Goal: Task Accomplishment & Management: Use online tool/utility

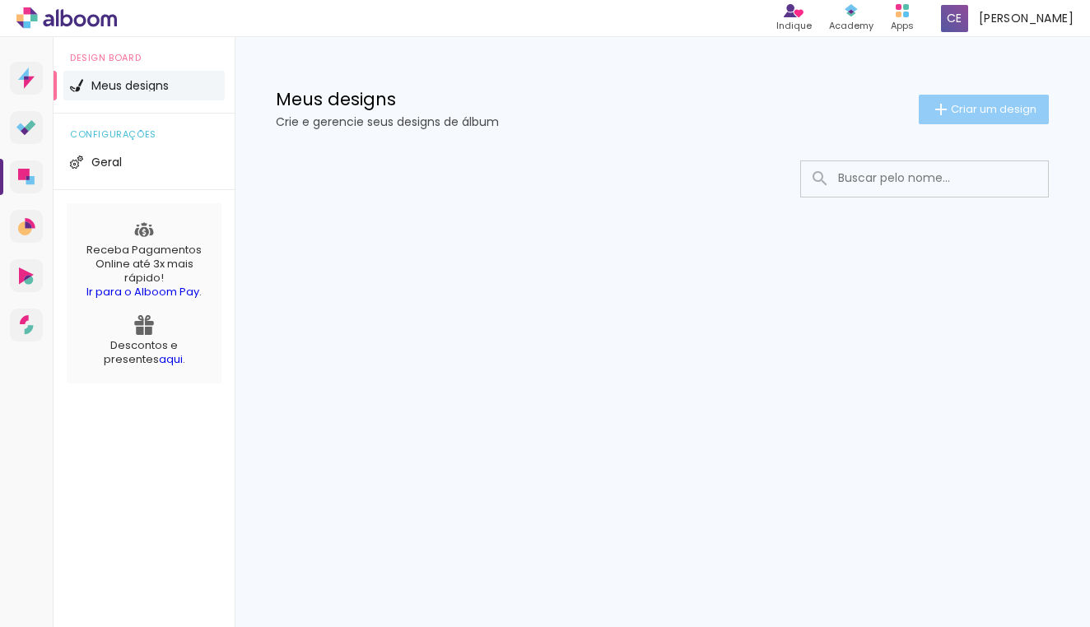
click at [961, 109] on span "Criar um design" at bounding box center [994, 109] width 86 height 11
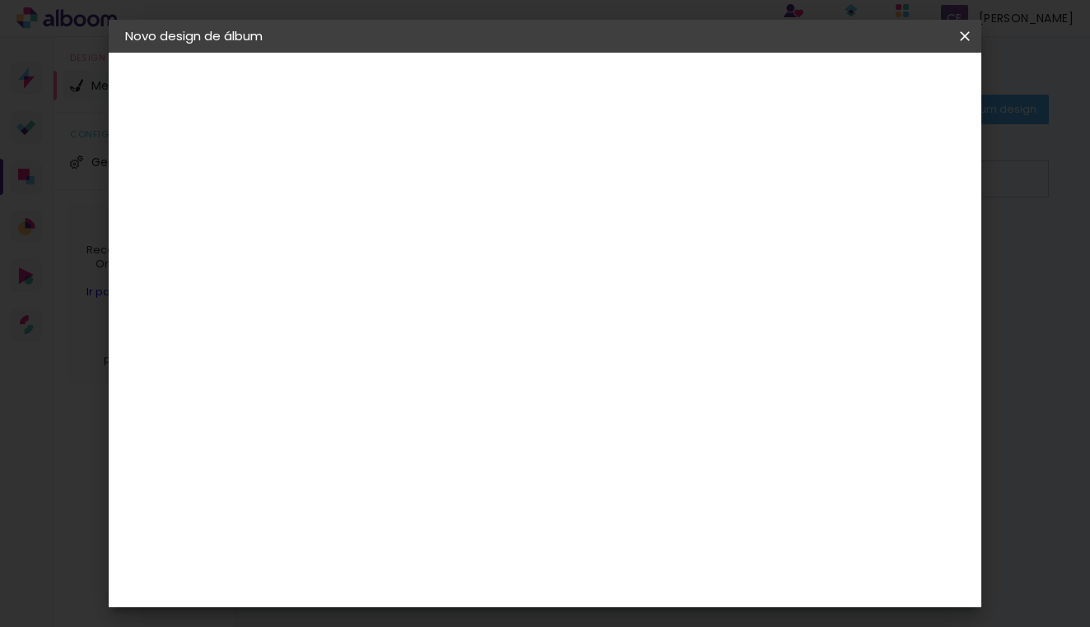
click at [394, 217] on input at bounding box center [394, 221] width 0 height 26
type input "foto livro Caroline"
type paper-input "foto livro Caroline"
click at [0, 0] on slot "Avançar" at bounding box center [0, 0] width 0 height 0
click at [506, 253] on input "Brasil" at bounding box center [429, 263] width 153 height 21
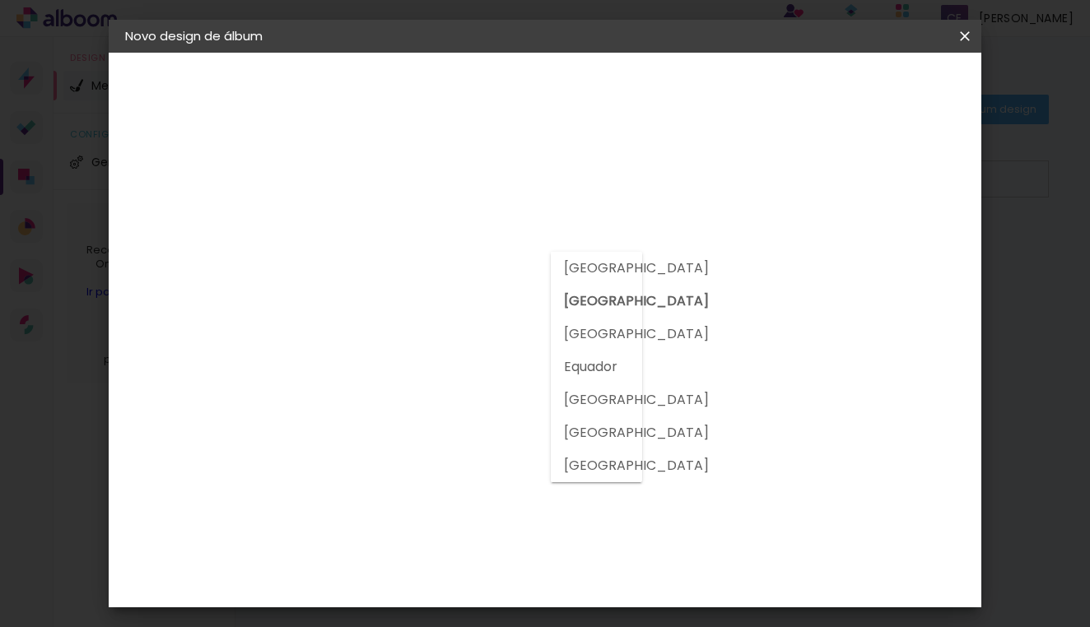
click at [0, 0] on slot "Brasil" at bounding box center [0, 0] width 0 height 0
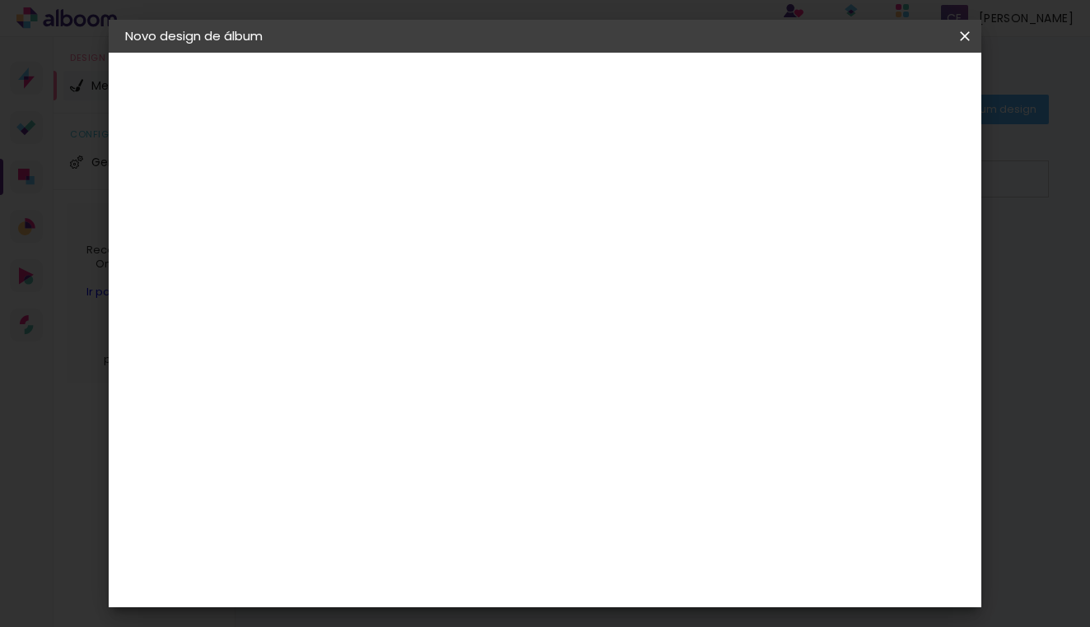
click at [0, 0] on slot "Tamanho Livre" at bounding box center [0, 0] width 0 height 0
click at [434, 595] on div "Criativa Álbuns" at bounding box center [409, 608] width 50 height 26
click at [0, 0] on slot "Avançar" at bounding box center [0, 0] width 0 height 0
click at [459, 274] on input "text" at bounding box center [426, 287] width 64 height 26
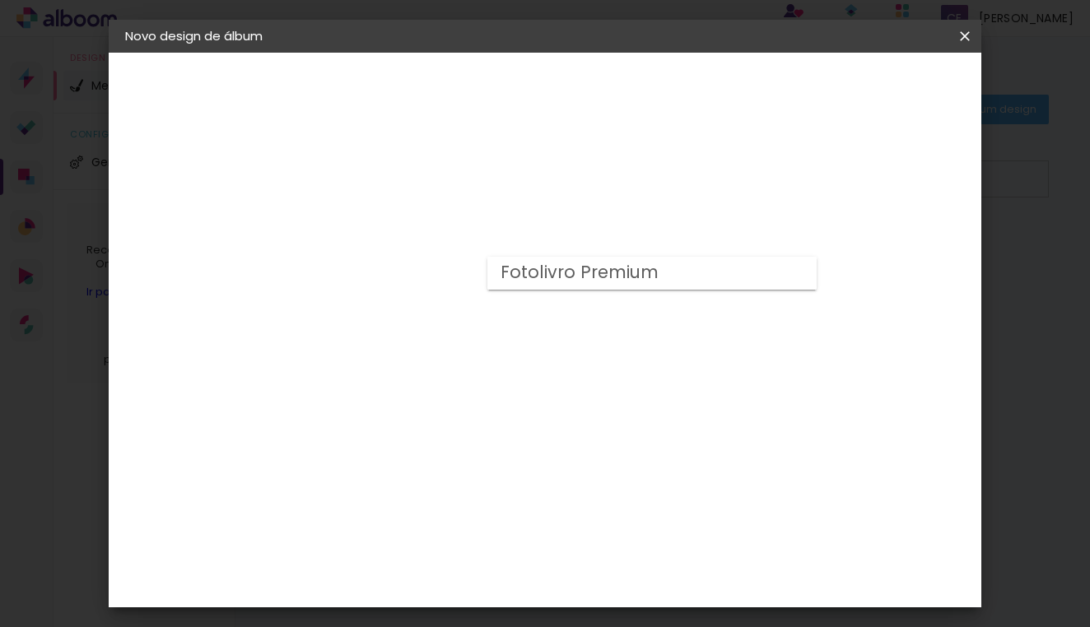
click at [525, 324] on div "Opções disponíveis Fotolivro Premium Tamanho Escolha o tamanho" at bounding box center [436, 314] width 178 height 308
click at [459, 277] on input "text" at bounding box center [426, 287] width 64 height 26
click at [484, 338] on div "Escolha o tamanho" at bounding box center [437, 376] width 96 height 77
click at [484, 347] on div "Escolha o tamanho" at bounding box center [437, 376] width 96 height 77
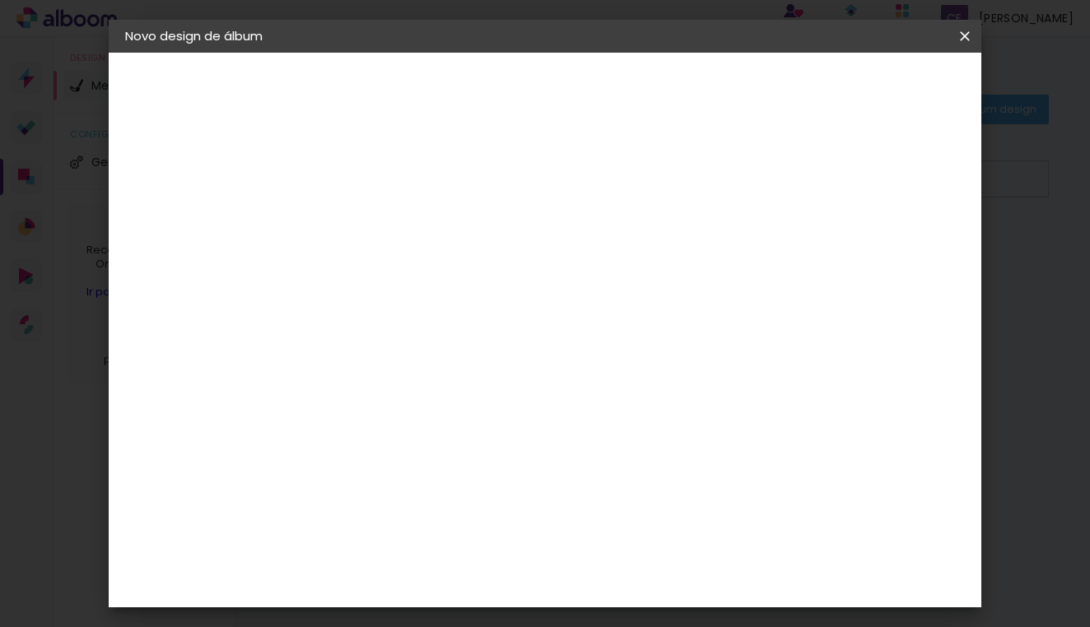
click at [459, 278] on input "text" at bounding box center [426, 287] width 64 height 26
click at [0, 0] on slot "Fotolivro Premium" at bounding box center [0, 0] width 0 height 0
type input "Fotolivro Premium"
click at [506, 556] on span "20 × 20" at bounding box center [467, 578] width 77 height 44
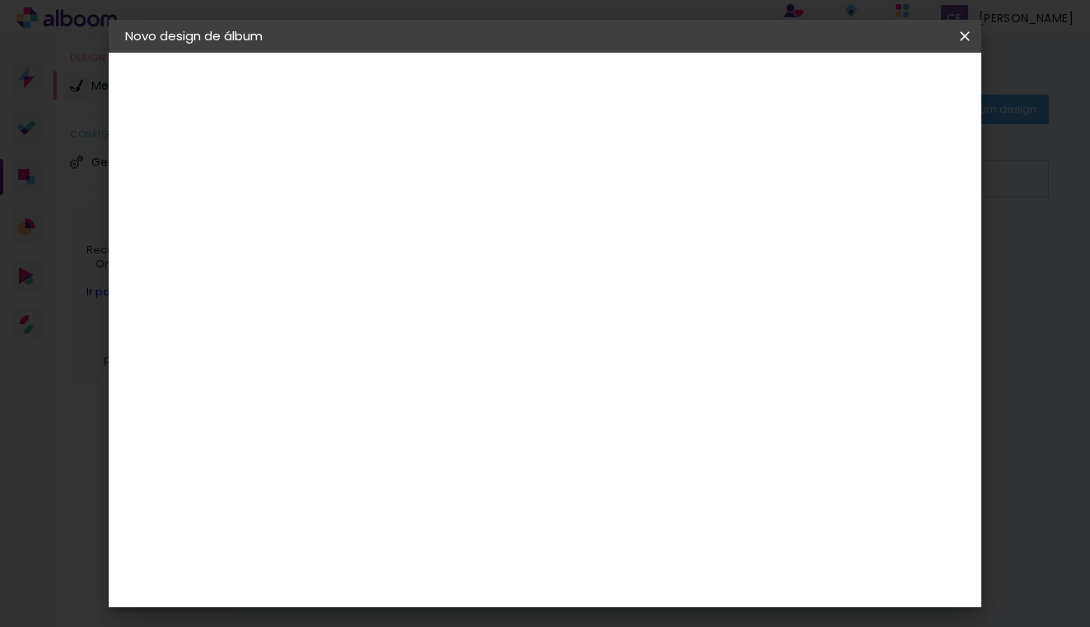
click at [0, 0] on slot "Avançar" at bounding box center [0, 0] width 0 height 0
click at [846, 178] on div "Mostrar sangria" at bounding box center [836, 178] width 110 height 21
type paper-checkbox "on"
click at [846, 179] on div "Mostrar sangria" at bounding box center [836, 178] width 110 height 21
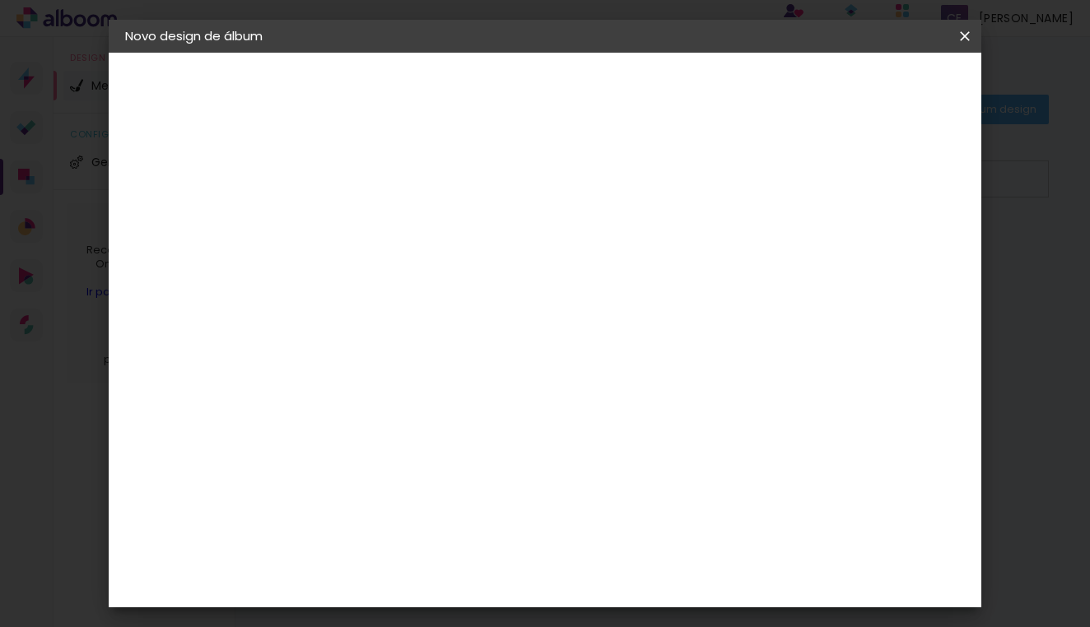
click at [874, 83] on span "Iniciar design" at bounding box center [836, 88] width 75 height 12
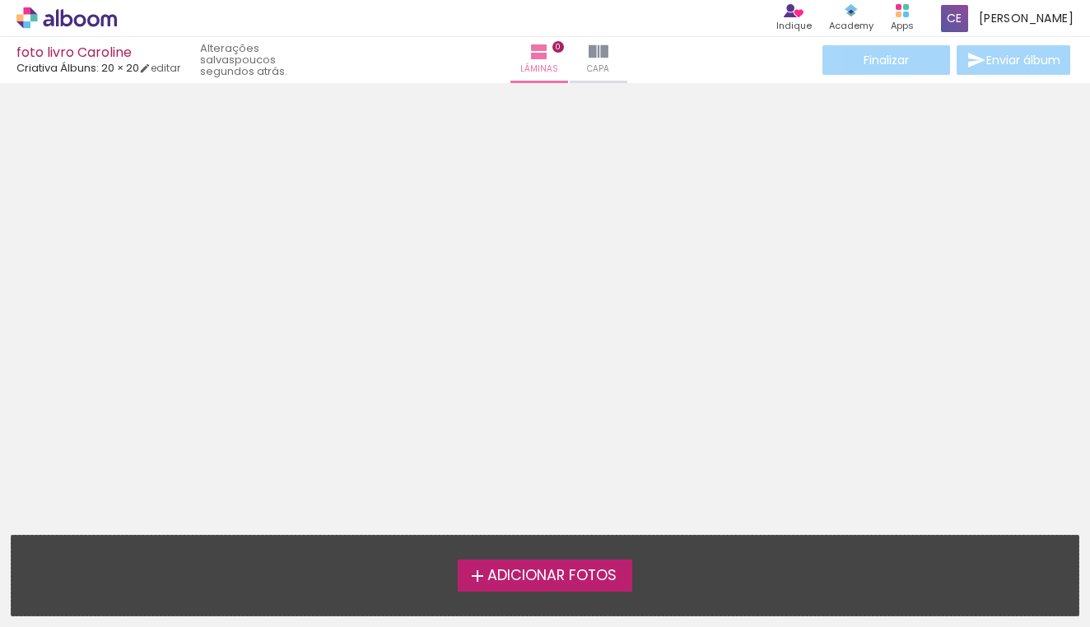
click at [532, 576] on span "Adicionar Fotos" at bounding box center [551, 576] width 129 height 15
click at [0, 0] on input "file" at bounding box center [0, 0] width 0 height 0
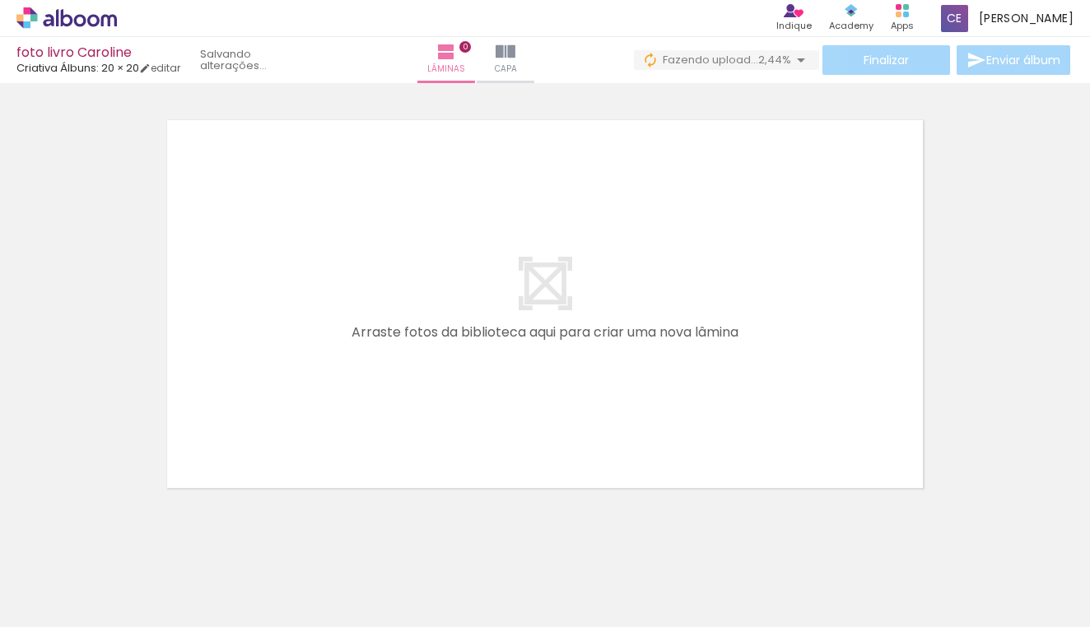
scroll to position [0, 541]
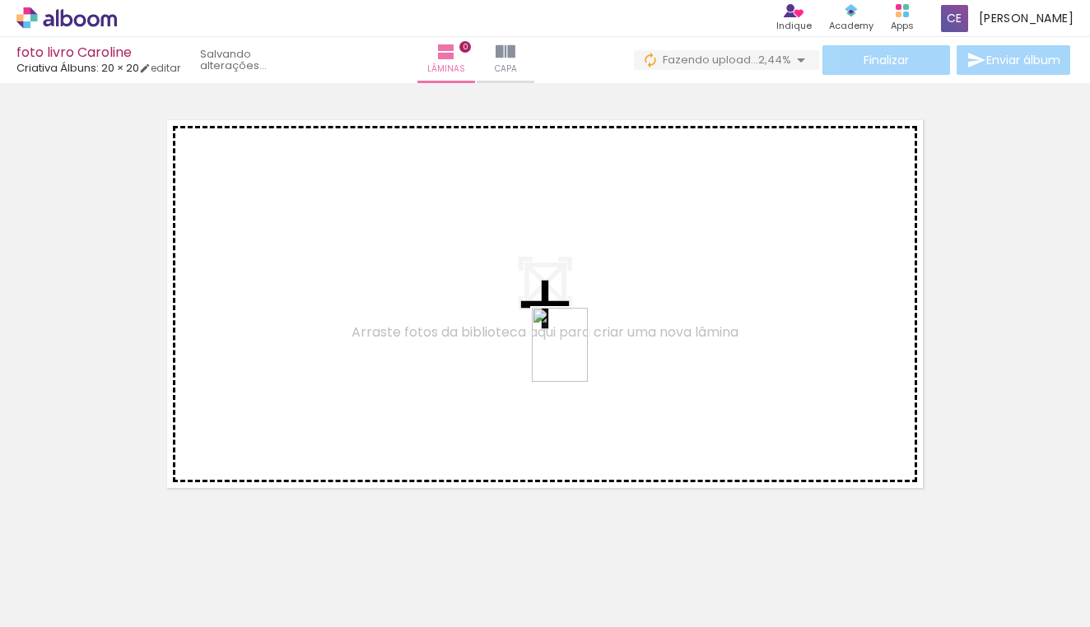
drag, startPoint x: 639, startPoint y: 574, endPoint x: 581, endPoint y: 357, distance: 224.1
click at [581, 357] on quentale-workspace at bounding box center [545, 313] width 1090 height 627
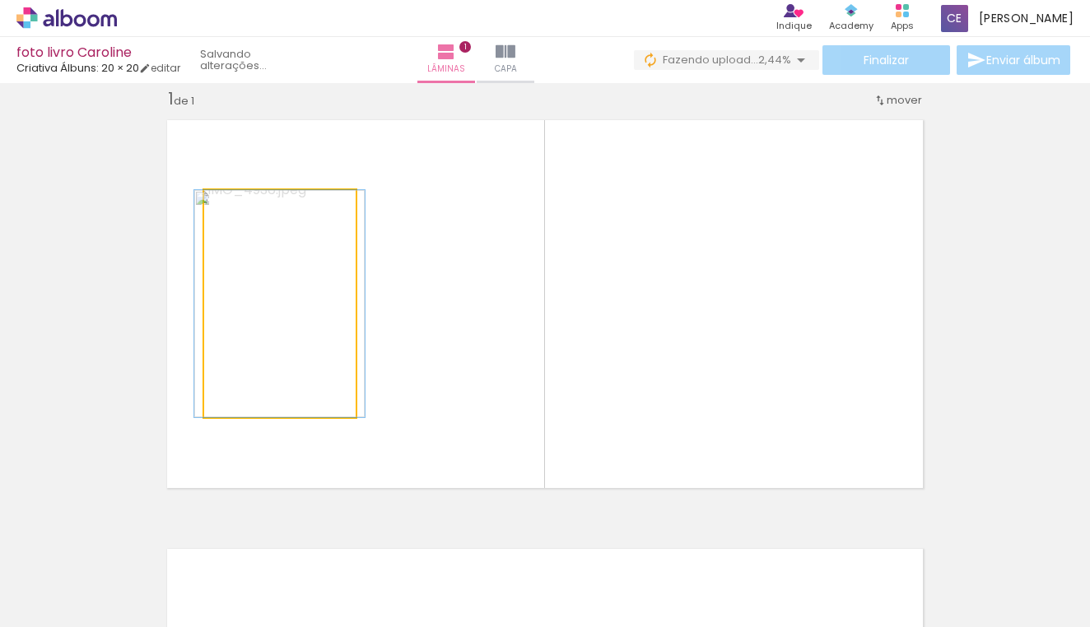
click at [293, 267] on quentale-photo at bounding box center [280, 303] width 152 height 227
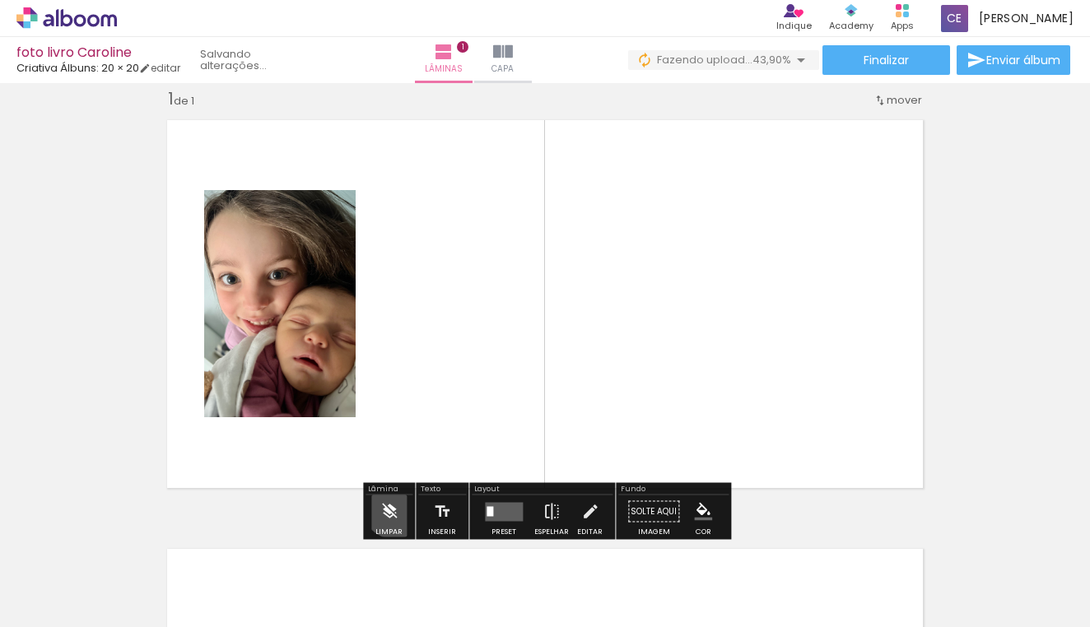
click at [394, 506] on iron-icon at bounding box center [389, 512] width 18 height 33
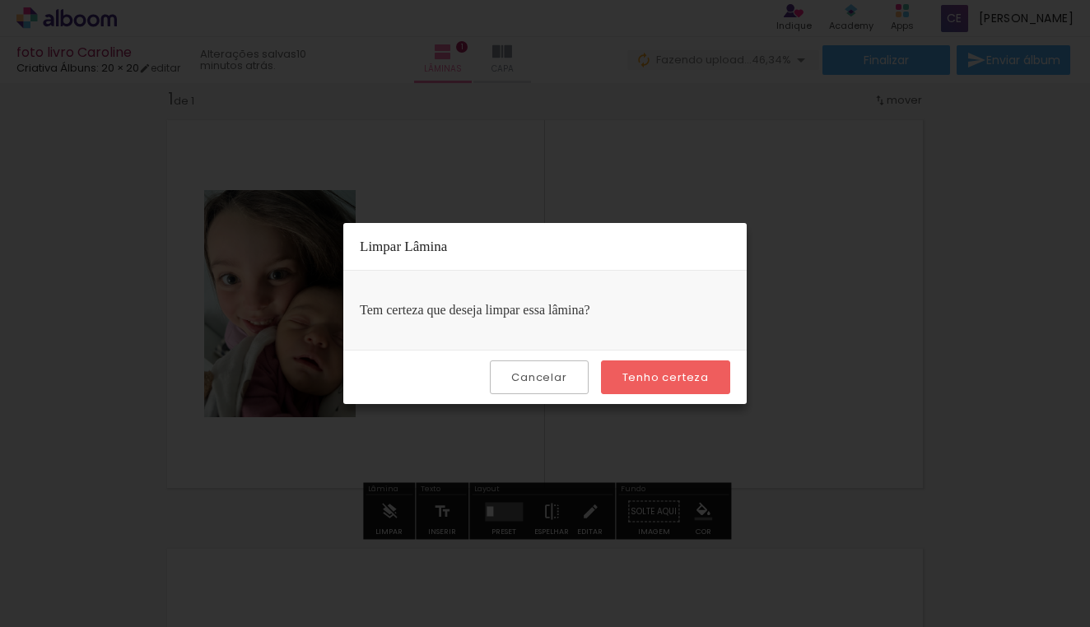
click at [0, 0] on slot "Cancelar" at bounding box center [0, 0] width 0 height 0
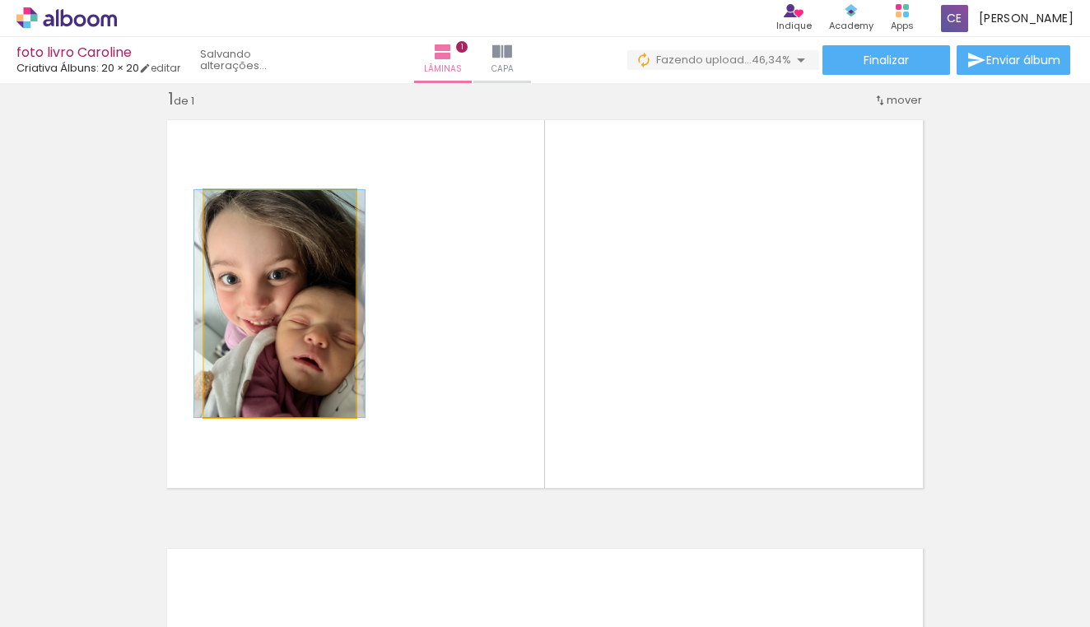
click at [218, 207] on iron-icon at bounding box center [221, 207] width 16 height 16
click at [222, 207] on iron-icon at bounding box center [221, 207] width 16 height 16
click at [340, 387] on quentale-photo at bounding box center [280, 303] width 152 height 227
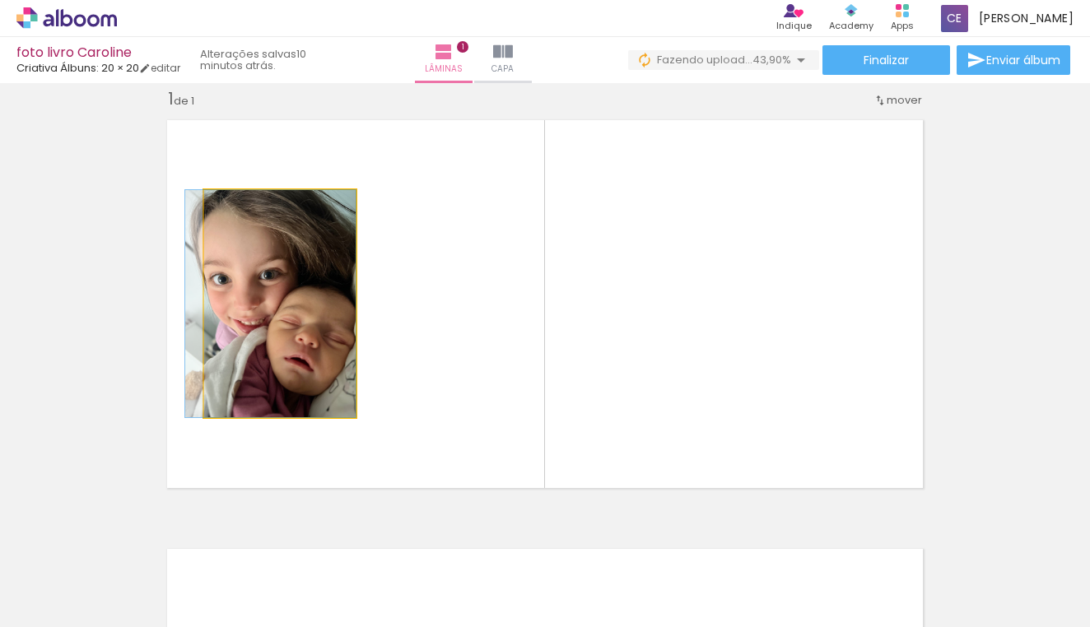
drag, startPoint x: 351, startPoint y: 405, endPoint x: 308, endPoint y: 341, distance: 77.2
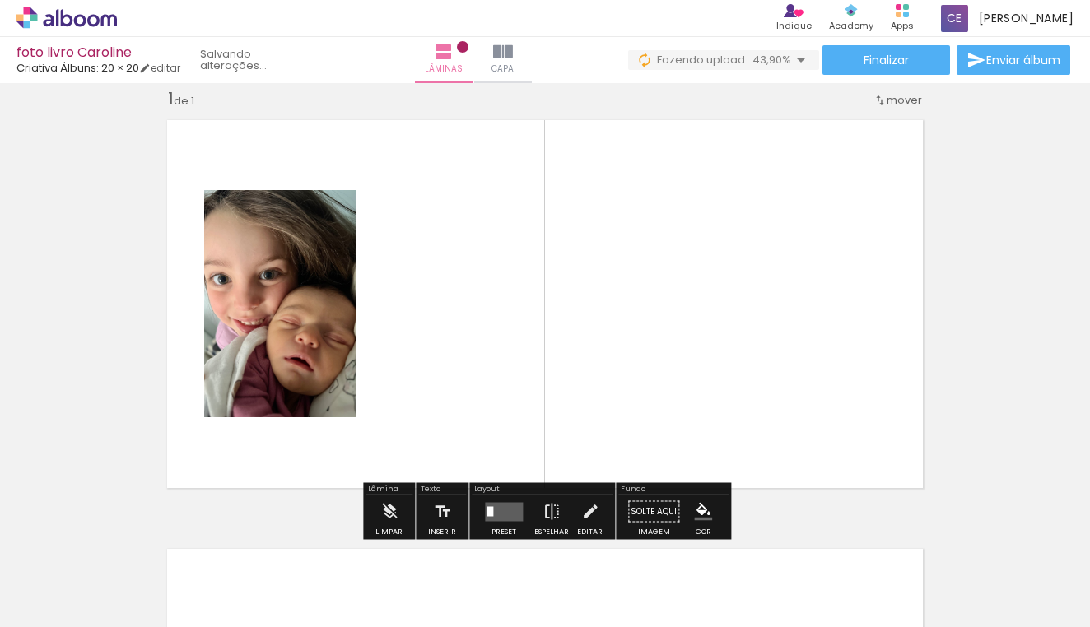
click at [599, 319] on quentale-layouter at bounding box center [545, 304] width 776 height 388
click at [700, 403] on quentale-layouter at bounding box center [545, 304] width 776 height 388
click at [837, 511] on div "Inserir lâmina 1 de 1" at bounding box center [545, 497] width 1090 height 859
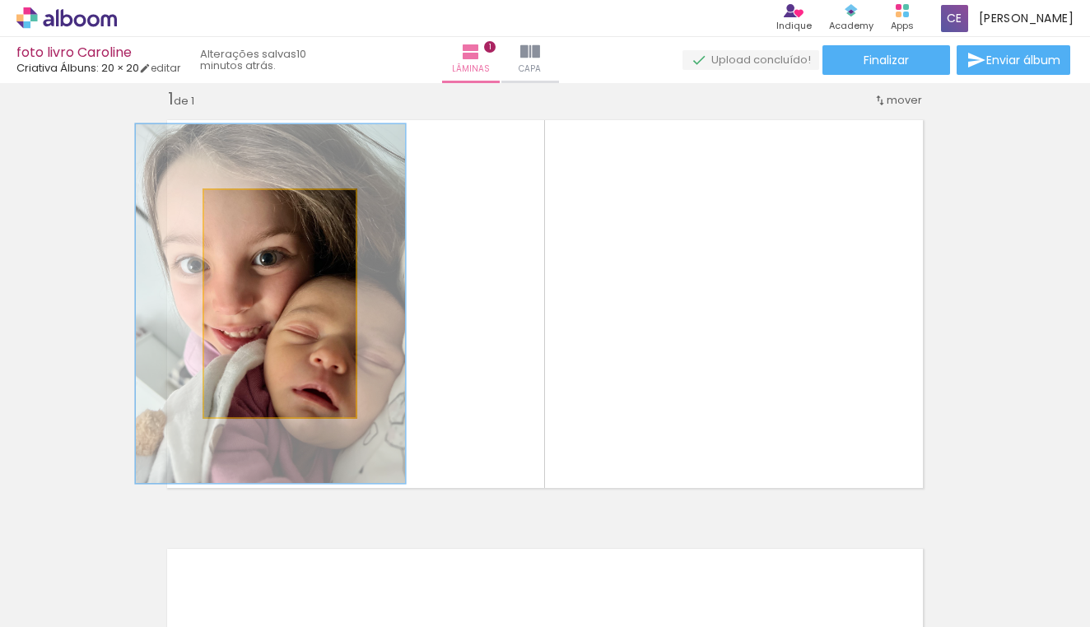
drag, startPoint x: 243, startPoint y: 207, endPoint x: 277, endPoint y: 200, distance: 35.4
click at [277, 200] on div at bounding box center [275, 207] width 15 height 15
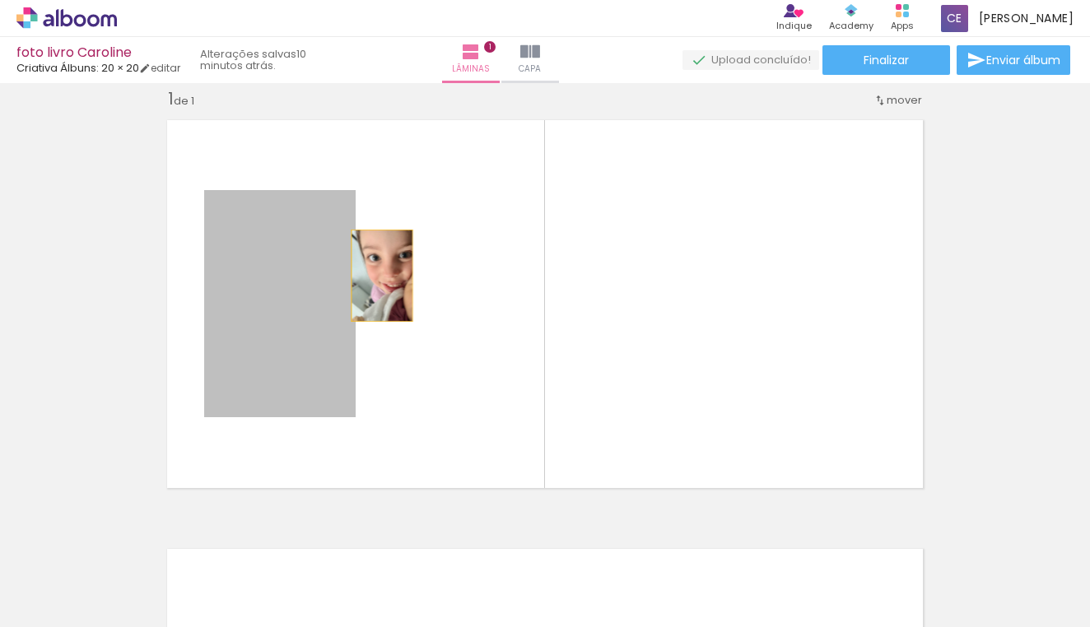
drag, startPoint x: 283, startPoint y: 272, endPoint x: 380, endPoint y: 276, distance: 97.2
click at [380, 276] on quentale-layouter at bounding box center [545, 304] width 776 height 388
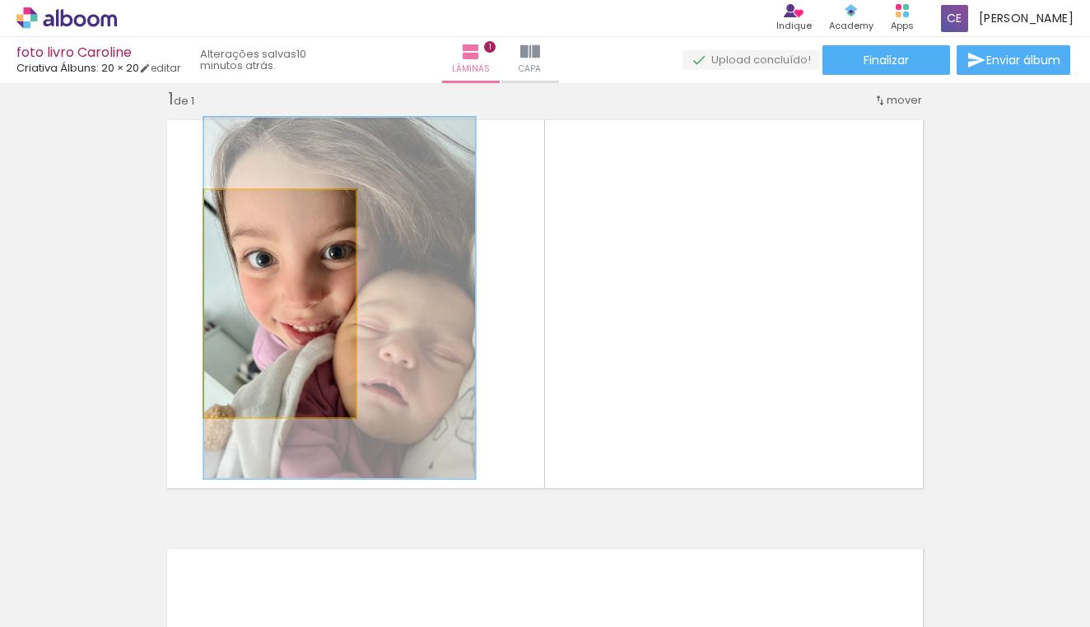
click at [300, 264] on quentale-photo at bounding box center [280, 303] width 152 height 227
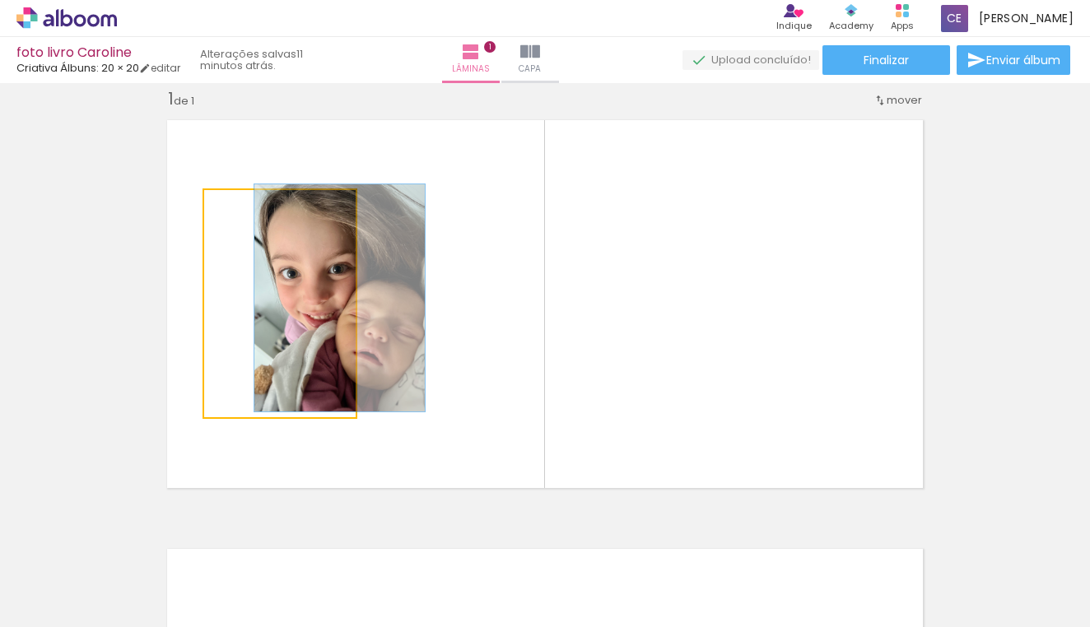
drag, startPoint x: 283, startPoint y: 207, endPoint x: 245, endPoint y: 207, distance: 38.7
click at [245, 207] on div at bounding box center [242, 207] width 15 height 15
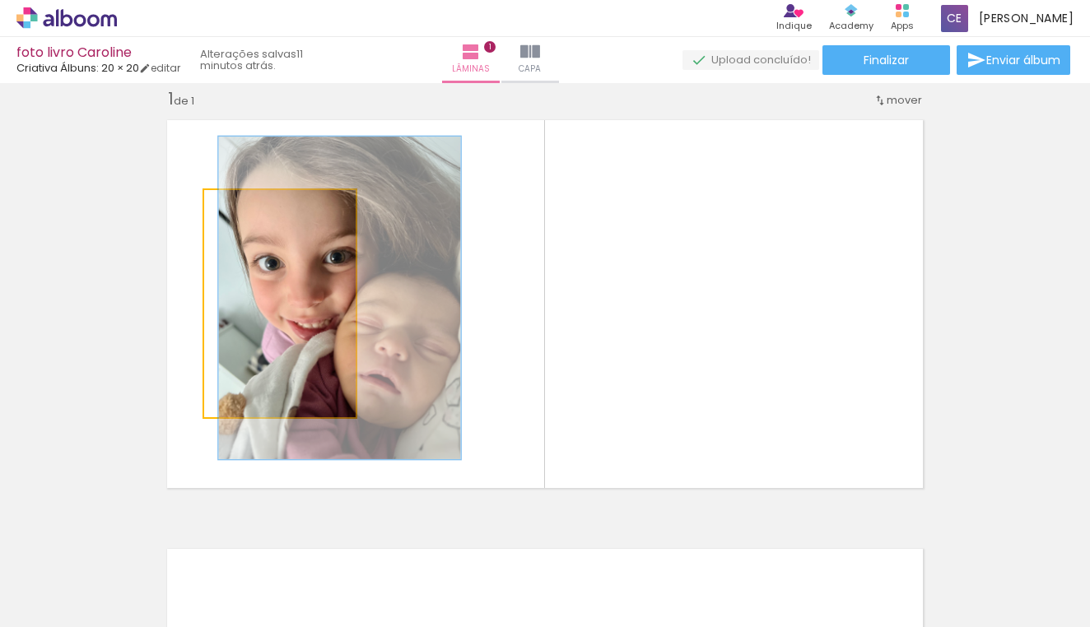
drag, startPoint x: 245, startPoint y: 207, endPoint x: 268, endPoint y: 206, distance: 23.9
click at [268, 206] on div at bounding box center [266, 207] width 15 height 15
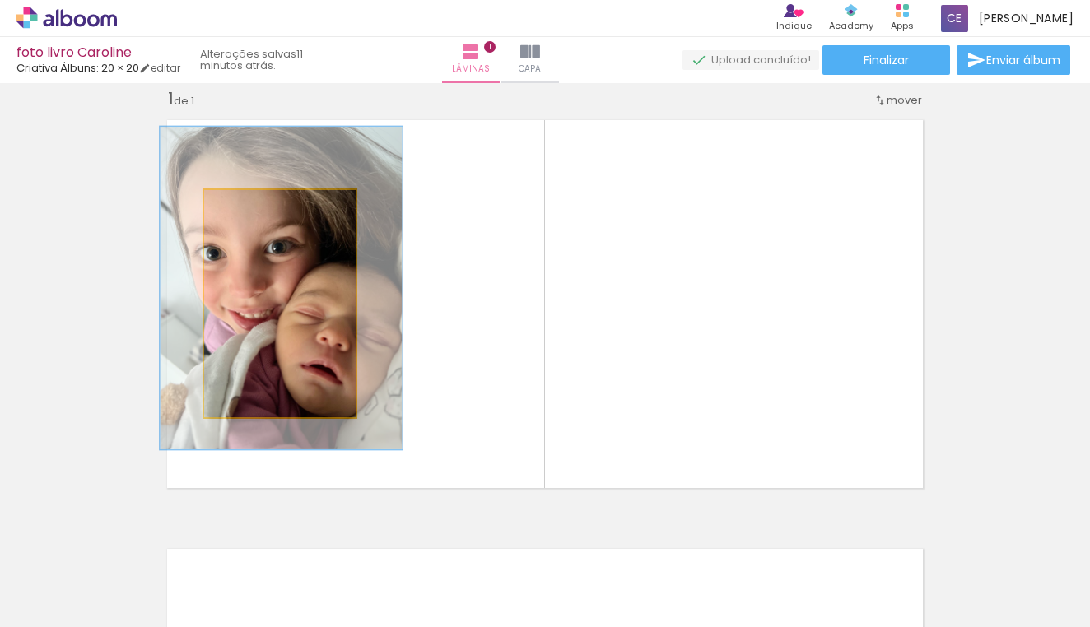
drag, startPoint x: 323, startPoint y: 288, endPoint x: 264, endPoint y: 279, distance: 59.2
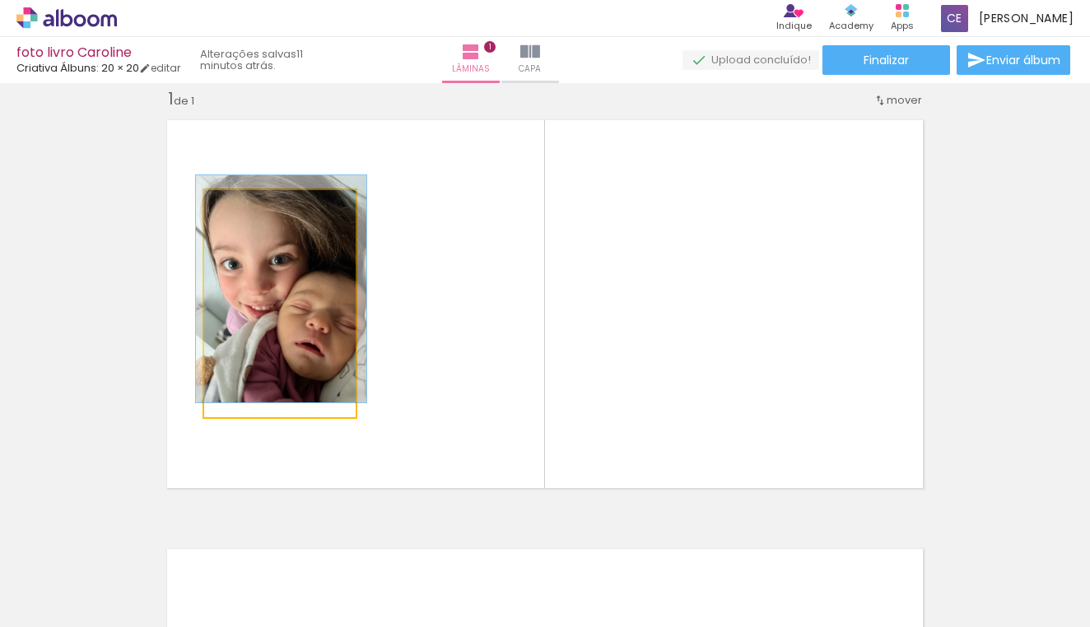
drag, startPoint x: 269, startPoint y: 210, endPoint x: 218, endPoint y: 201, distance: 51.8
type paper-slider "100"
click at [218, 201] on div at bounding box center [266, 207] width 114 height 25
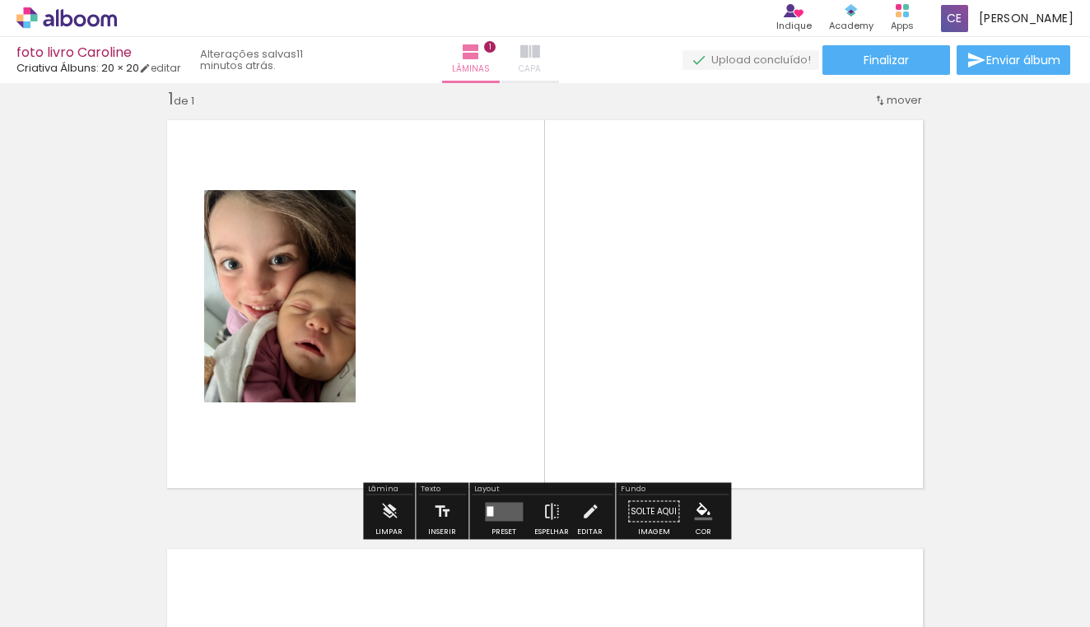
click at [538, 51] on iron-icon at bounding box center [530, 52] width 20 height 20
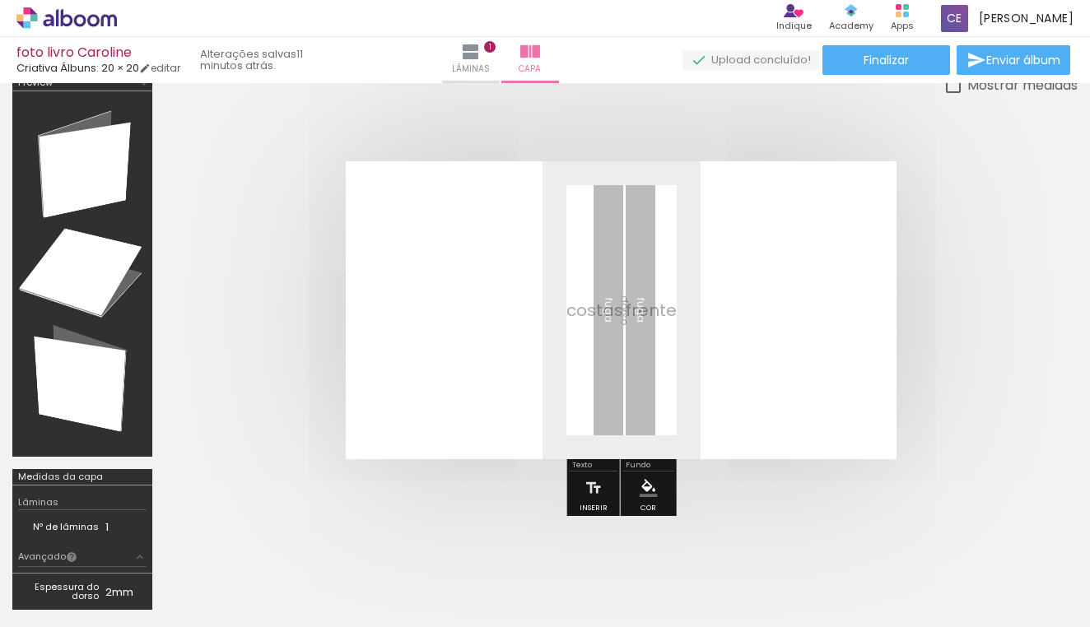
click at [496, 298] on quentale-layouter at bounding box center [621, 310] width 551 height 298
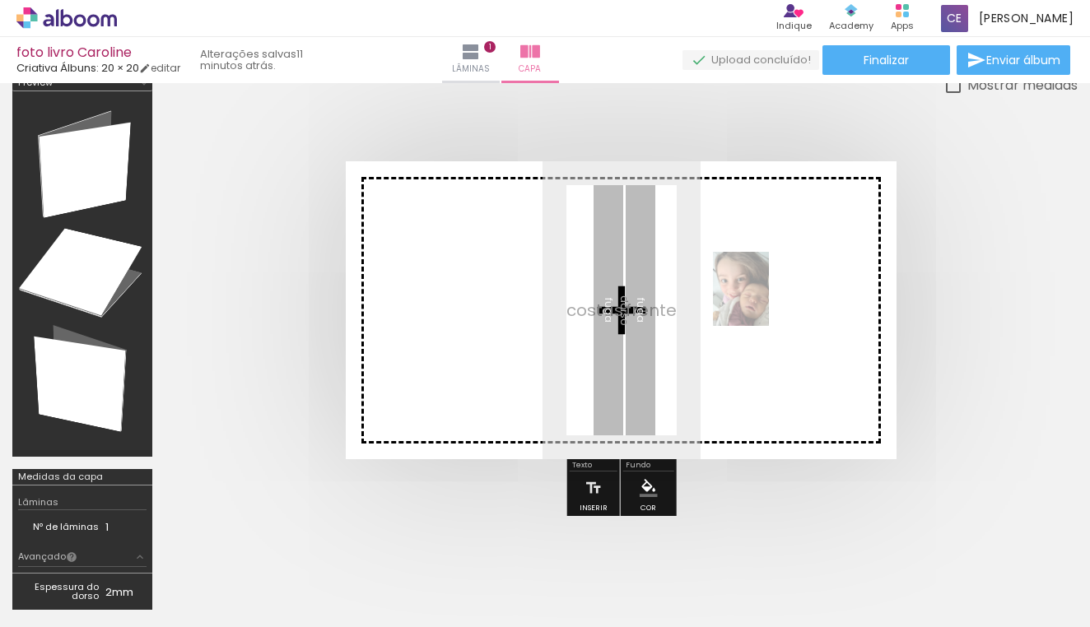
drag, startPoint x: 646, startPoint y: 553, endPoint x: 762, endPoint y: 301, distance: 277.8
click at [762, 301] on quentale-workspace at bounding box center [545, 313] width 1090 height 627
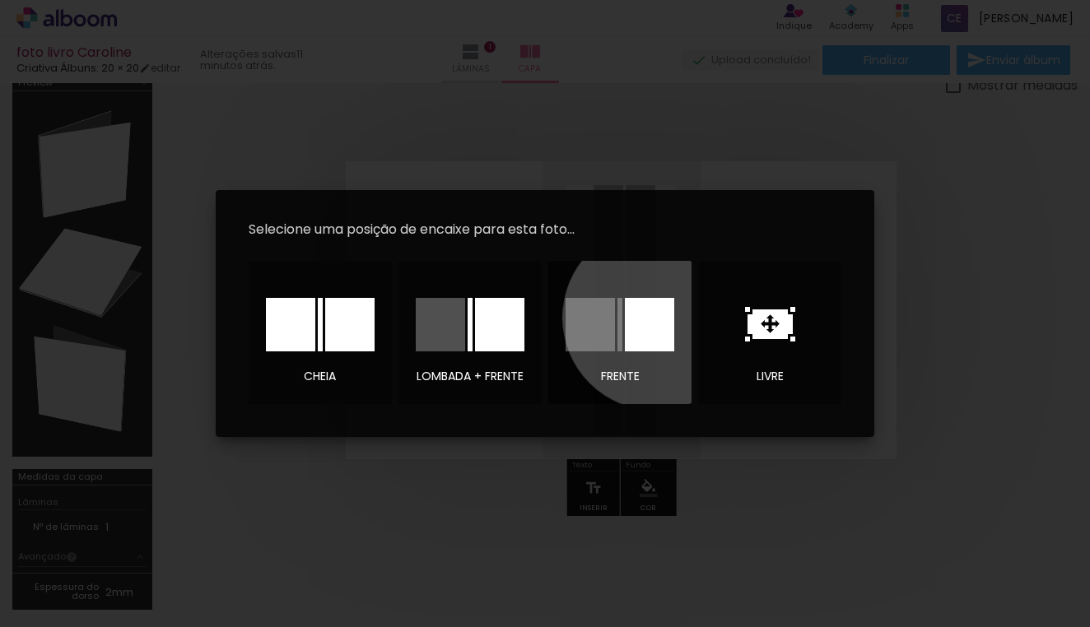
click at [655, 318] on div at bounding box center [649, 325] width 49 height 54
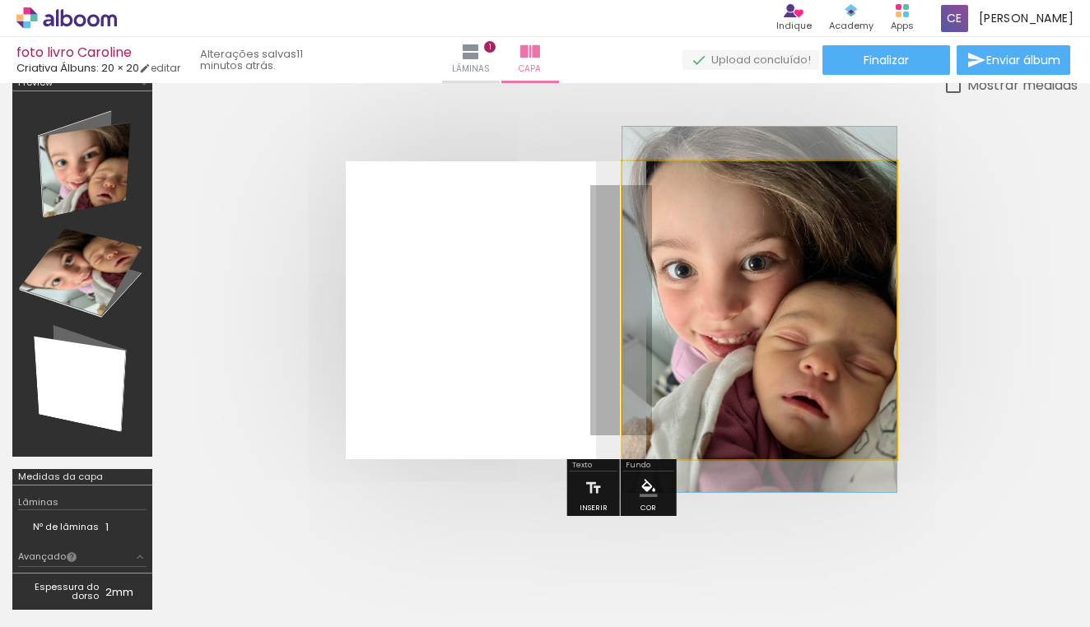
drag, startPoint x: 772, startPoint y: 329, endPoint x: 756, endPoint y: 328, distance: 15.7
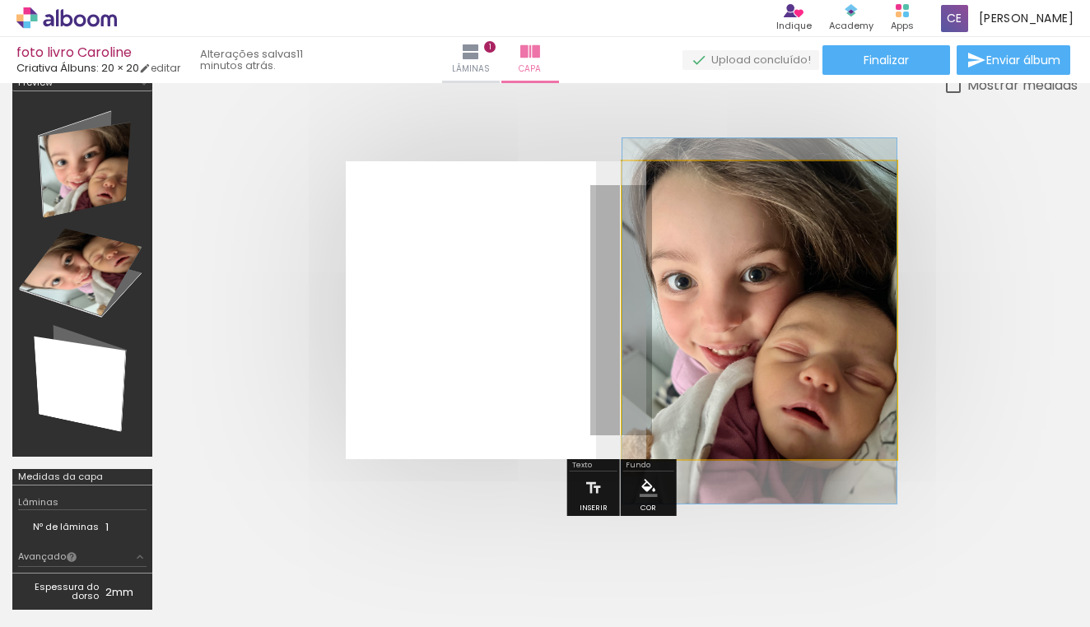
drag, startPoint x: 727, startPoint y: 363, endPoint x: 701, endPoint y: 375, distance: 28.8
type paper-slider "100"
drag, startPoint x: 685, startPoint y: 201, endPoint x: 641, endPoint y: 216, distance: 46.9
click at [640, 216] on quentale-photo at bounding box center [759, 310] width 274 height 298
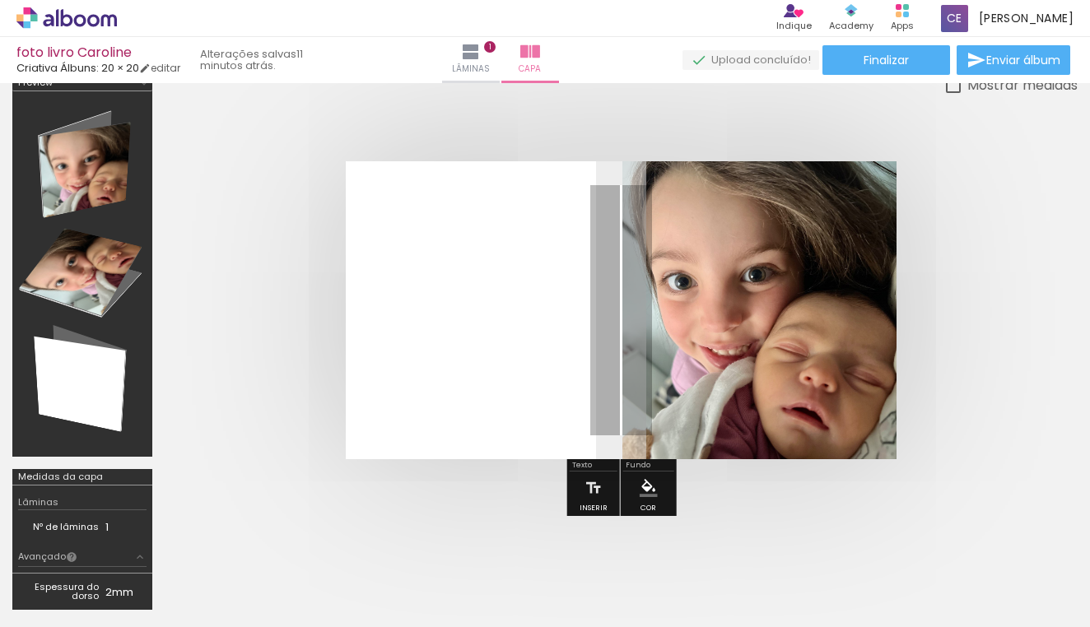
drag, startPoint x: 860, startPoint y: 202, endPoint x: 881, endPoint y: 195, distance: 21.6
type paper-slider "100"
click at [879, 195] on div at bounding box center [824, 203] width 114 height 25
click at [958, 305] on quentale-cover at bounding box center [621, 310] width 781 height 298
click at [481, 59] on iron-icon at bounding box center [471, 52] width 20 height 20
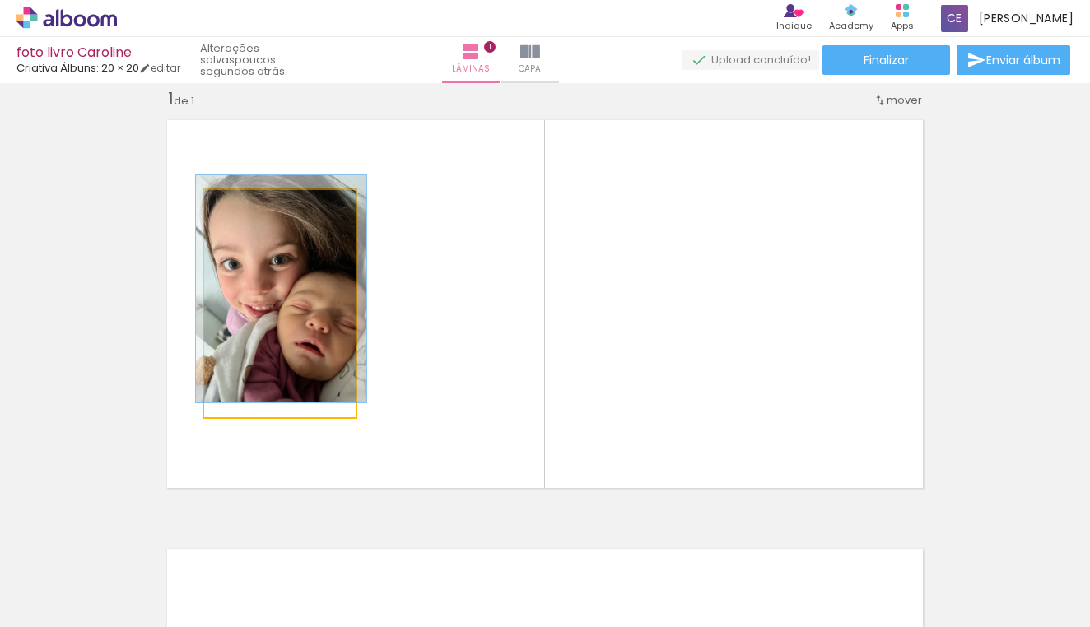
click at [279, 259] on quentale-photo at bounding box center [280, 303] width 152 height 227
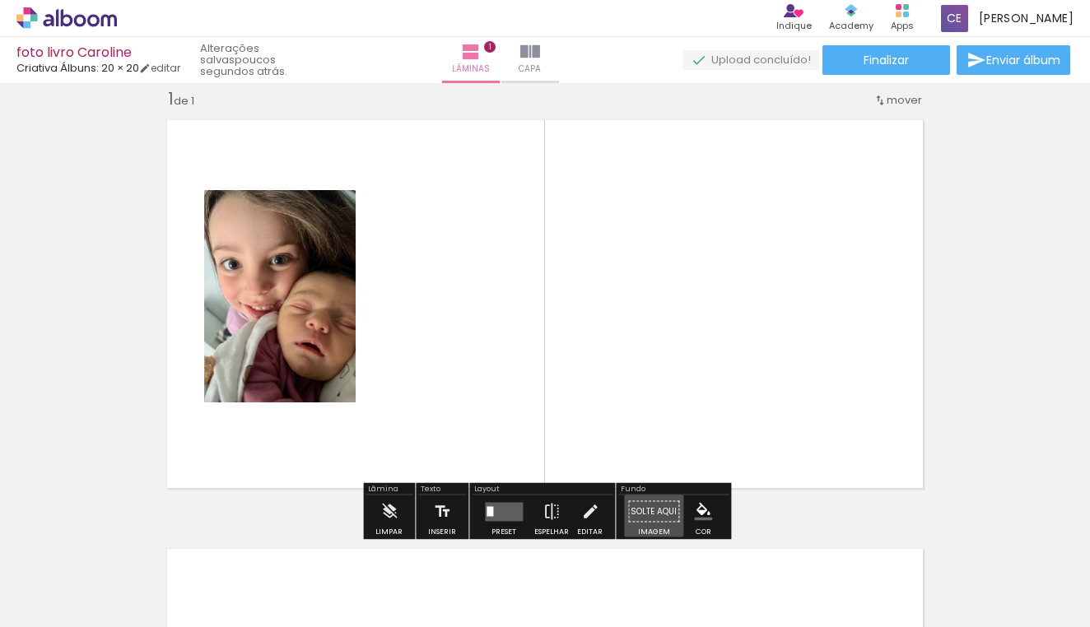
click at [648, 510] on paper-button "Solte aqui Imagem" at bounding box center [653, 517] width 59 height 42
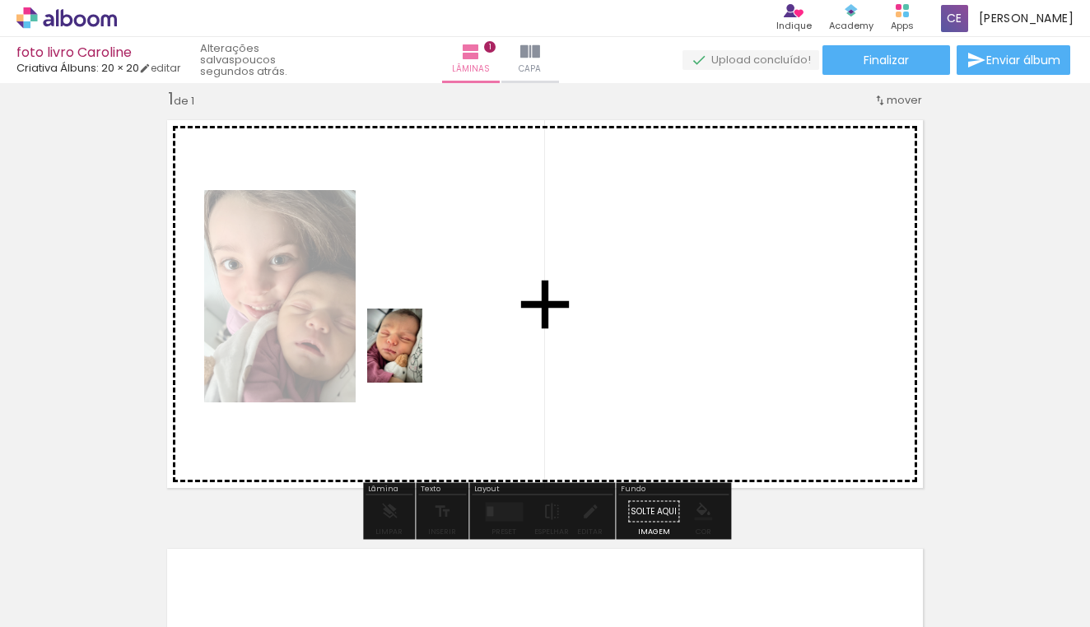
drag, startPoint x: 752, startPoint y: 576, endPoint x: 417, endPoint y: 358, distance: 399.4
click at [417, 358] on quentale-workspace at bounding box center [545, 313] width 1090 height 627
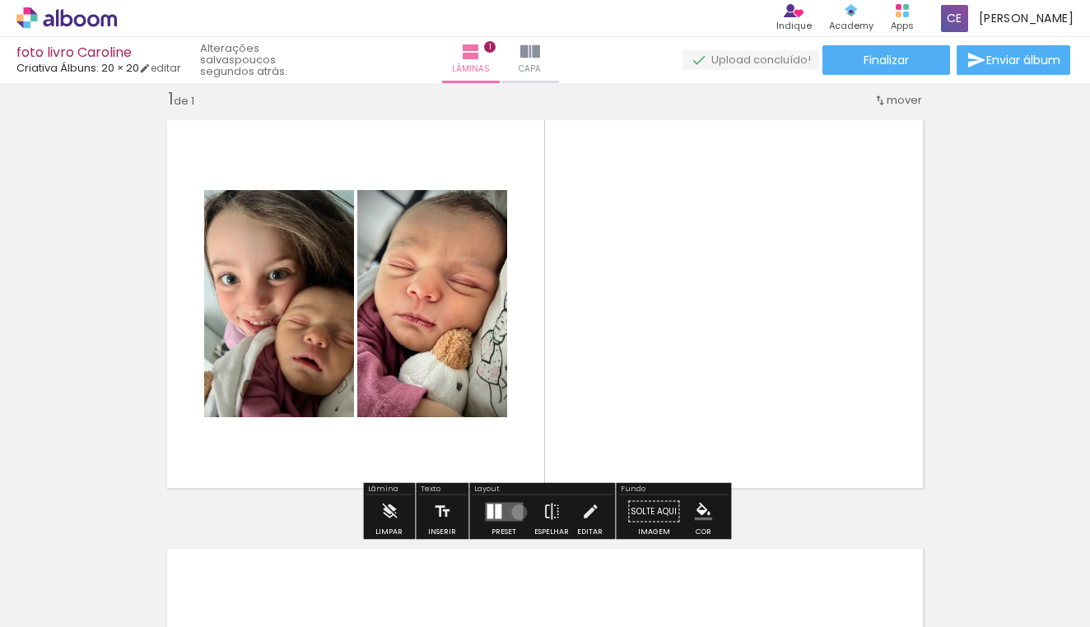
click at [515, 512] on quentale-layouter at bounding box center [504, 511] width 38 height 19
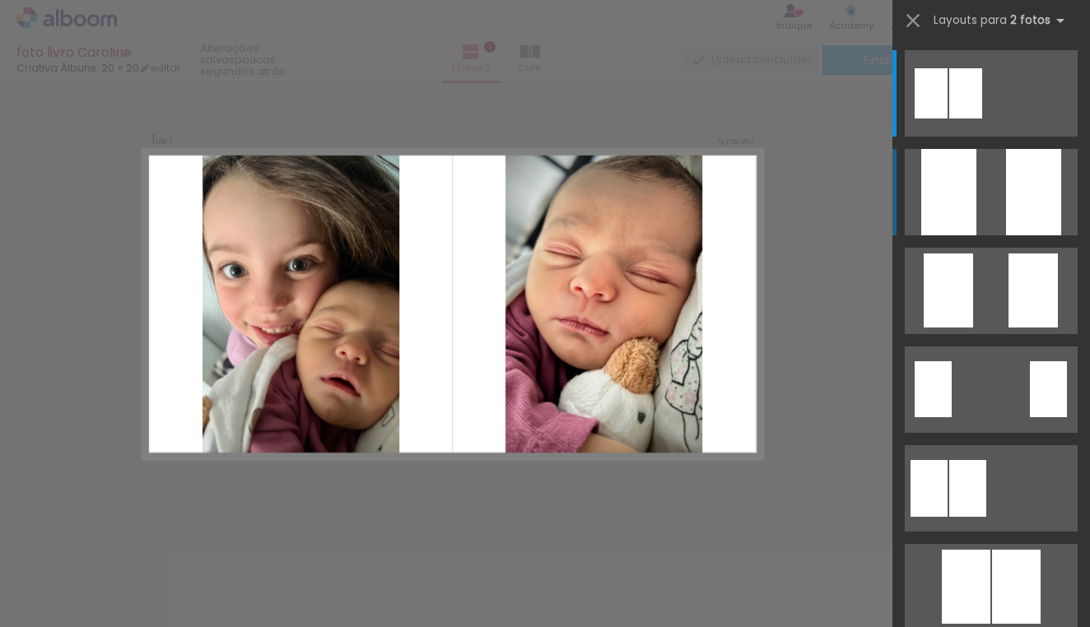
click at [991, 137] on quentale-layouter at bounding box center [991, 93] width 173 height 86
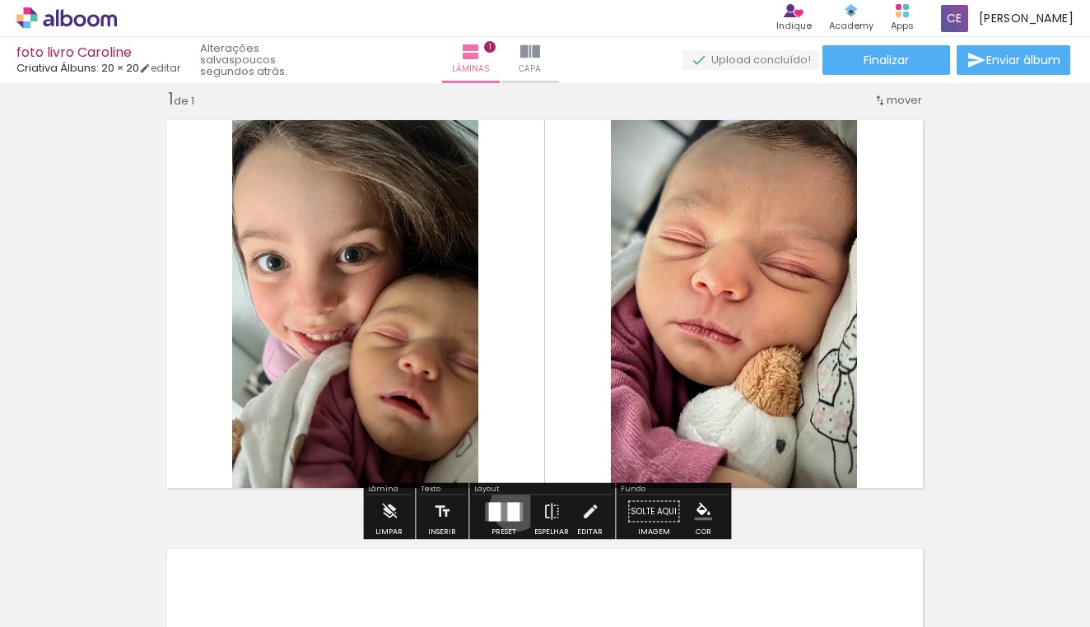
click at [512, 506] on div at bounding box center [513, 511] width 12 height 19
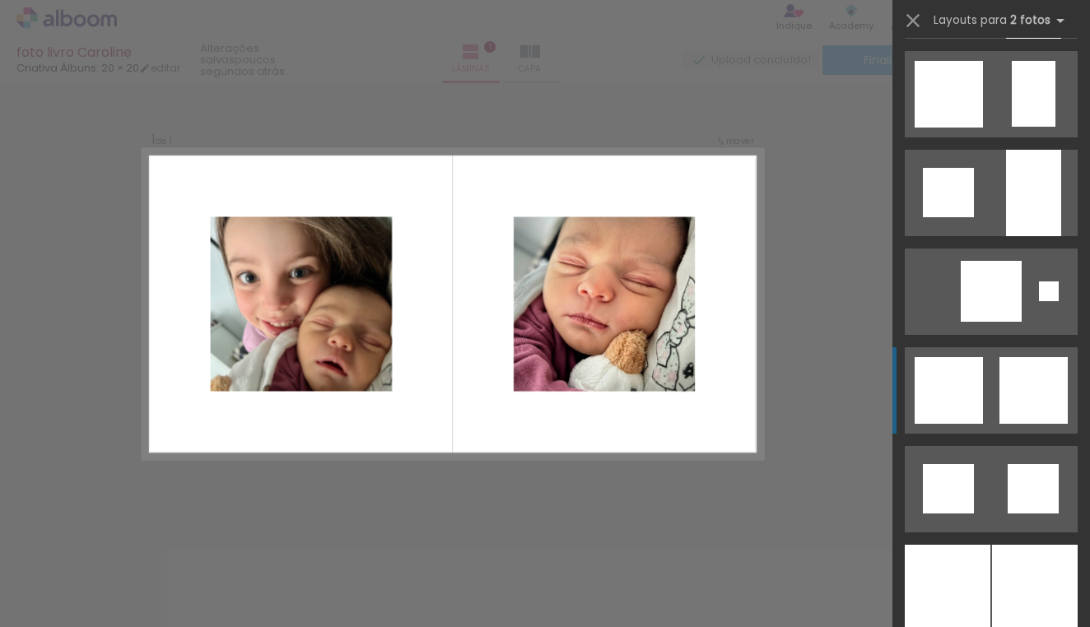
scroll to position [1482, 0]
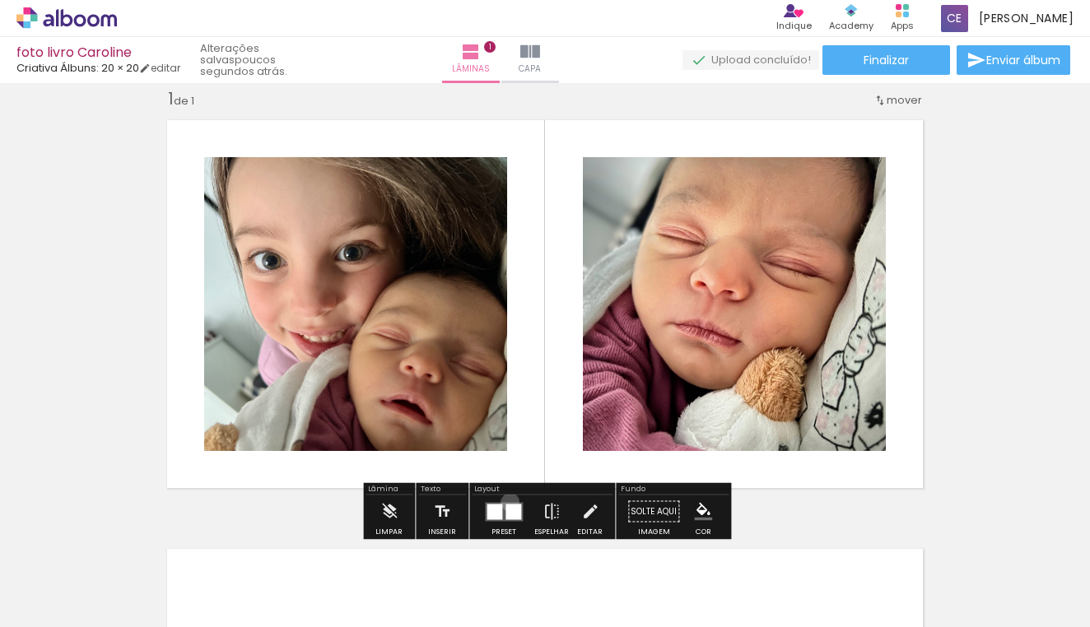
click at [506, 502] on quentale-layouter at bounding box center [504, 511] width 38 height 19
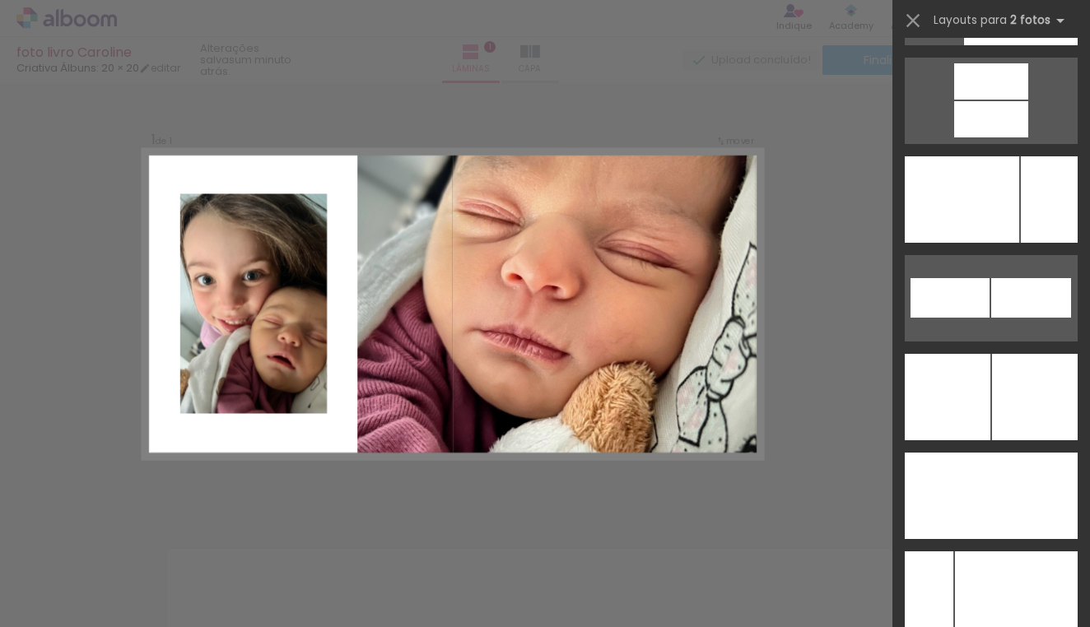
scroll to position [7208, 0]
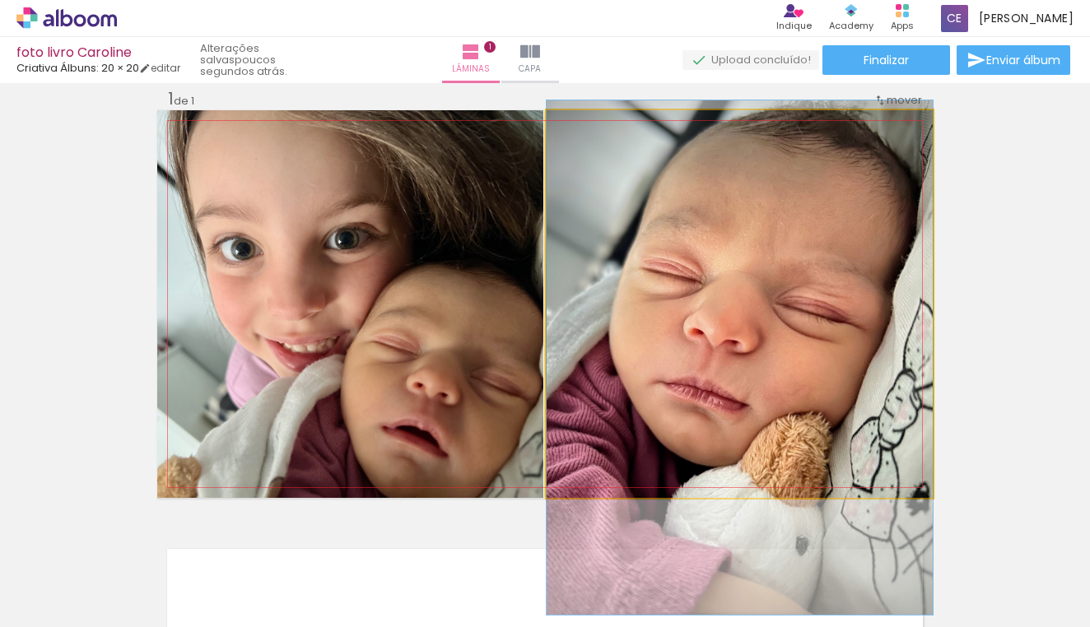
drag, startPoint x: 868, startPoint y: 373, endPoint x: 869, endPoint y: 427, distance: 53.5
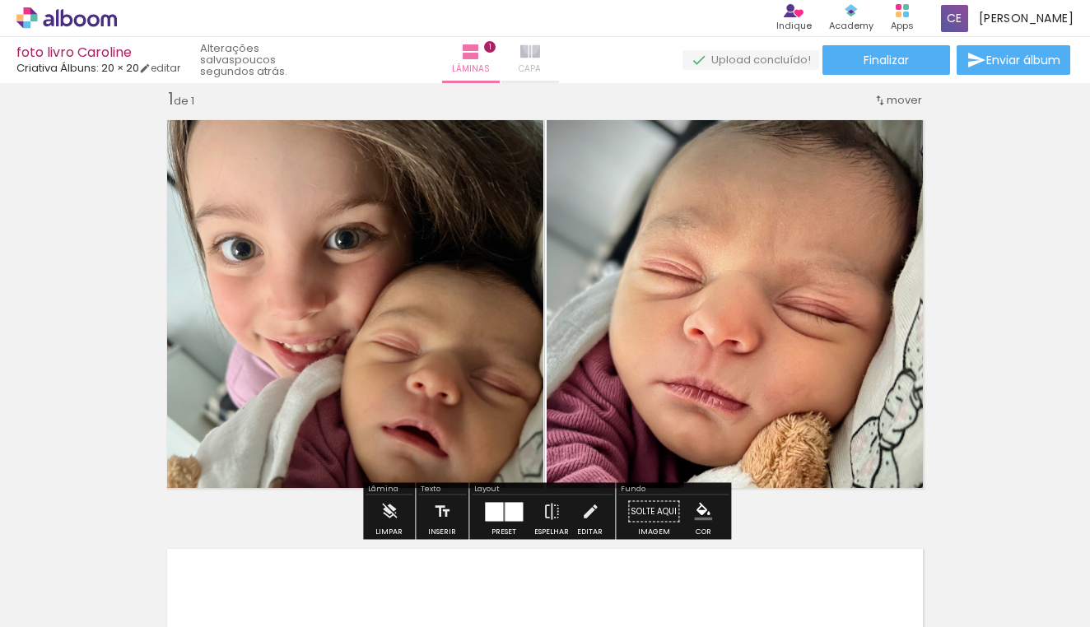
click at [540, 46] on iron-icon at bounding box center [530, 52] width 20 height 20
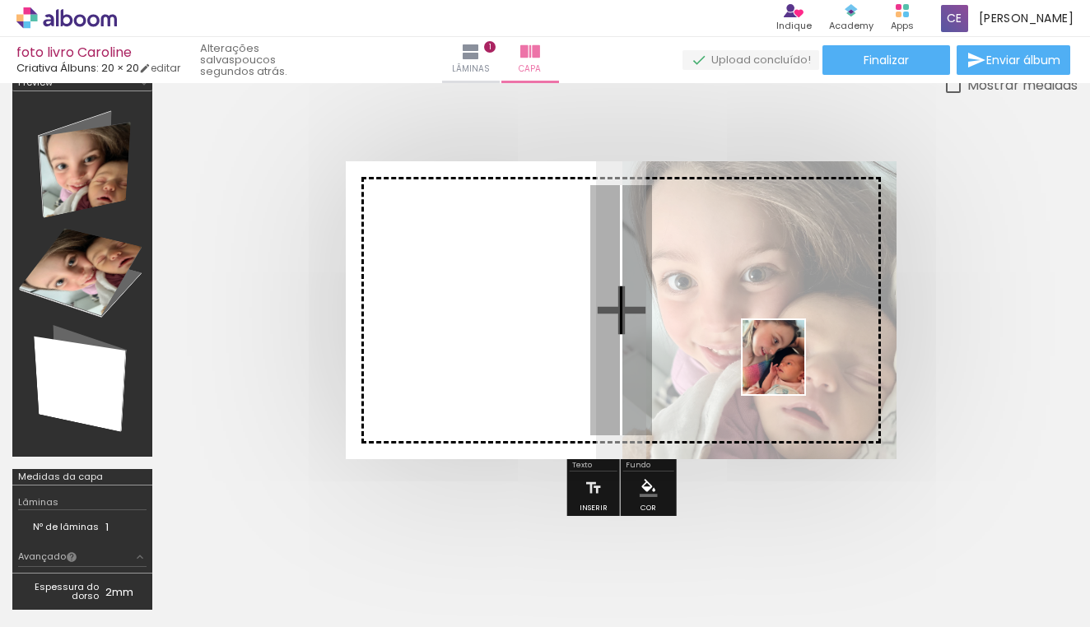
drag, startPoint x: 837, startPoint y: 570, endPoint x: 789, endPoint y: 348, distance: 226.6
click at [789, 348] on quentale-workspace at bounding box center [545, 313] width 1090 height 627
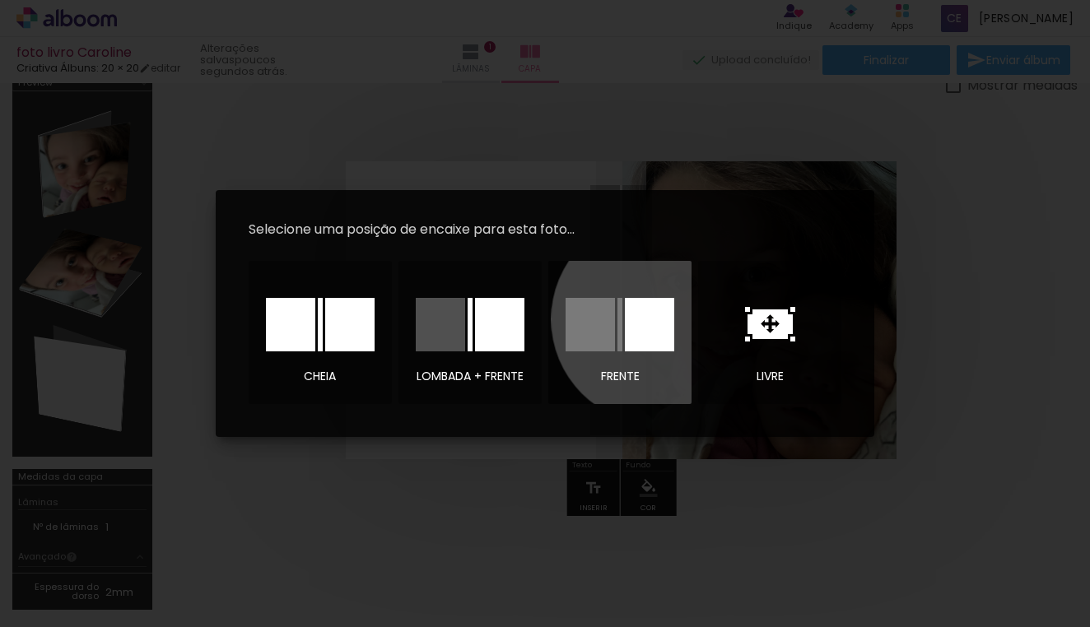
click at [656, 319] on div at bounding box center [649, 325] width 49 height 54
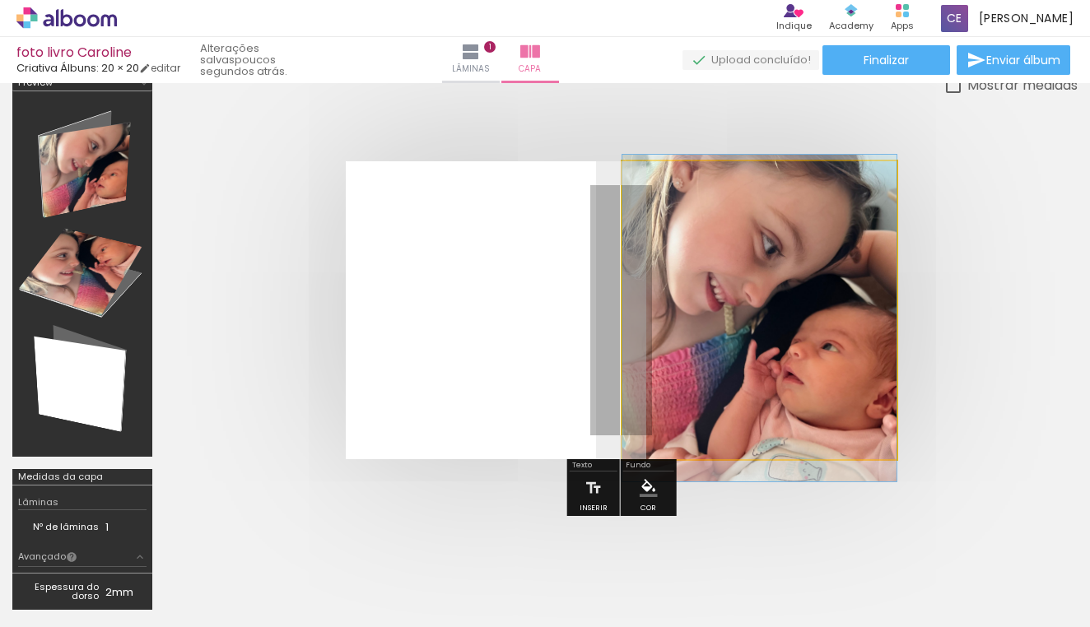
drag, startPoint x: 718, startPoint y: 337, endPoint x: 718, endPoint y: 346, distance: 9.1
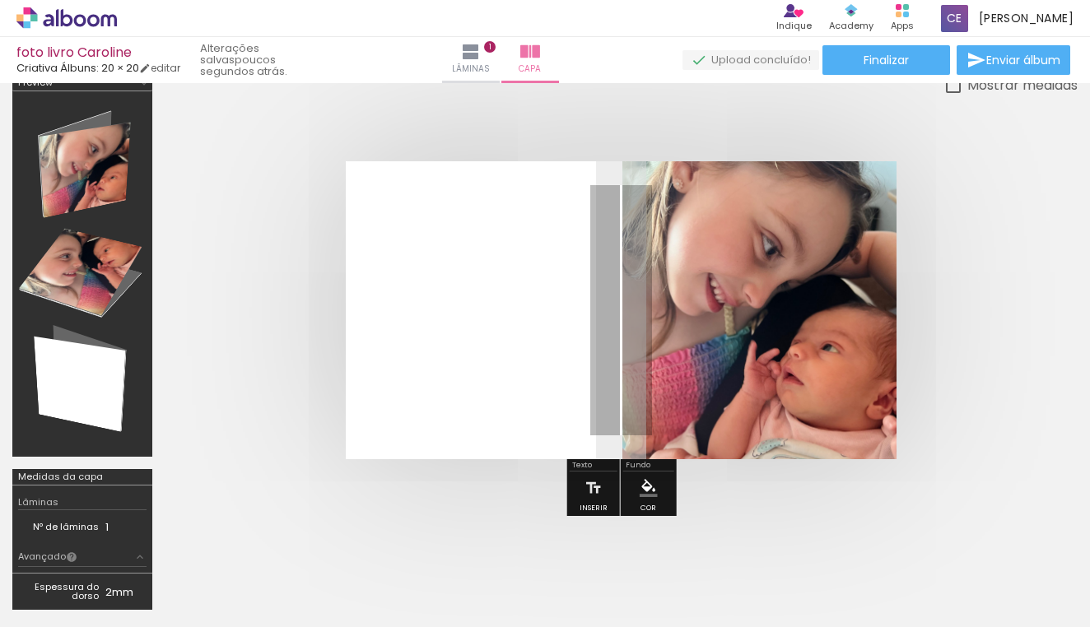
scroll to position [0, 1099]
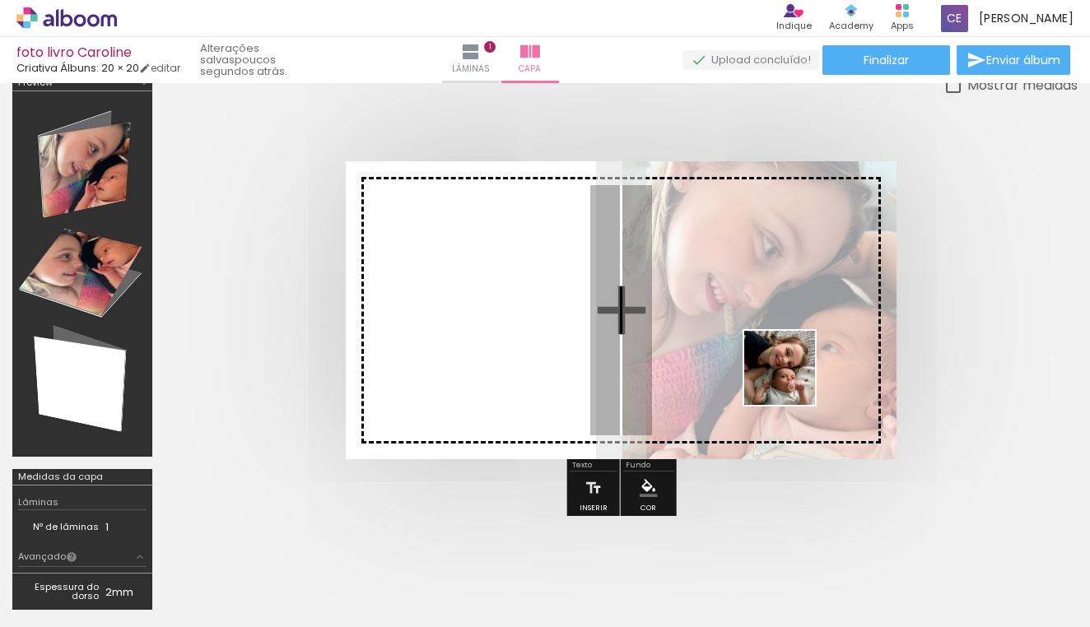
drag, startPoint x: 827, startPoint y: 600, endPoint x: 791, endPoint y: 372, distance: 230.9
click at [791, 372] on quentale-workspace at bounding box center [545, 313] width 1090 height 627
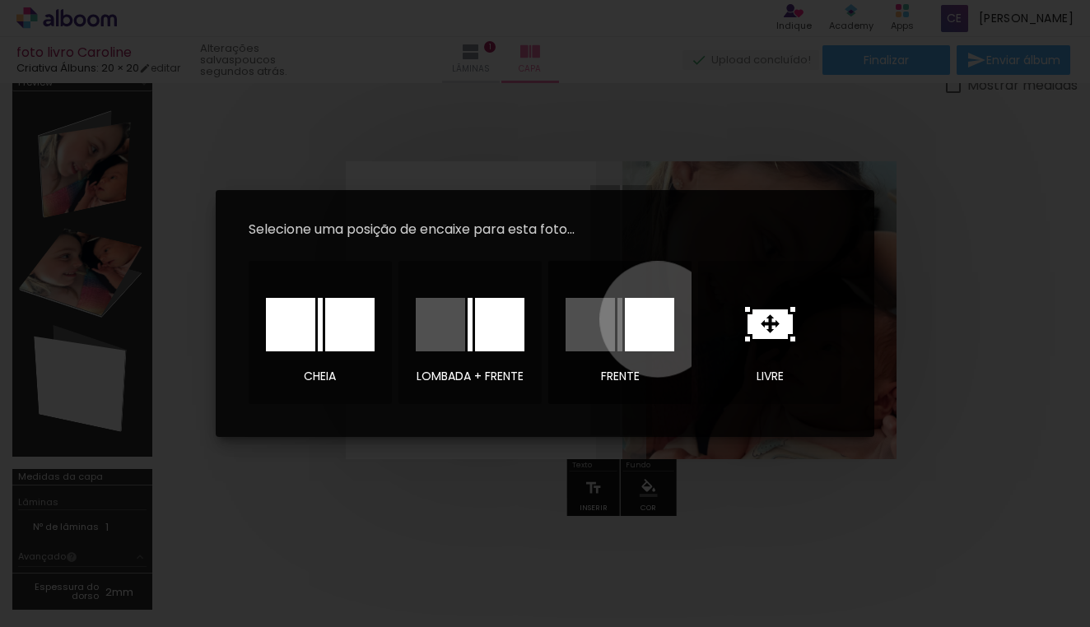
click at [657, 319] on div at bounding box center [649, 325] width 49 height 54
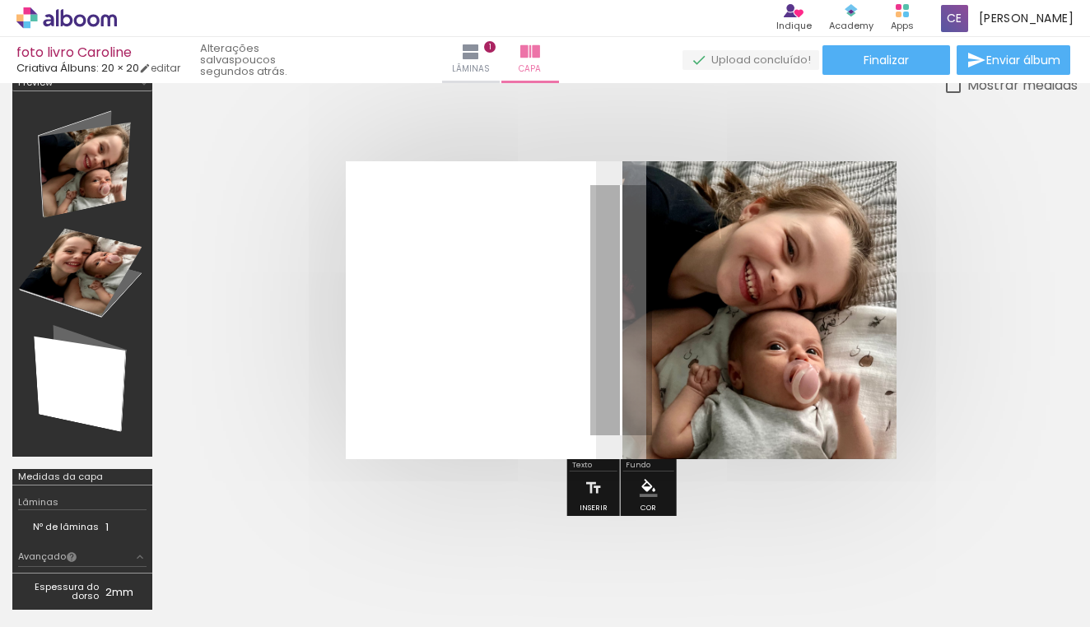
scroll to position [0, 1976]
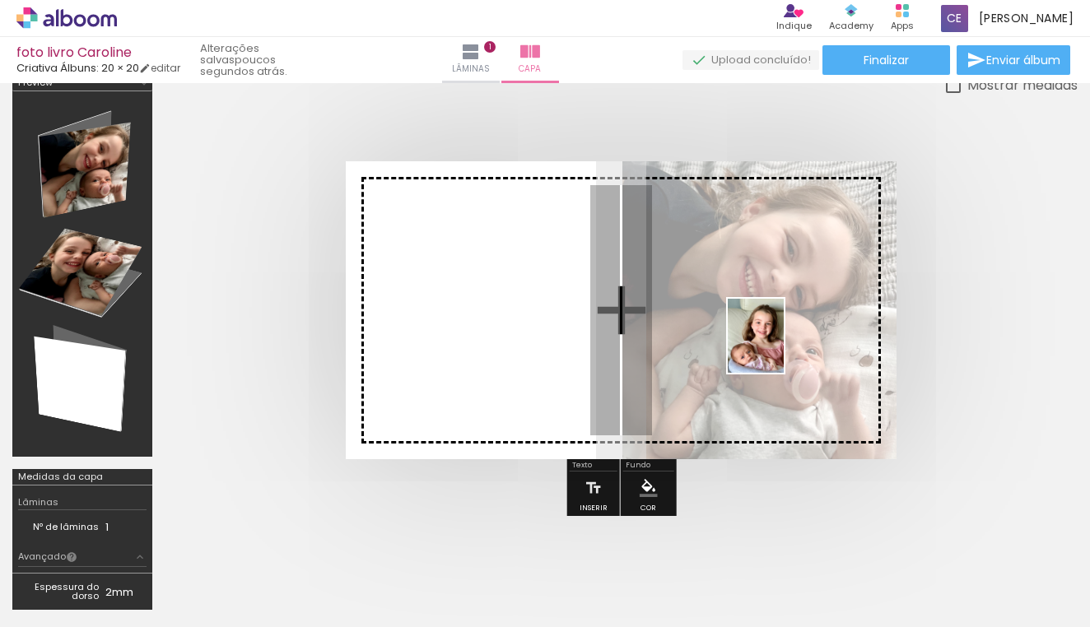
drag, startPoint x: 764, startPoint y: 580, endPoint x: 779, endPoint y: 353, distance: 227.7
click at [778, 351] on quentale-workspace at bounding box center [545, 313] width 1090 height 627
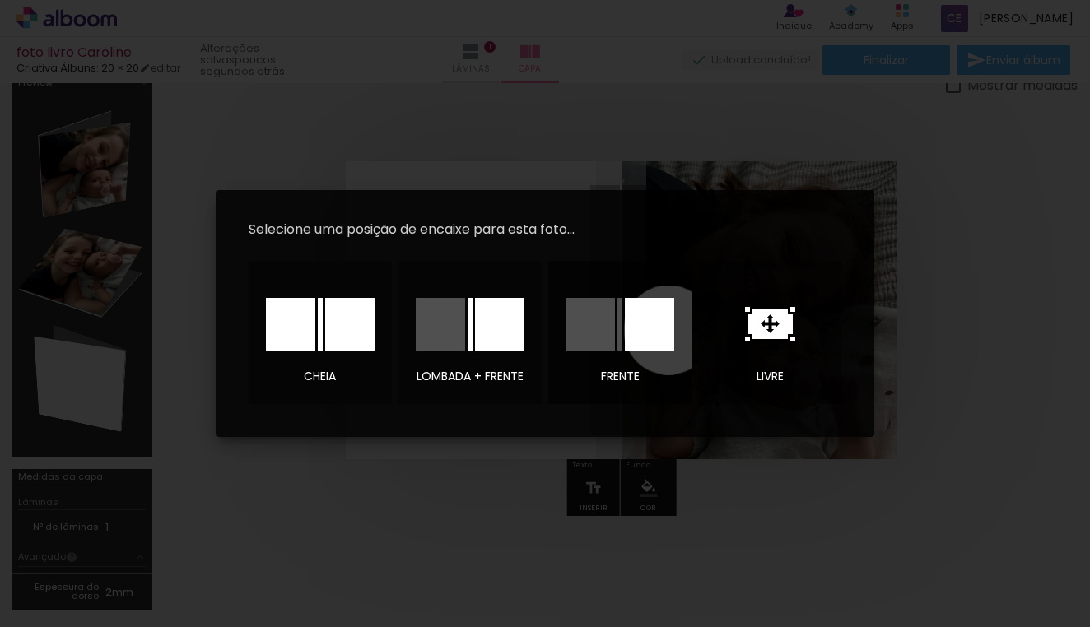
click at [669, 330] on div at bounding box center [649, 325] width 49 height 54
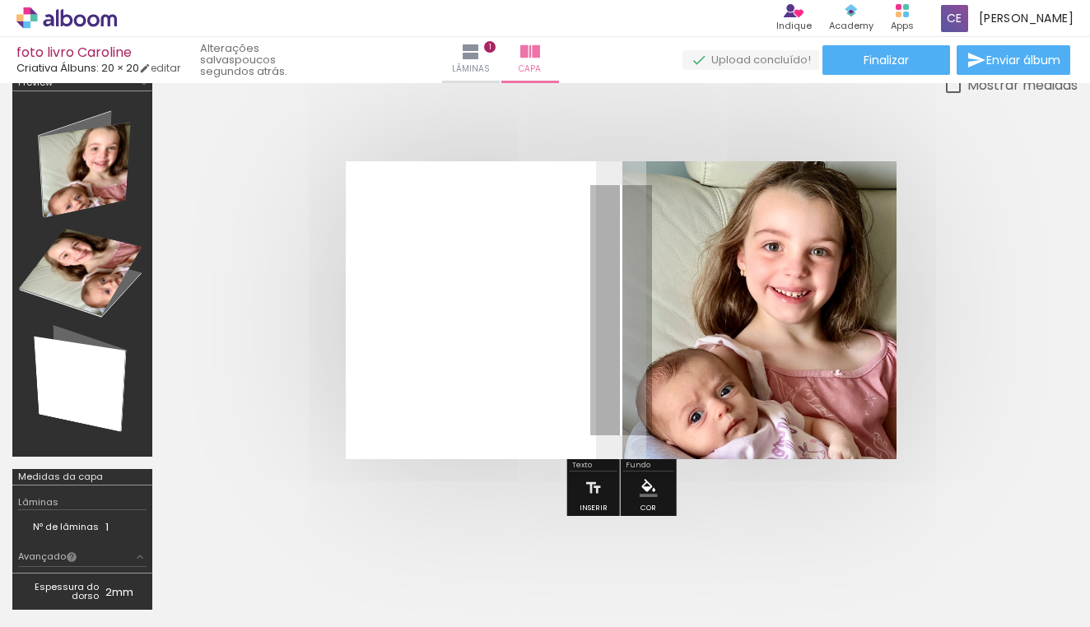
click at [944, 413] on quentale-cover at bounding box center [621, 310] width 781 height 298
click at [490, 62] on span "Lâminas" at bounding box center [471, 69] width 38 height 15
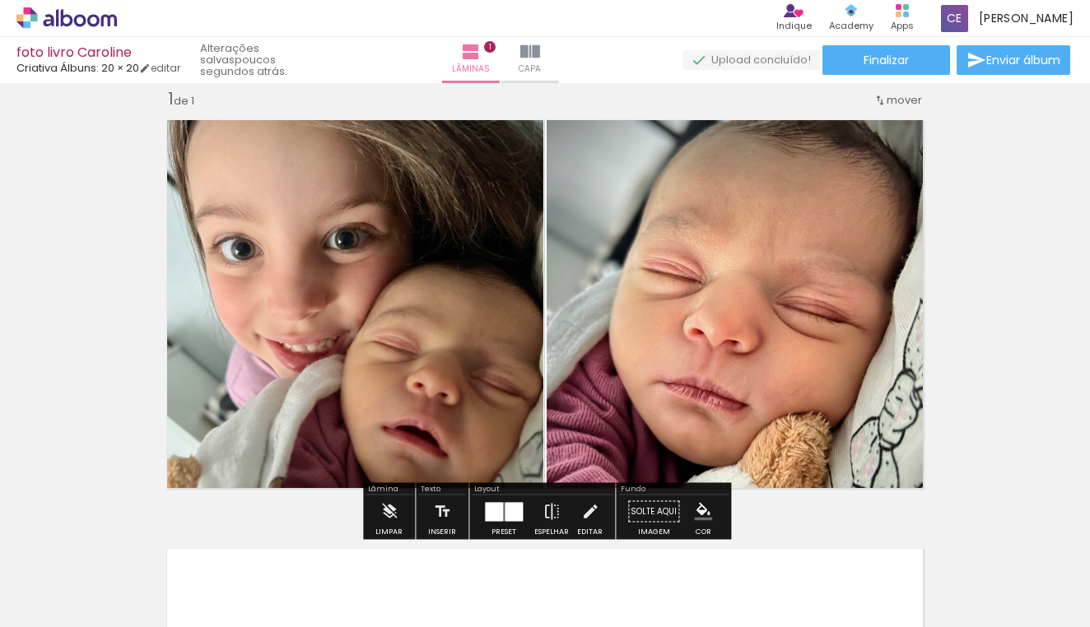
click at [1012, 389] on div "Inserir lâmina 1 de 1" at bounding box center [545, 497] width 1090 height 859
click at [481, 54] on iron-icon at bounding box center [471, 52] width 20 height 20
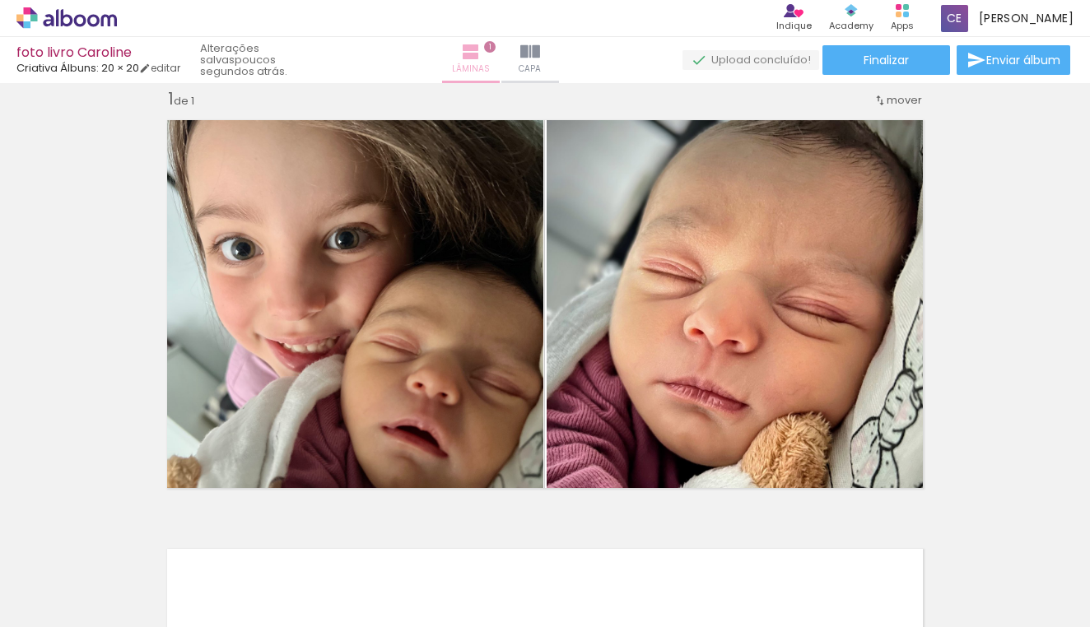
click at [496, 46] on span "1" at bounding box center [490, 47] width 12 height 12
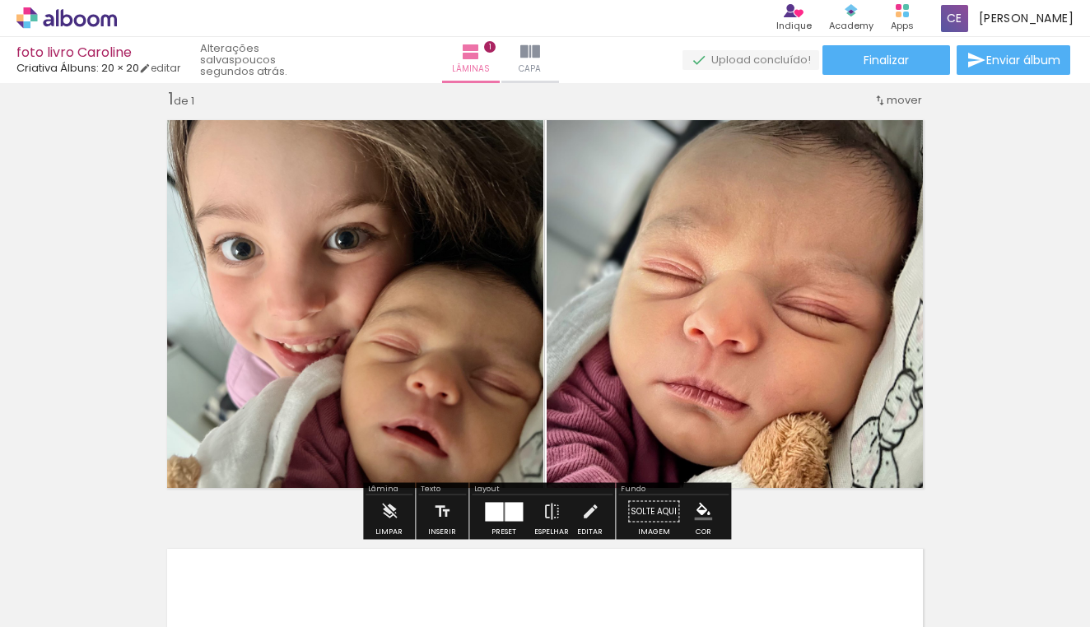
click at [908, 104] on span "mover" at bounding box center [904, 100] width 35 height 16
click at [892, 96] on span "1" at bounding box center [890, 97] width 4 height 27
click at [1009, 196] on div "Inserir lâmina 1 de 1" at bounding box center [545, 497] width 1090 height 859
click at [546, 506] on iron-icon at bounding box center [552, 512] width 18 height 33
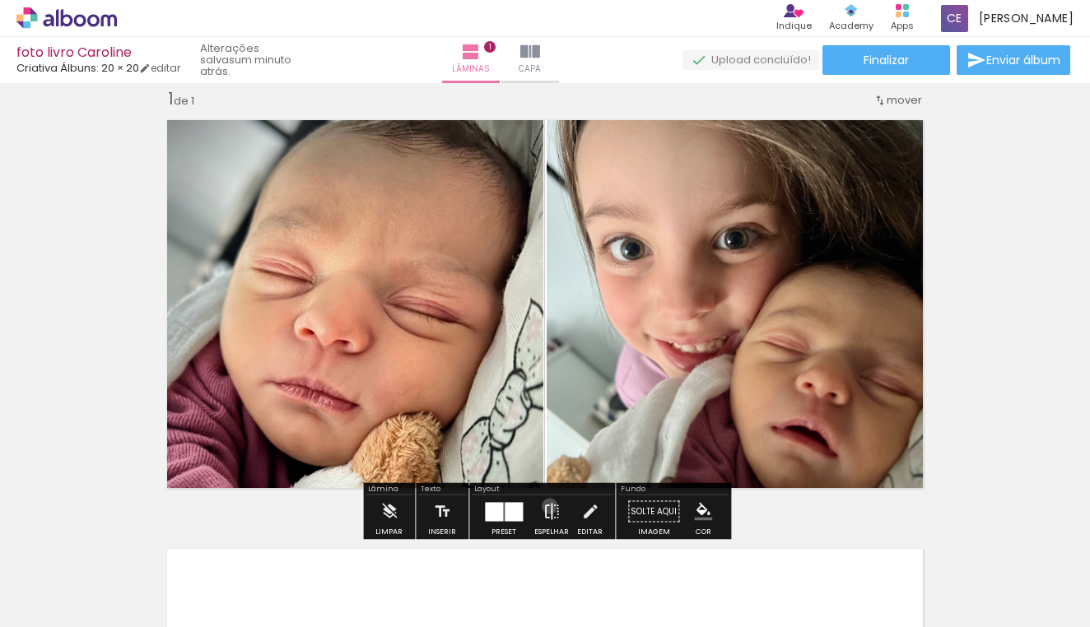
click at [546, 506] on iron-icon at bounding box center [552, 512] width 18 height 33
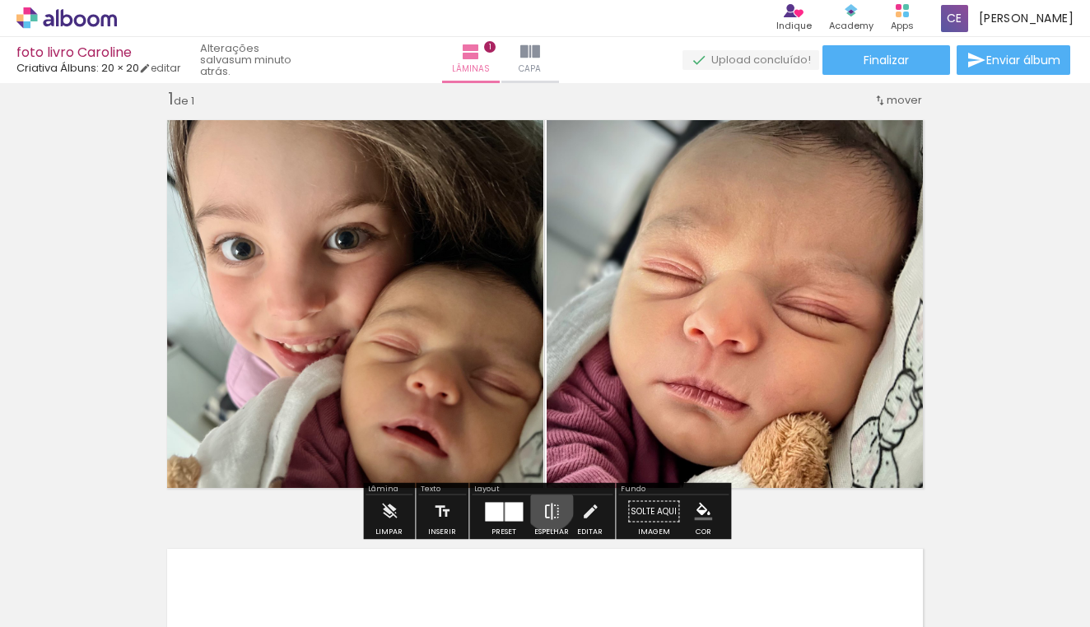
click at [546, 506] on iron-icon at bounding box center [552, 512] width 18 height 33
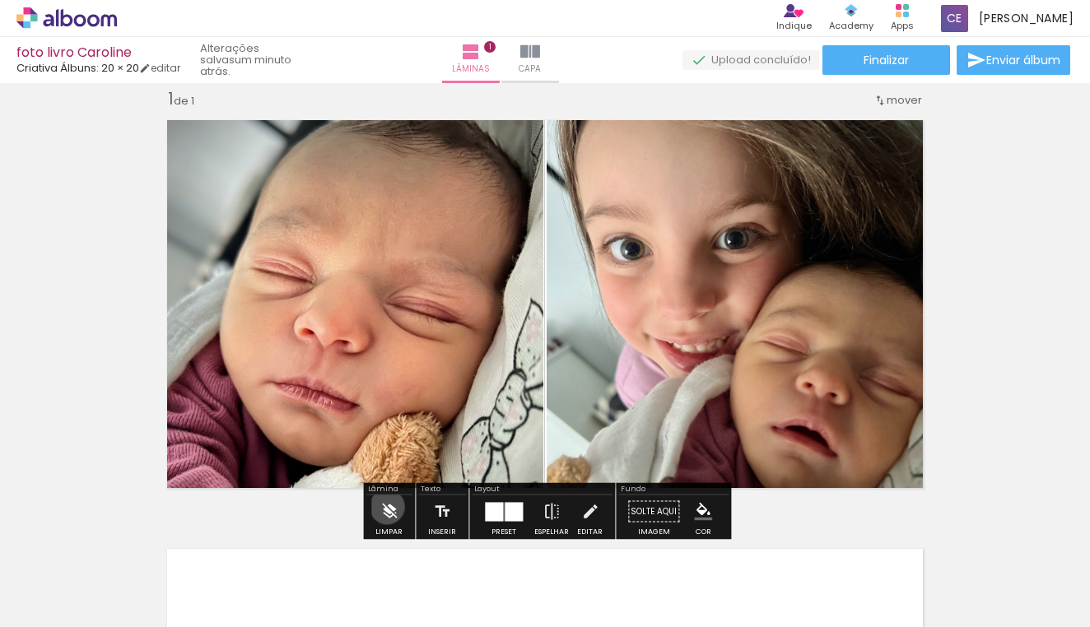
click at [387, 507] on iron-icon at bounding box center [389, 512] width 18 height 33
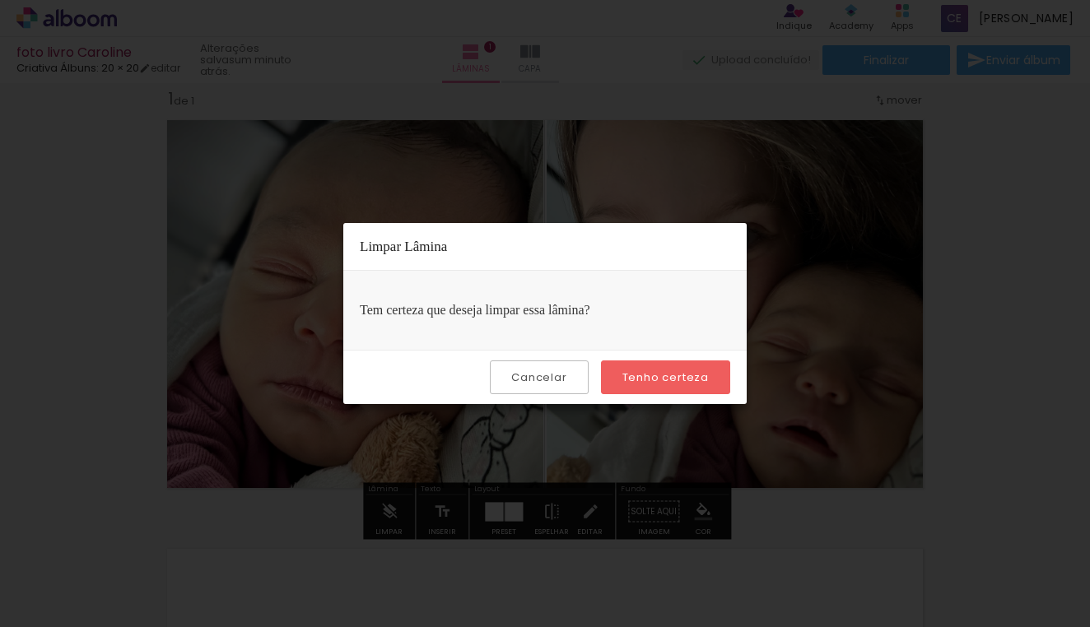
click at [0, 0] on slot "Cancelar" at bounding box center [0, 0] width 0 height 0
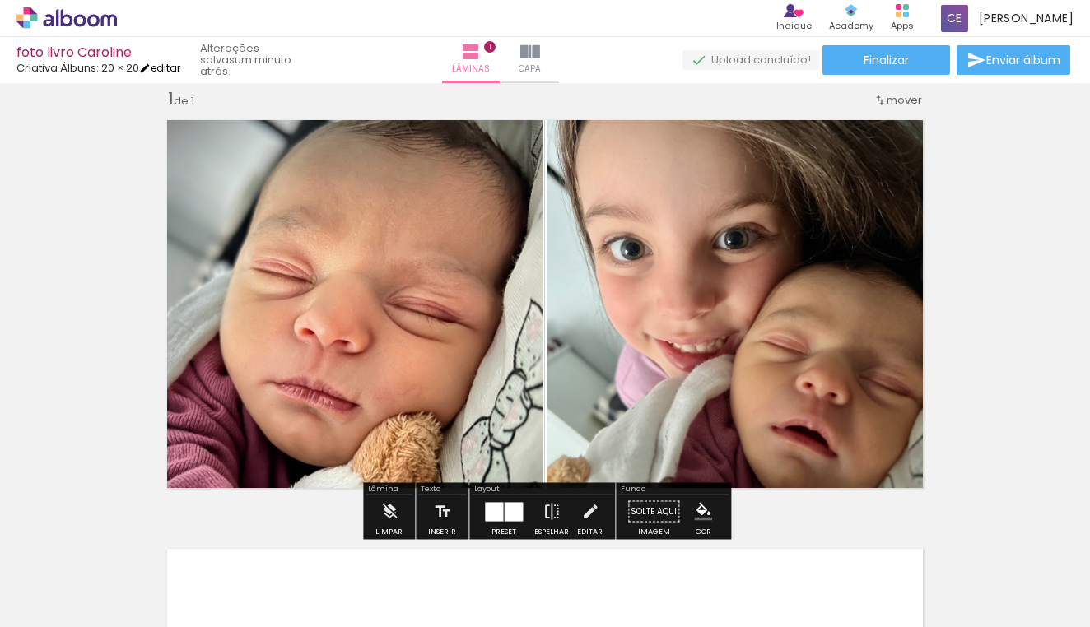
click at [174, 64] on link "editar" at bounding box center [159, 68] width 41 height 14
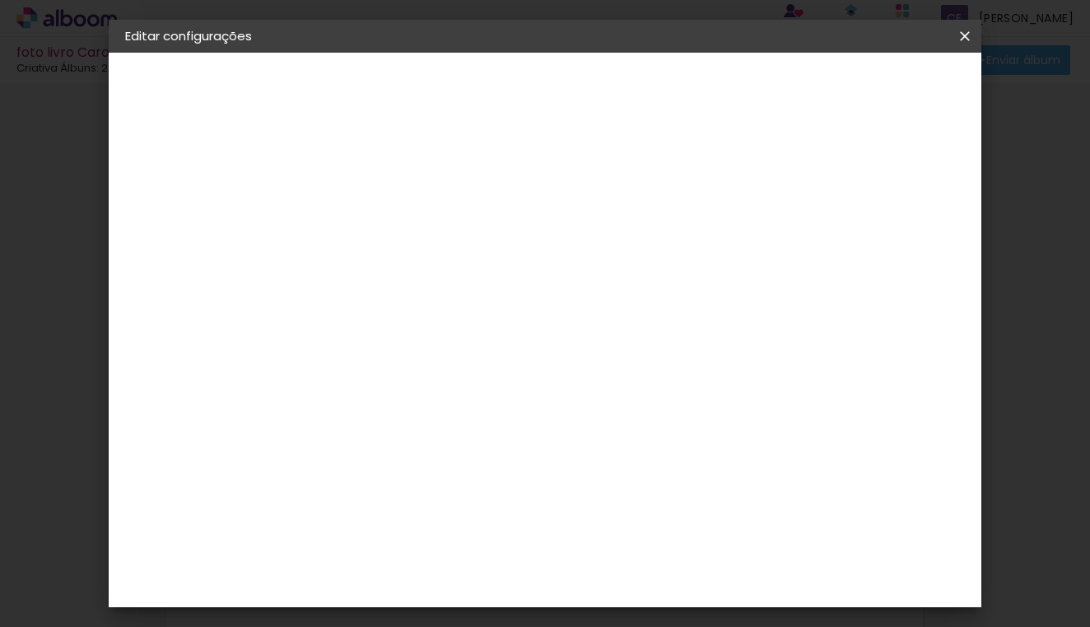
click at [193, 208] on div "Criativa Álbuns" at bounding box center [183, 203] width 44 height 23
click at [434, 351] on div "Criativa Álbuns" at bounding box center [409, 364] width 50 height 26
click at [0, 0] on slot "Avançar" at bounding box center [0, 0] width 0 height 0
click at [967, 34] on iron-icon at bounding box center [965, 36] width 20 height 16
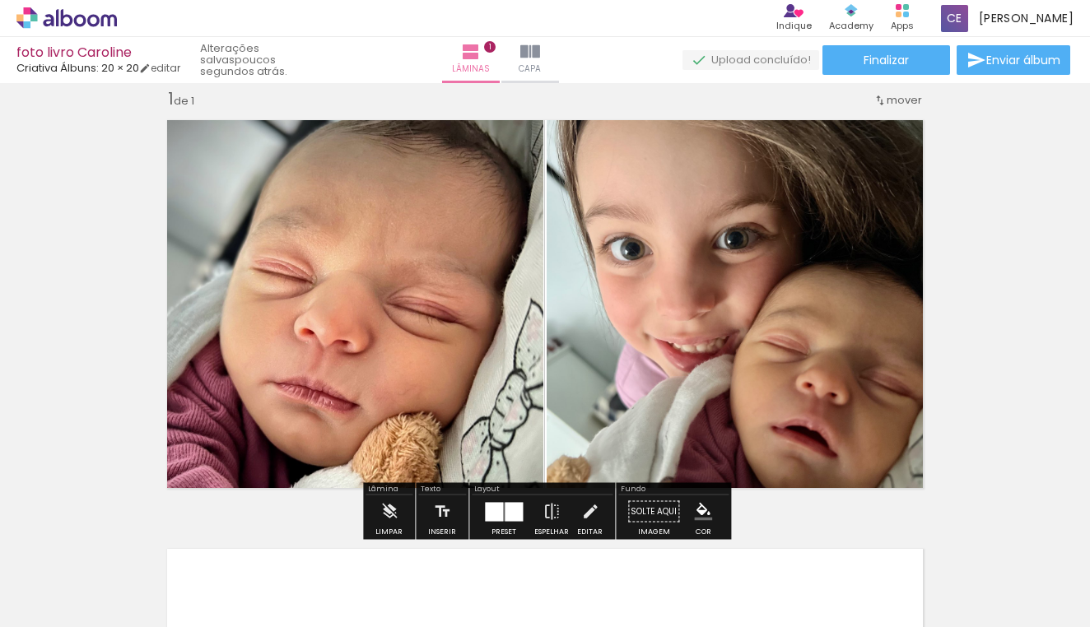
click at [1019, 337] on div "Inserir lâmina 1 de 1" at bounding box center [545, 497] width 1090 height 859
click at [72, 578] on input "Todas as fotos" at bounding box center [46, 578] width 63 height 14
click at [970, 265] on div "Inserir lâmina 1 de 1" at bounding box center [545, 497] width 1090 height 859
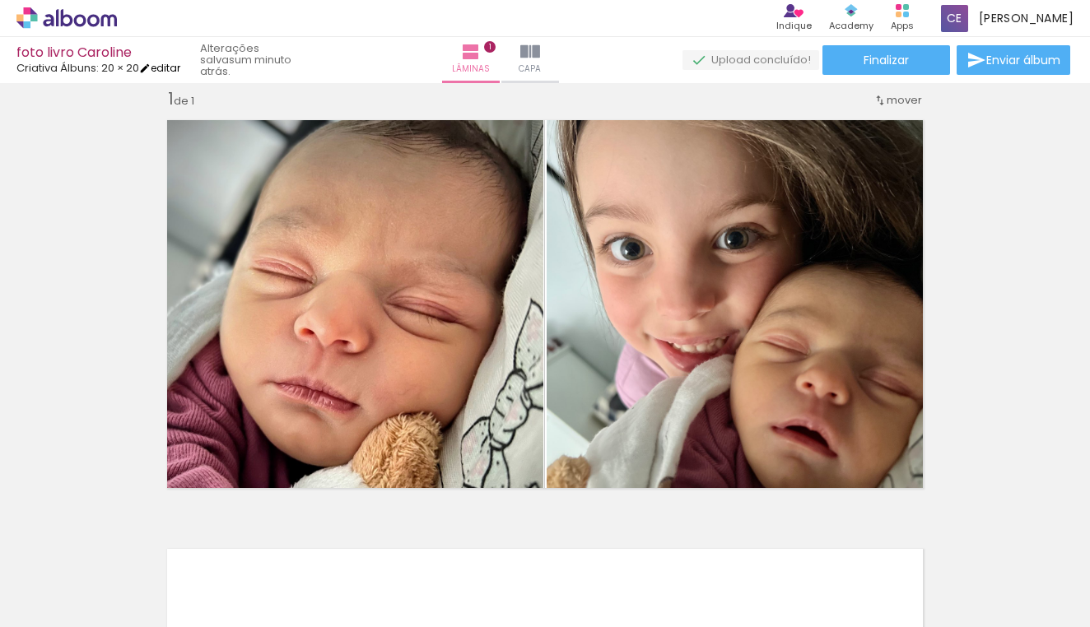
click at [174, 64] on link "editar" at bounding box center [159, 68] width 41 height 14
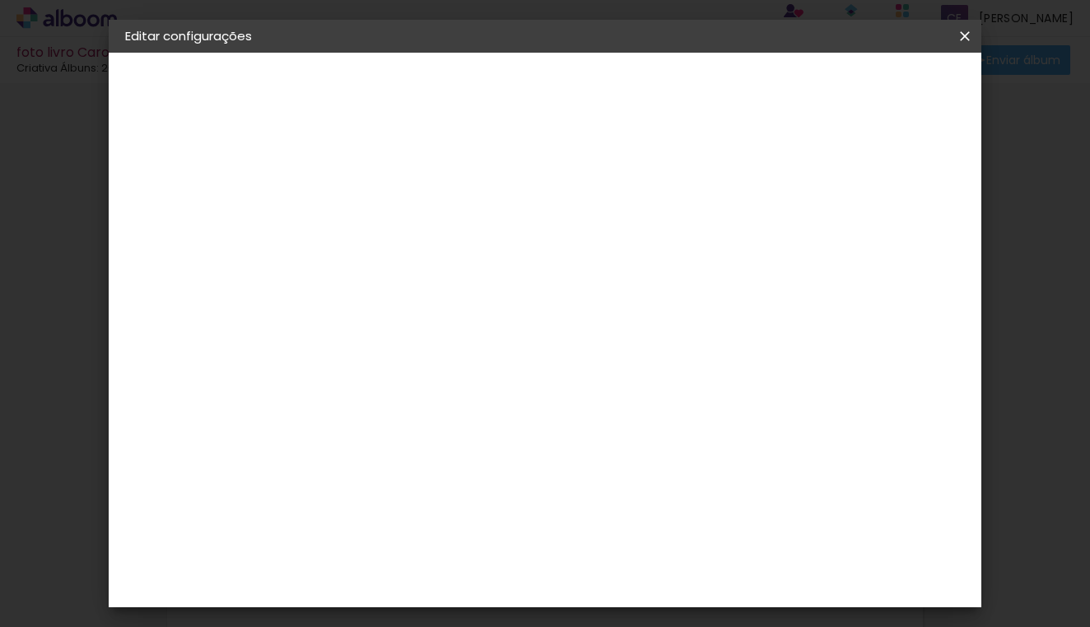
click at [781, 176] on div at bounding box center [773, 177] width 15 height 15
type paper-checkbox "on"
click at [0, 0] on slot "foto livro Caroline" at bounding box center [0, 0] width 0 height 0
click at [190, 168] on div "2. Especificações" at bounding box center [215, 169] width 180 height 20
click at [198, 203] on iron-pages "Fornecedor Escolhendo fornecedor... Criativa Álbuns" at bounding box center [215, 203] width 180 height 33
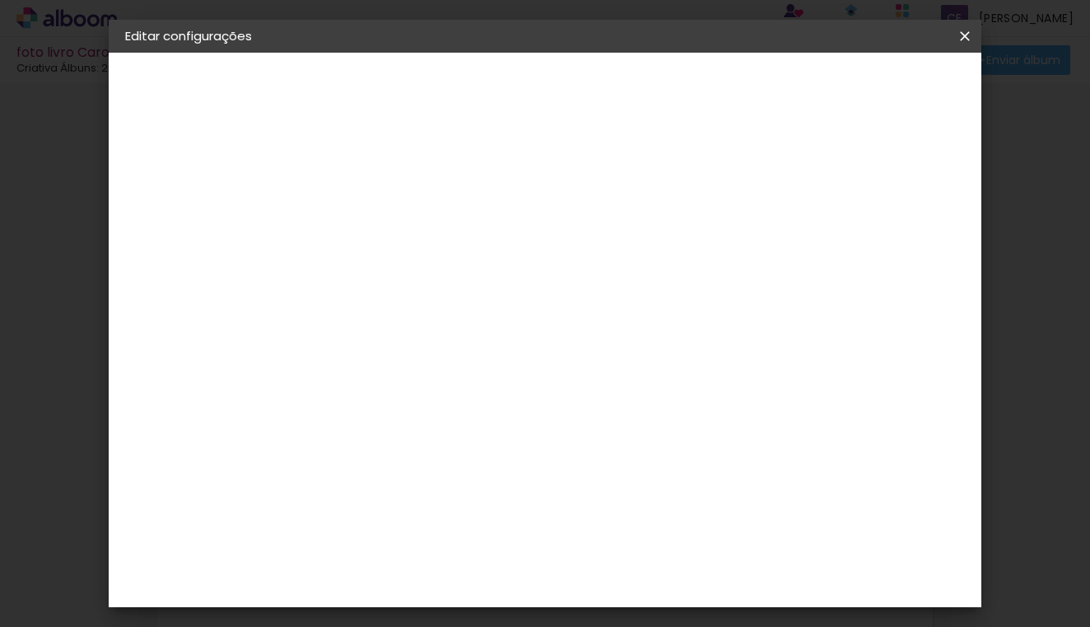
click at [176, 237] on iron-pages "Modelo Escolhendo modelo... 20 × 20 20.3 × 40.6 cm Tamanho livre" at bounding box center [215, 240] width 180 height 33
click at [962, 38] on iron-icon at bounding box center [965, 36] width 20 height 16
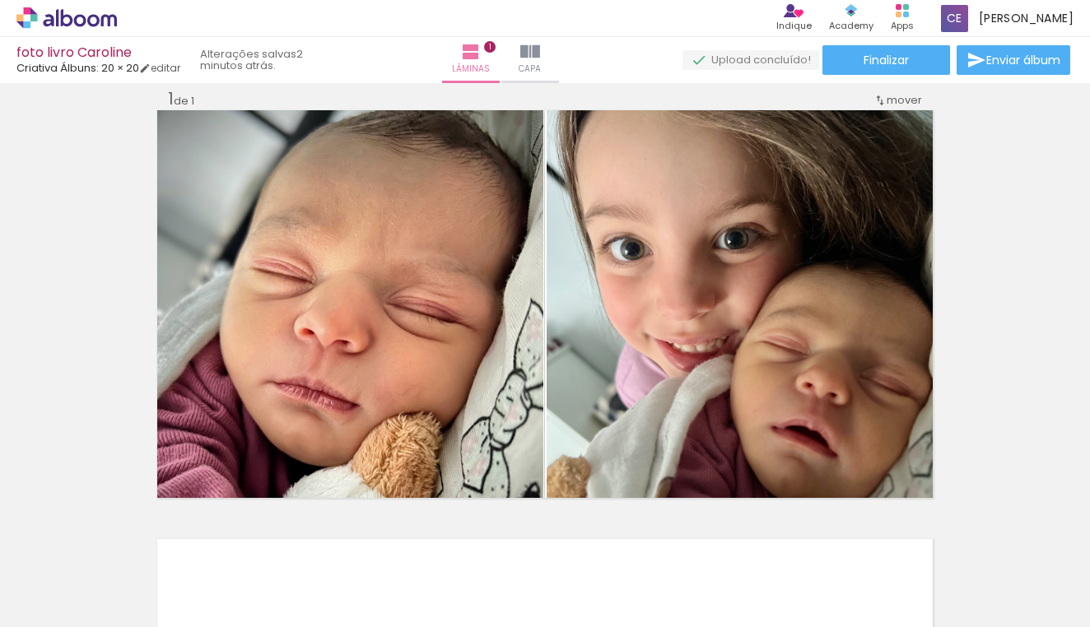
click at [54, 580] on input "Todas as fotos" at bounding box center [46, 578] width 63 height 14
click at [72, 481] on div "Inserir lâmina 1 de 1" at bounding box center [545, 497] width 1090 height 859
click at [57, 606] on span "Adicionar Fotos" at bounding box center [58, 605] width 49 height 18
click at [0, 0] on input "file" at bounding box center [0, 0] width 0 height 0
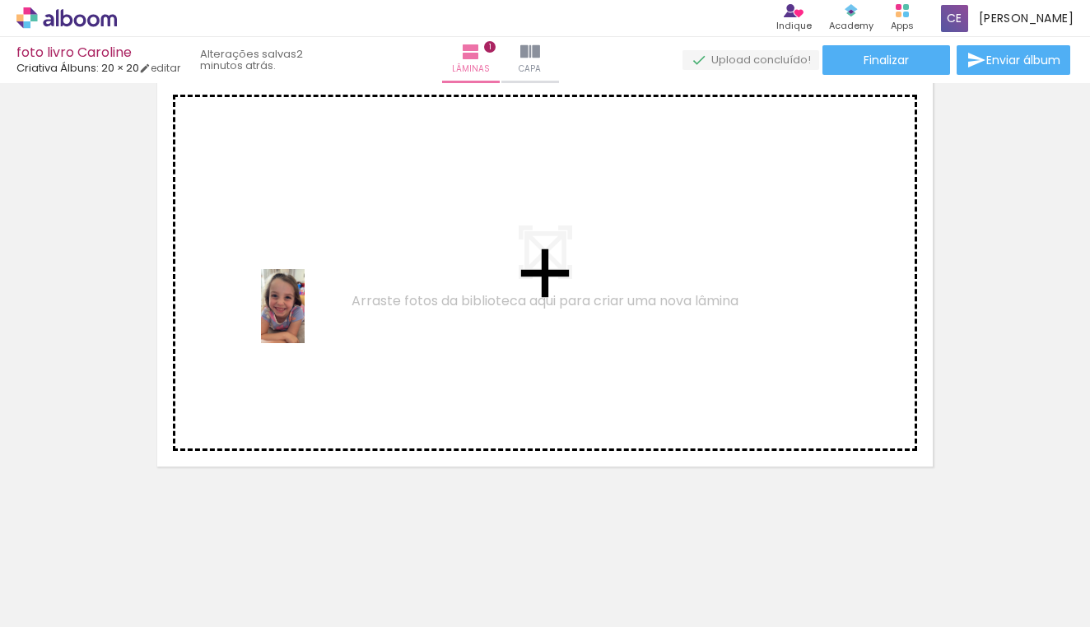
drag, startPoint x: 167, startPoint y: 573, endPoint x: 311, endPoint y: 320, distance: 291.0
click at [311, 320] on quentale-workspace at bounding box center [545, 313] width 1090 height 627
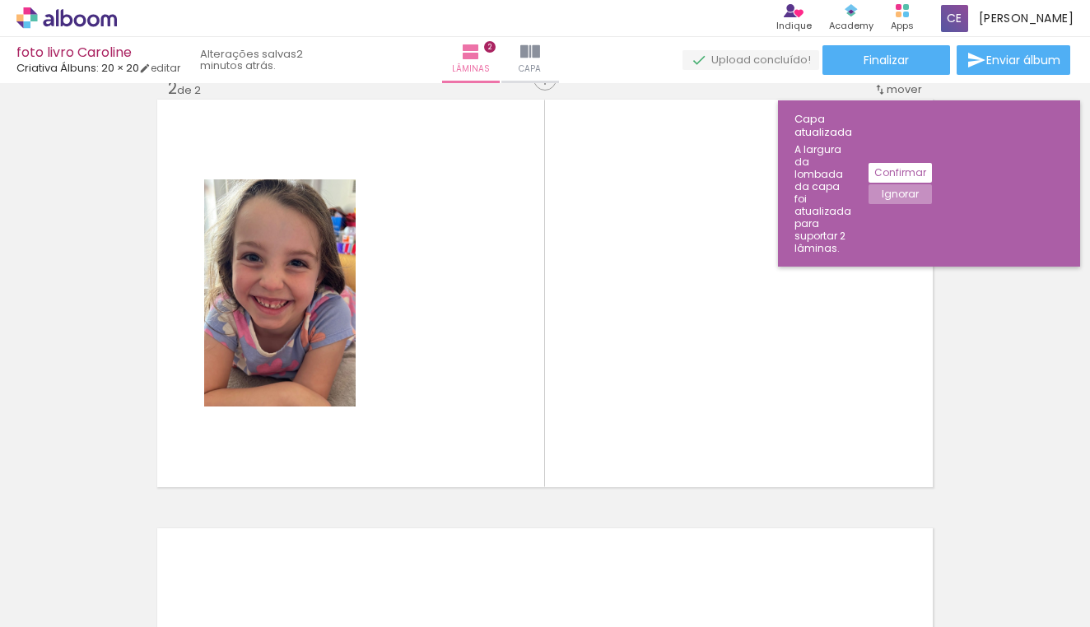
scroll to position [450, 0]
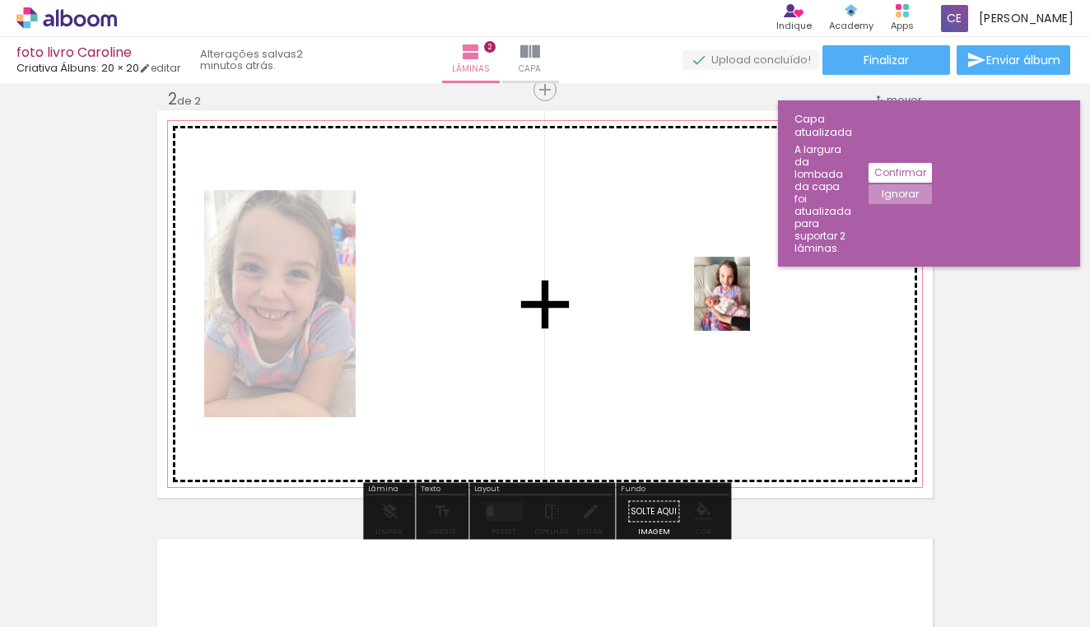
drag, startPoint x: 359, startPoint y: 567, endPoint x: 744, endPoint y: 306, distance: 464.7
click at [744, 306] on quentale-workspace at bounding box center [545, 313] width 1090 height 627
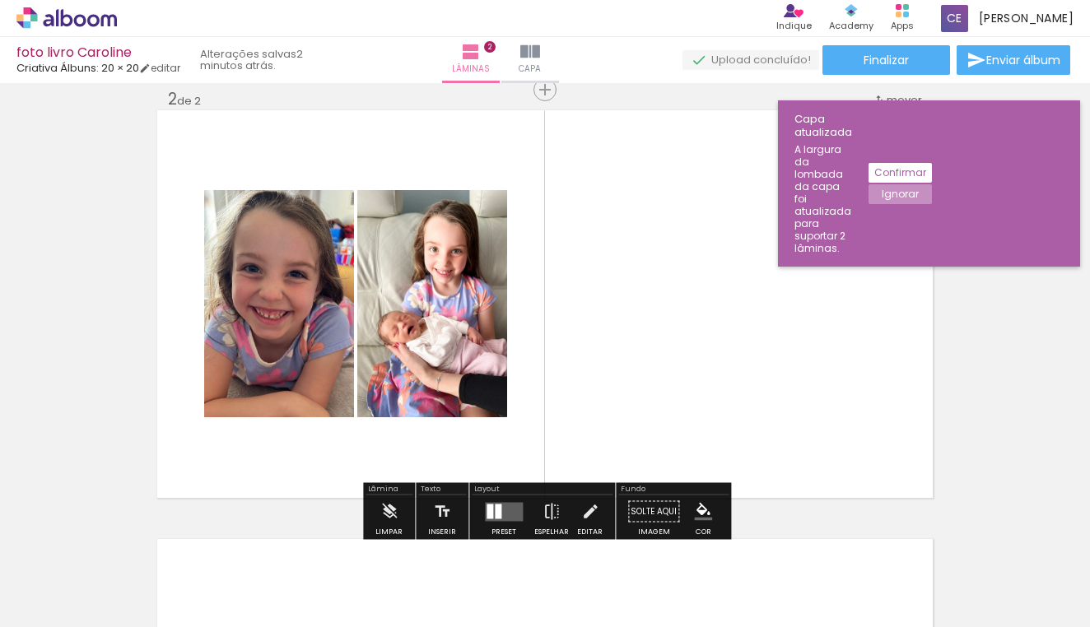
click at [518, 508] on quentale-layouter at bounding box center [504, 511] width 38 height 19
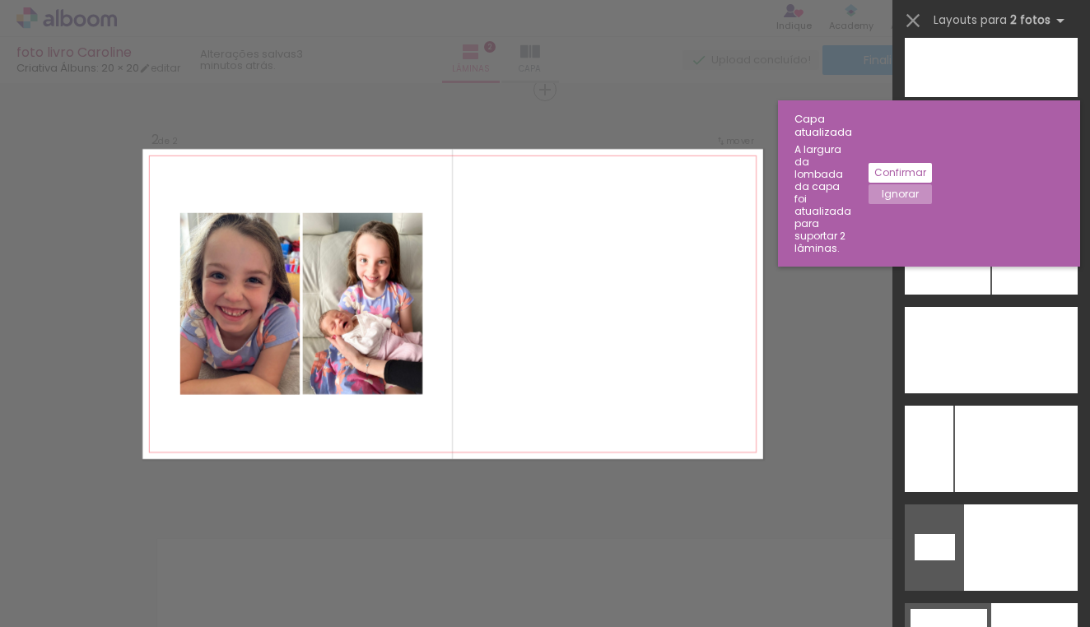
scroll to position [7550, 0]
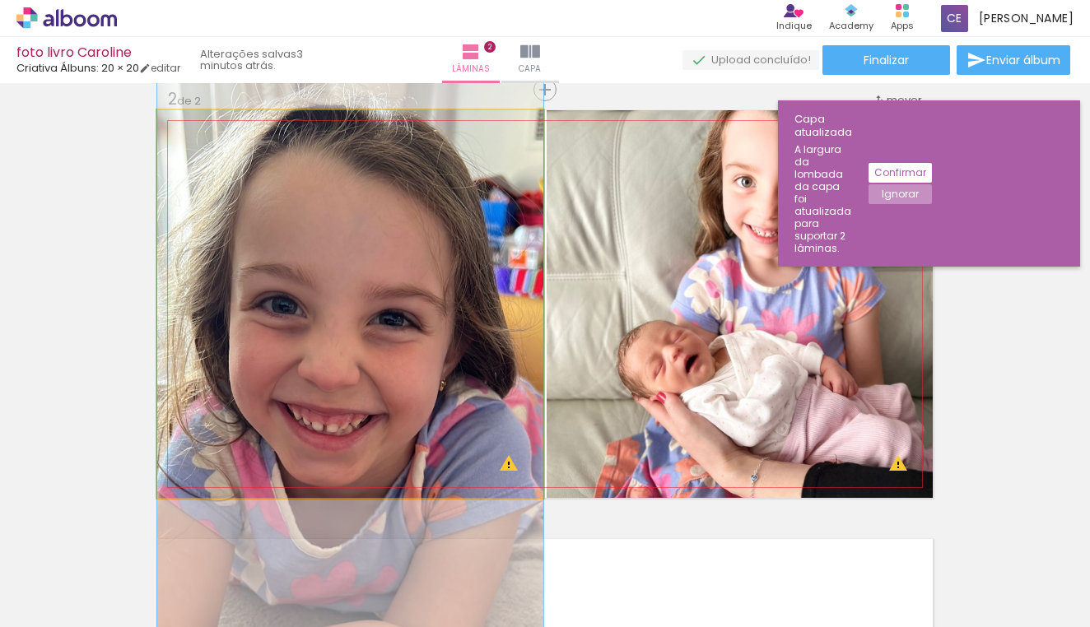
drag, startPoint x: 451, startPoint y: 314, endPoint x: 450, endPoint y: 405, distance: 91.4
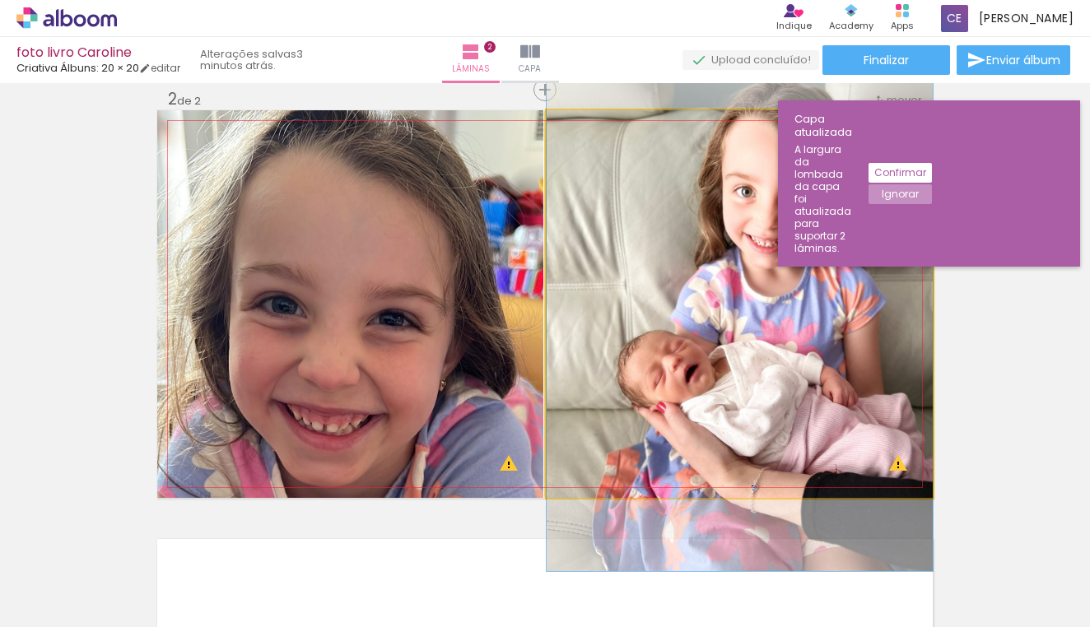
click at [681, 368] on quentale-photo at bounding box center [740, 304] width 386 height 388
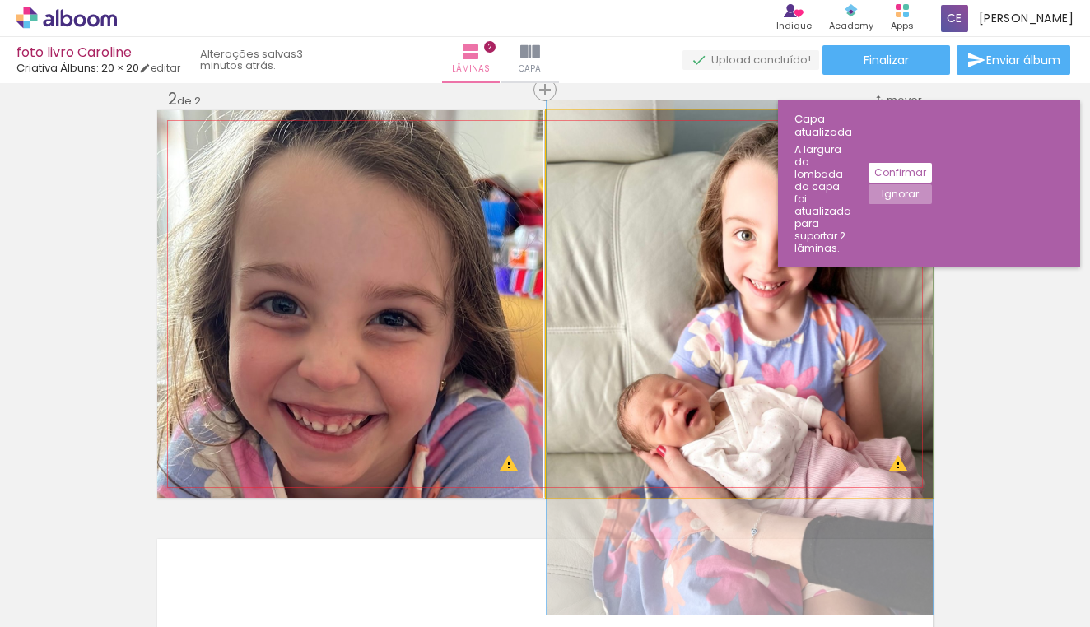
drag, startPoint x: 681, startPoint y: 368, endPoint x: 674, endPoint y: 412, distance: 44.1
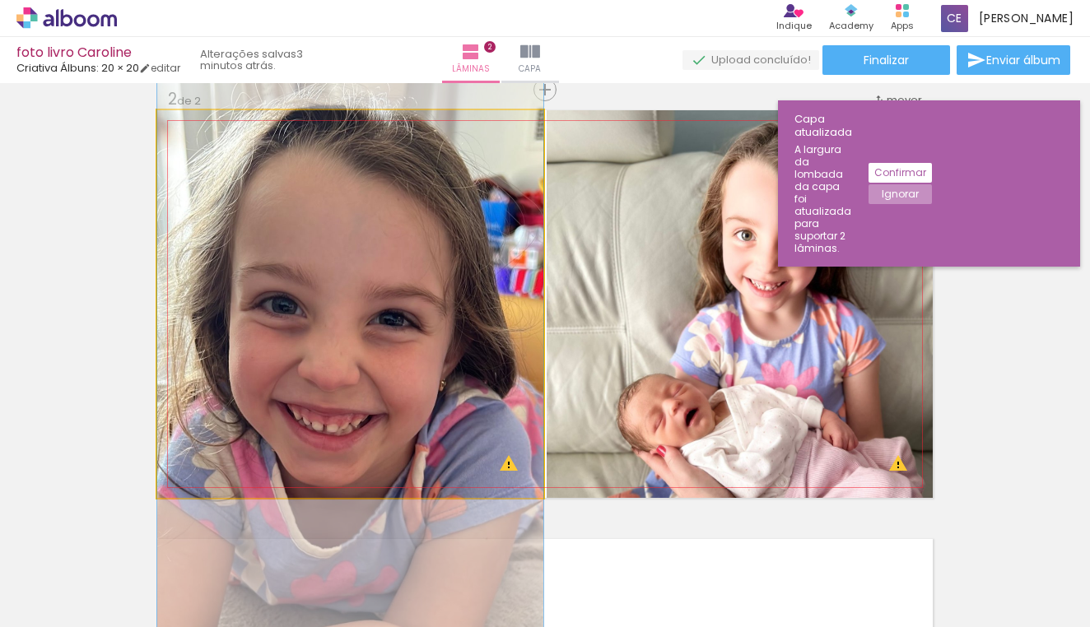
drag, startPoint x: 197, startPoint y: 127, endPoint x: 180, endPoint y: 124, distance: 16.7
type paper-slider "100"
click at [180, 124] on div at bounding box center [219, 127] width 114 height 25
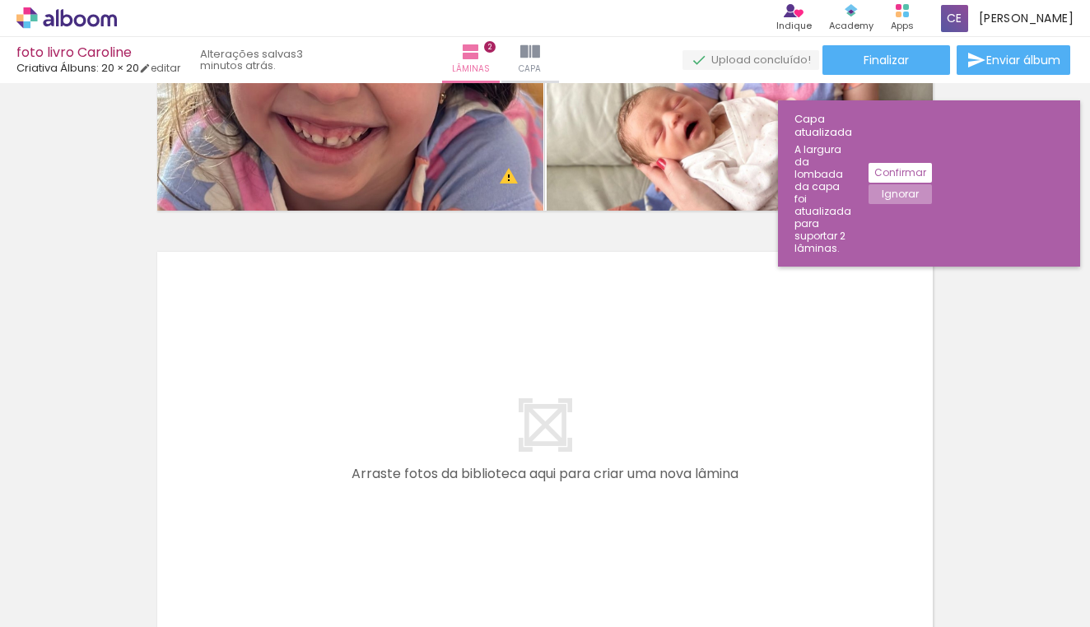
scroll to position [771, 0]
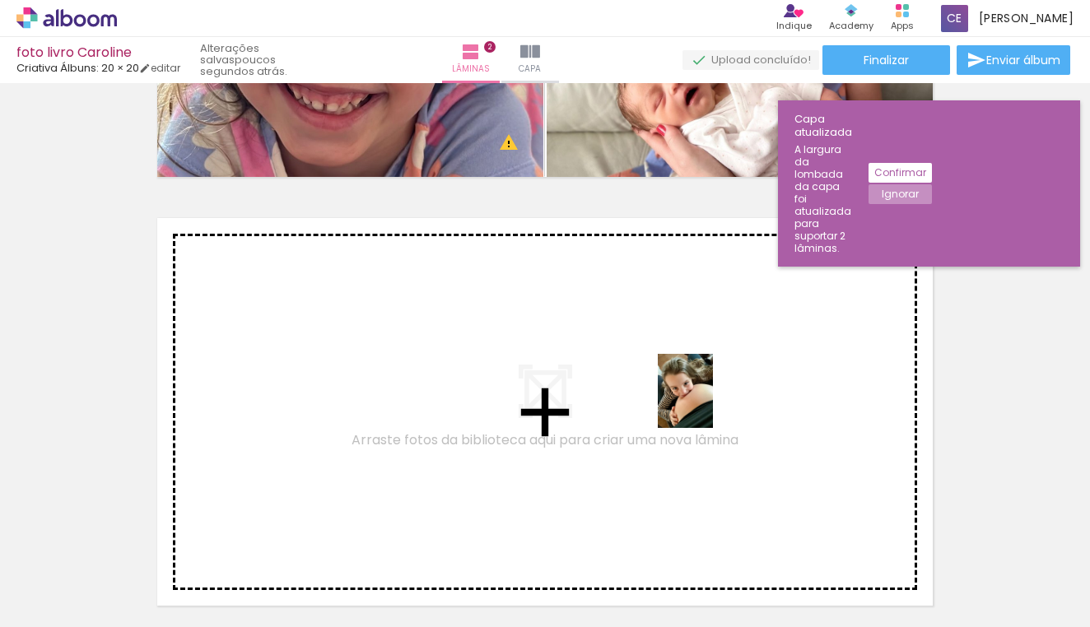
drag, startPoint x: 553, startPoint y: 591, endPoint x: 708, endPoint y: 403, distance: 243.3
click at [708, 403] on quentale-workspace at bounding box center [545, 313] width 1090 height 627
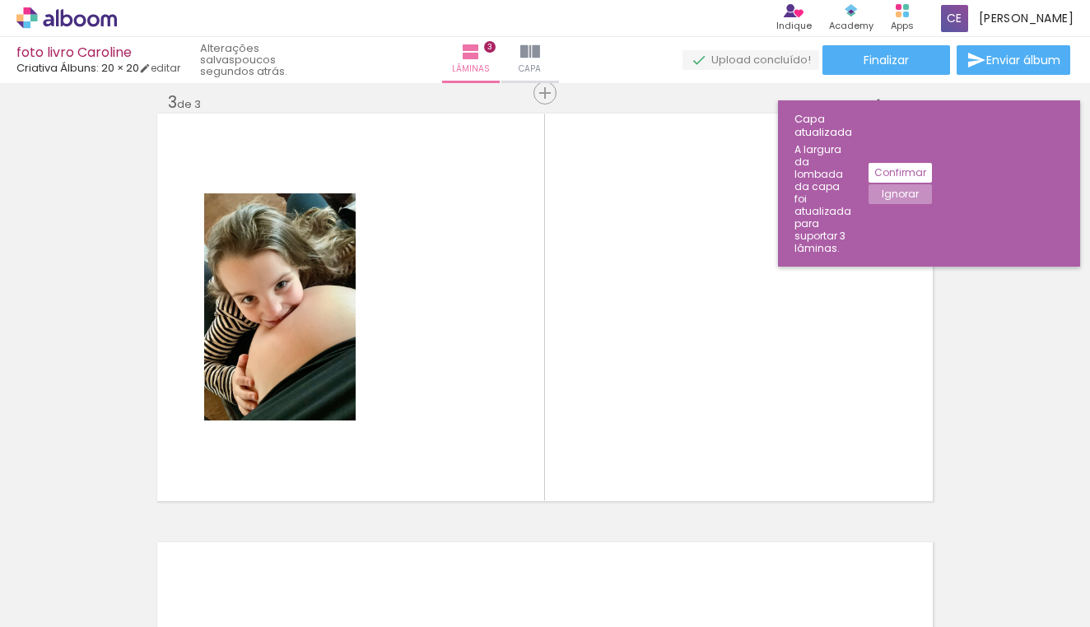
scroll to position [879, 0]
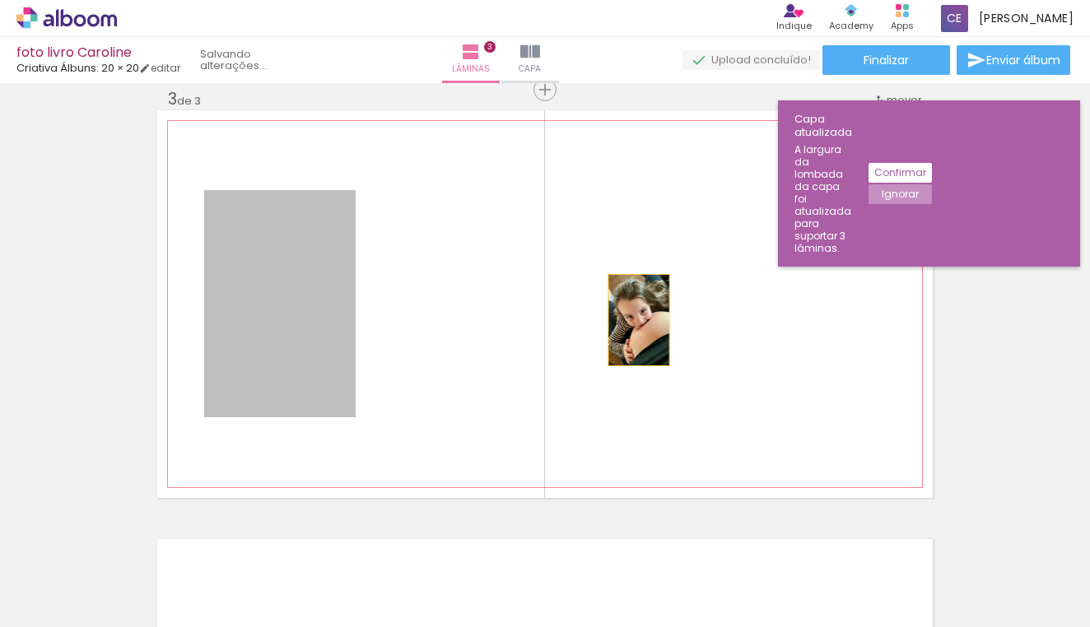
drag, startPoint x: 285, startPoint y: 321, endPoint x: 643, endPoint y: 318, distance: 358.2
click at [643, 319] on quentale-layouter at bounding box center [545, 304] width 776 height 388
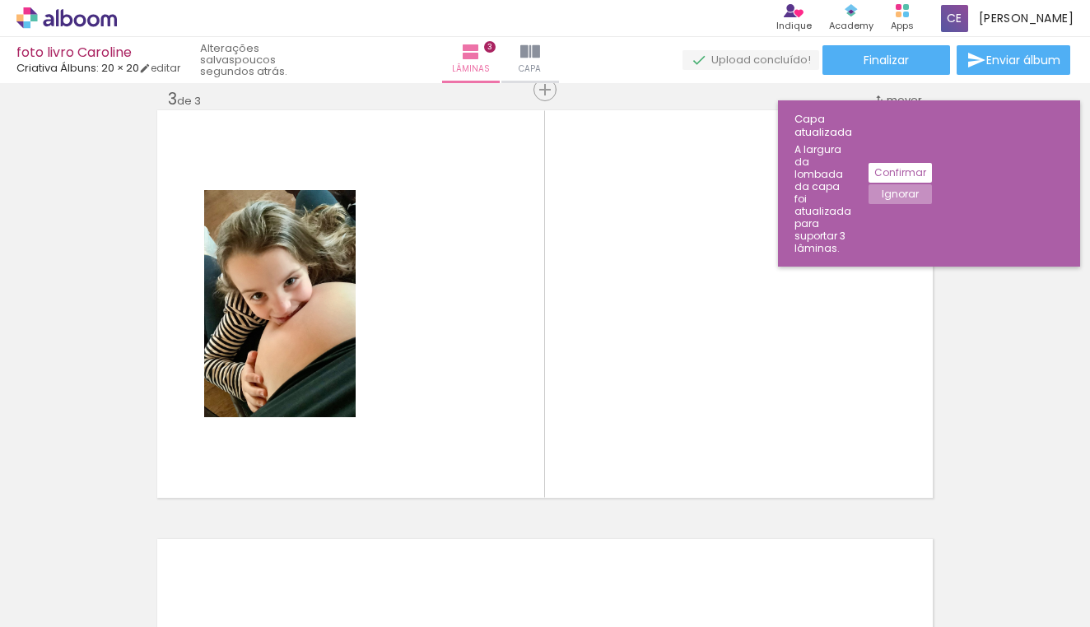
scroll to position [0, 1084]
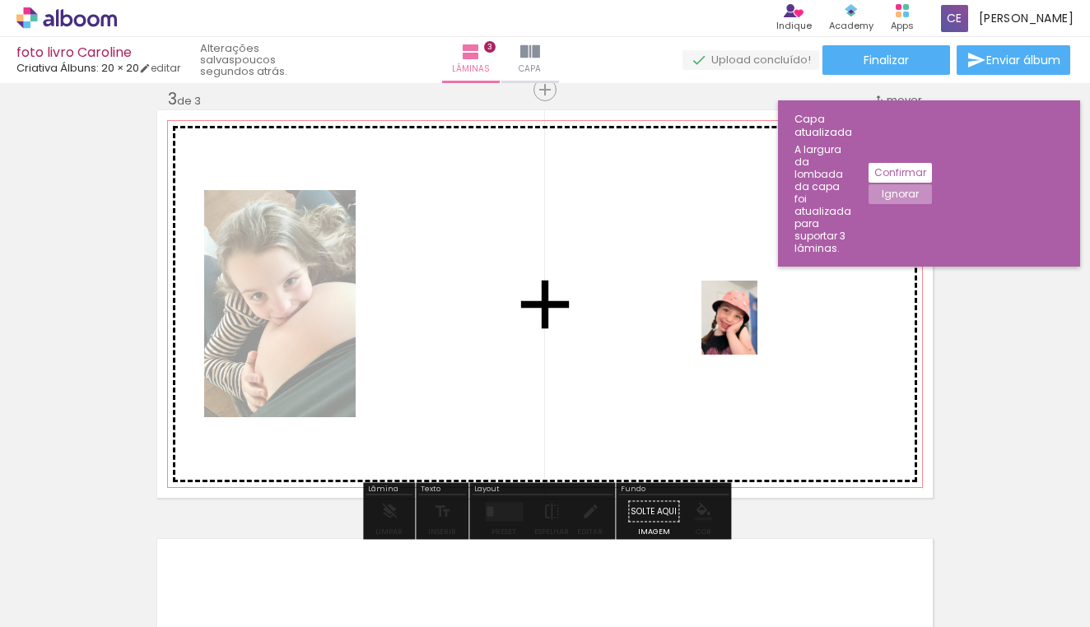
drag, startPoint x: 748, startPoint y: 596, endPoint x: 752, endPoint y: 332, distance: 264.3
click at [752, 332] on quentale-workspace at bounding box center [545, 313] width 1090 height 627
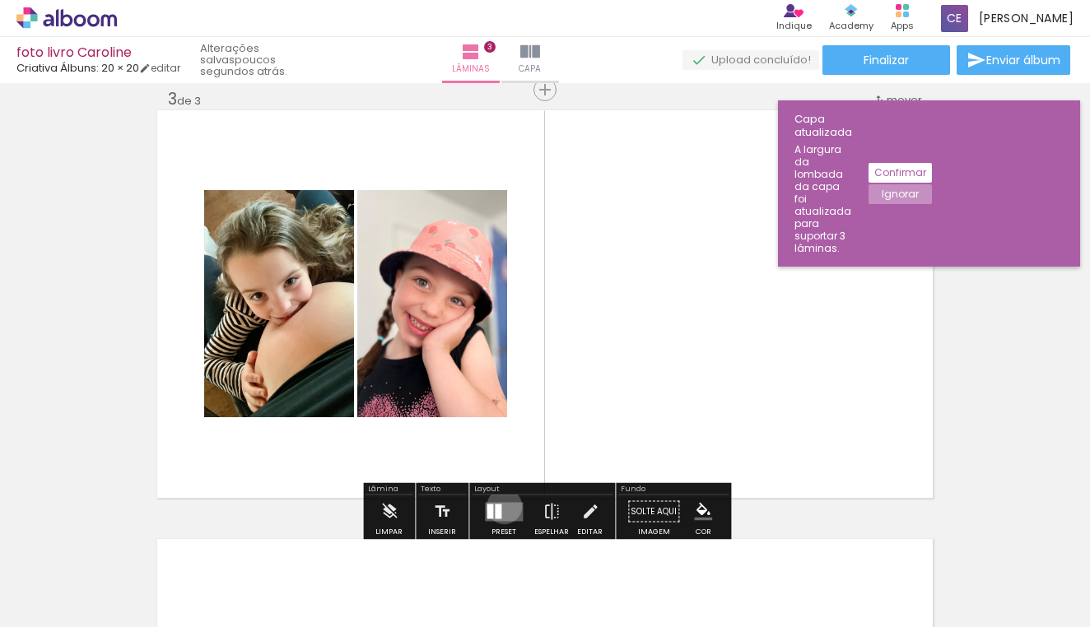
click at [501, 506] on quentale-layouter at bounding box center [504, 511] width 38 height 19
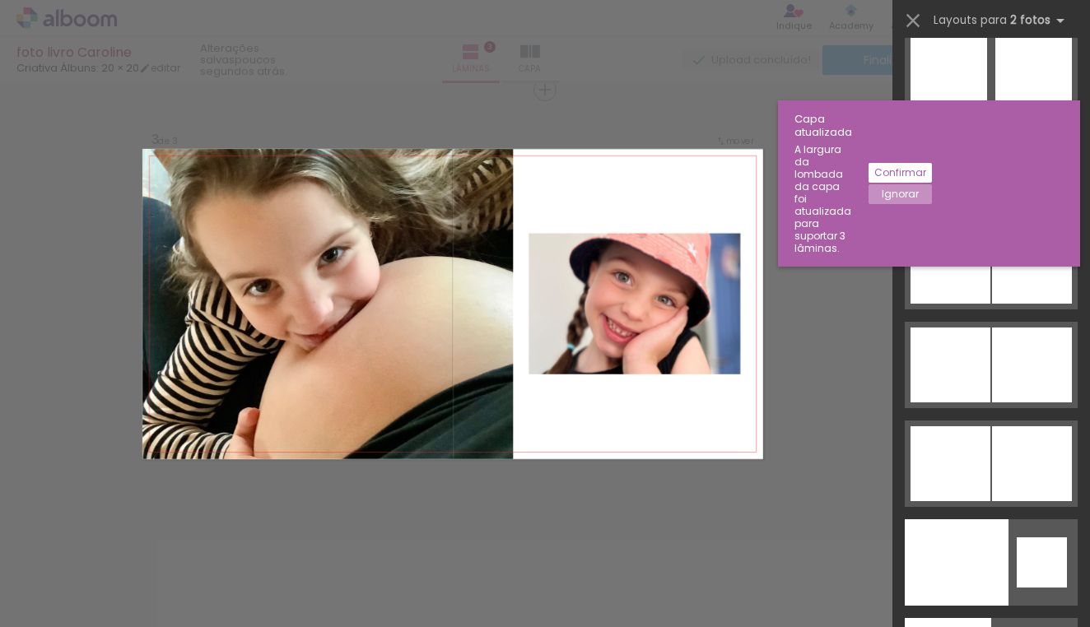
scroll to position [8173, 0]
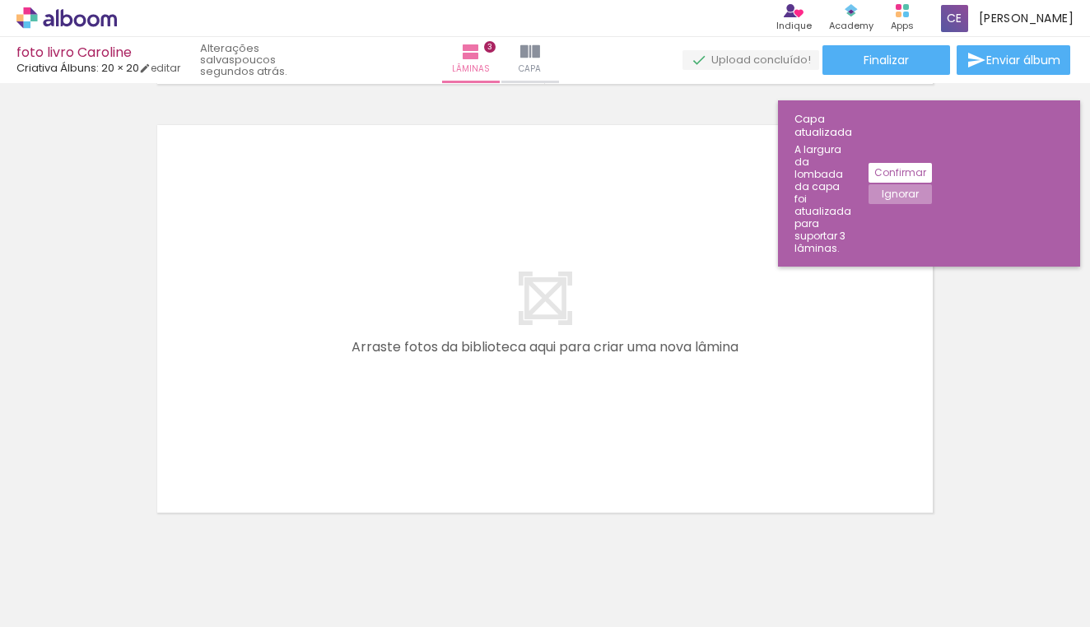
scroll to position [1294, 0]
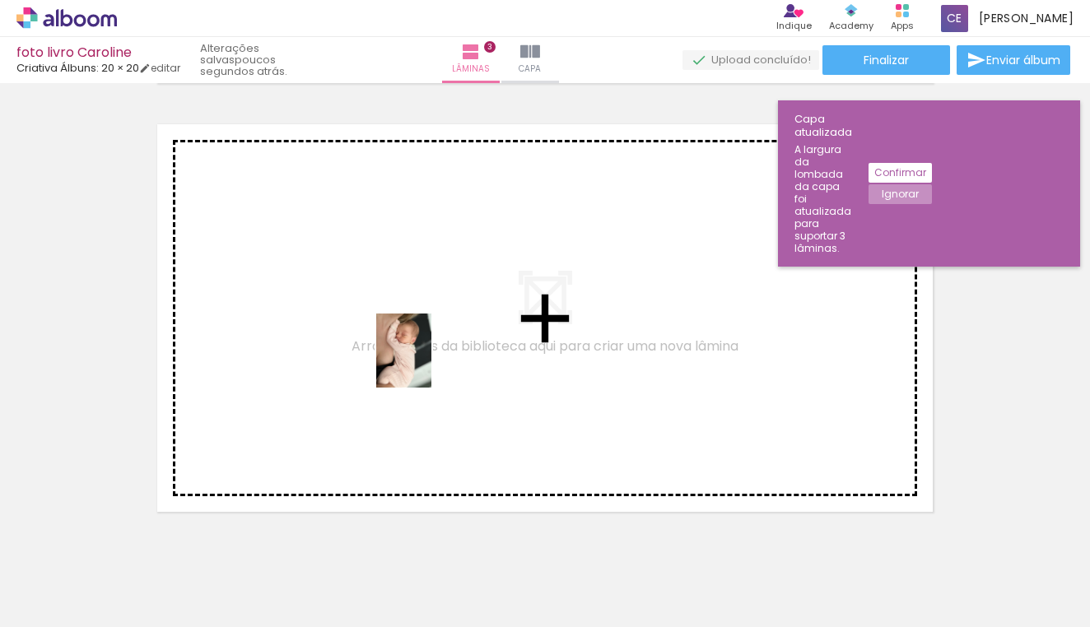
drag, startPoint x: 379, startPoint y: 588, endPoint x: 426, endPoint y: 363, distance: 229.6
click at [426, 363] on quentale-workspace at bounding box center [545, 313] width 1090 height 627
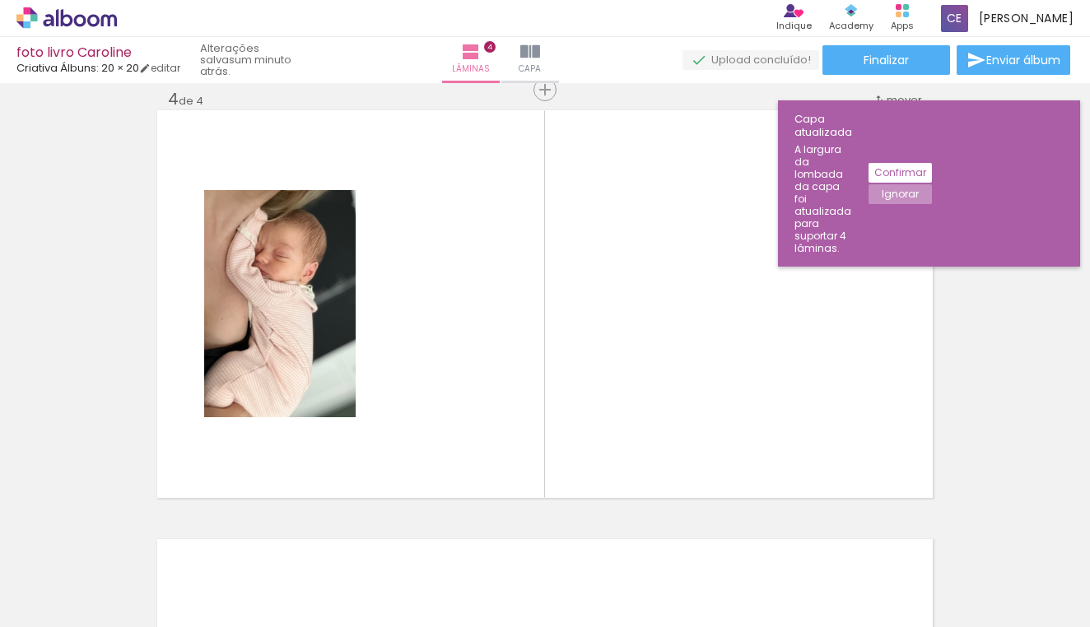
scroll to position [0, 2814]
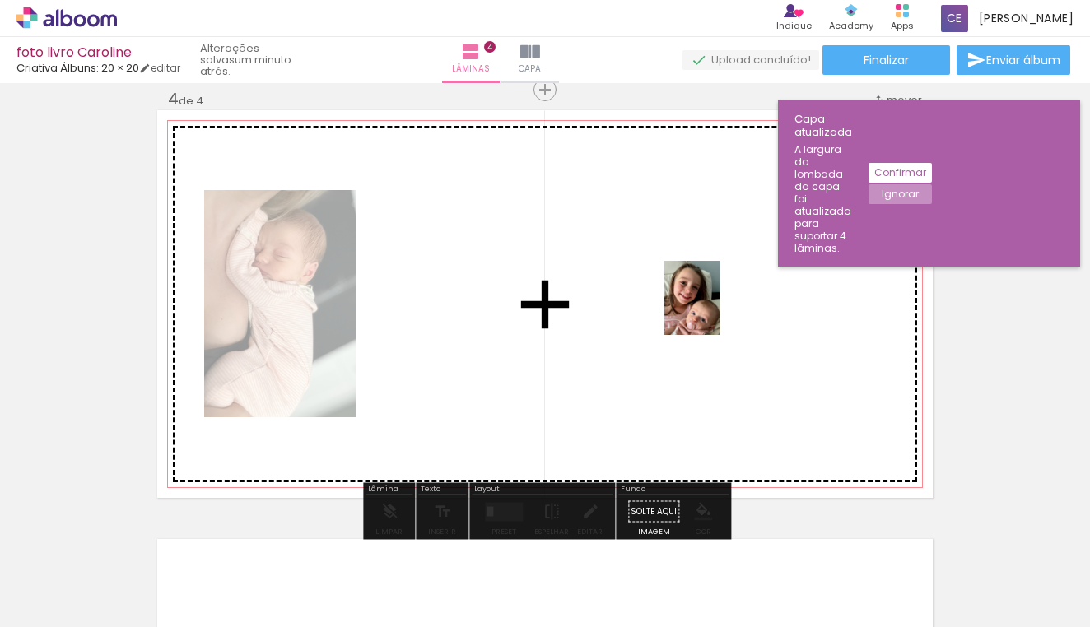
drag, startPoint x: 307, startPoint y: 591, endPoint x: 714, endPoint y: 310, distance: 494.2
click at [714, 310] on quentale-workspace at bounding box center [545, 313] width 1090 height 627
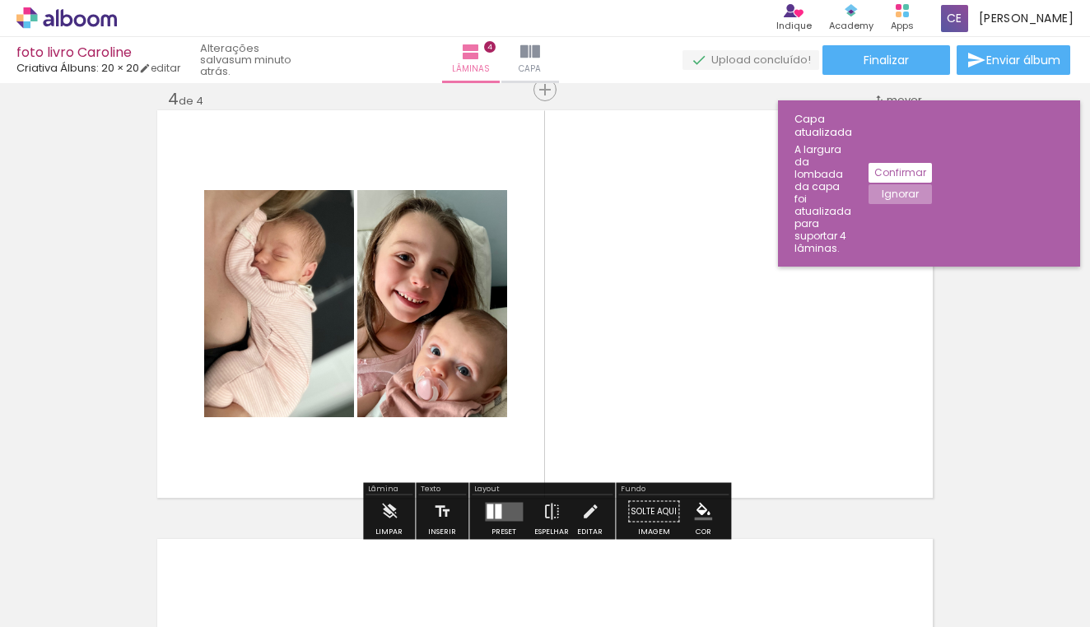
click at [489, 506] on div at bounding box center [490, 511] width 7 height 15
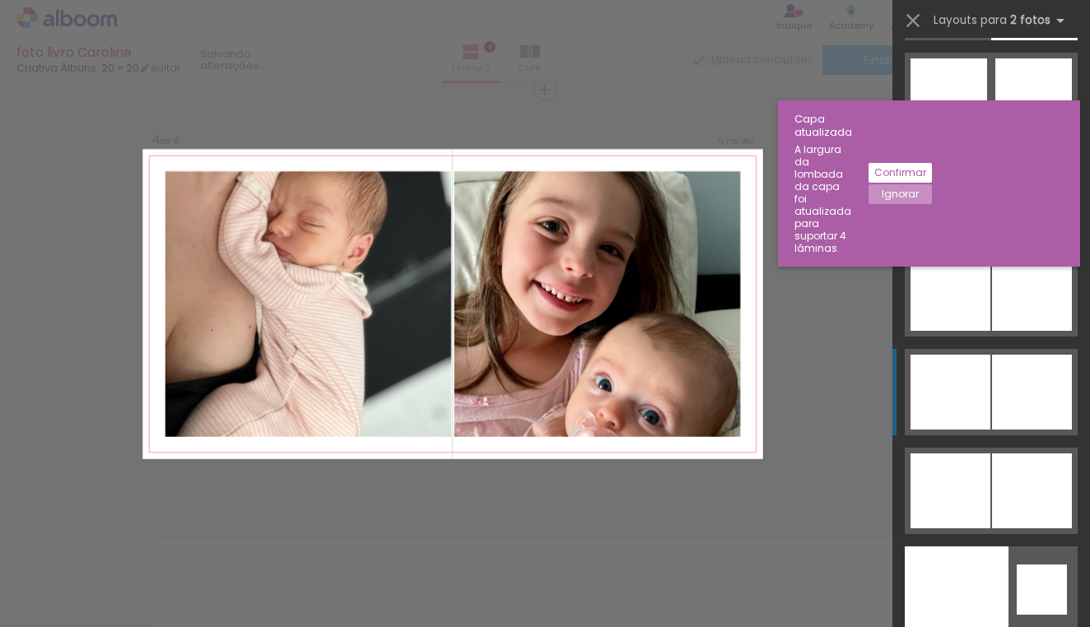
scroll to position [8199, 0]
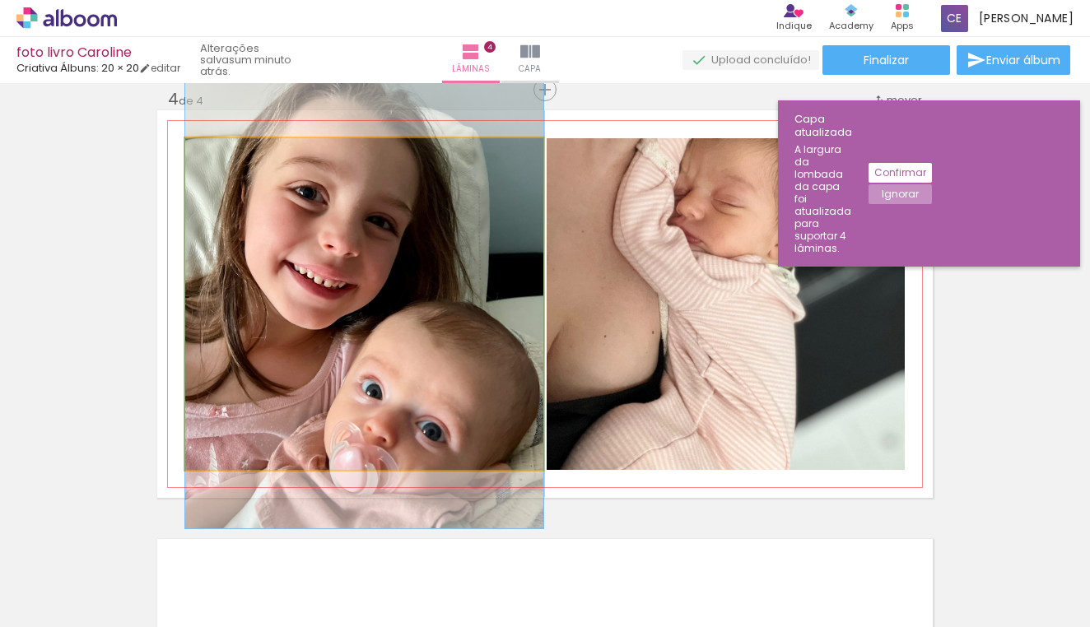
drag, startPoint x: 416, startPoint y: 305, endPoint x: 416, endPoint y: 291, distance: 14.0
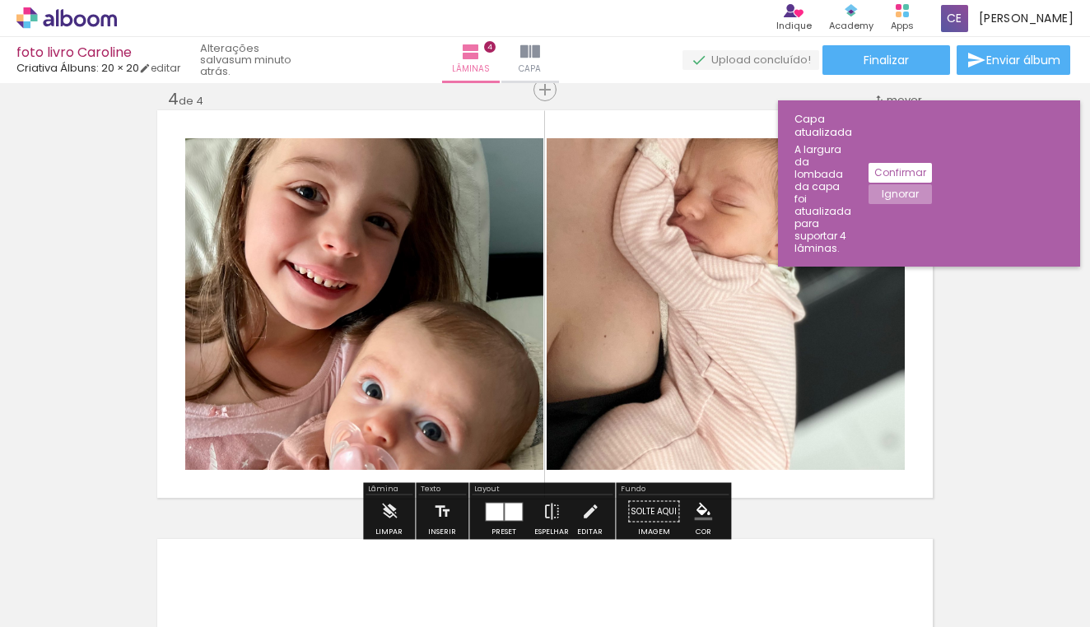
click at [505, 508] on div at bounding box center [513, 511] width 17 height 17
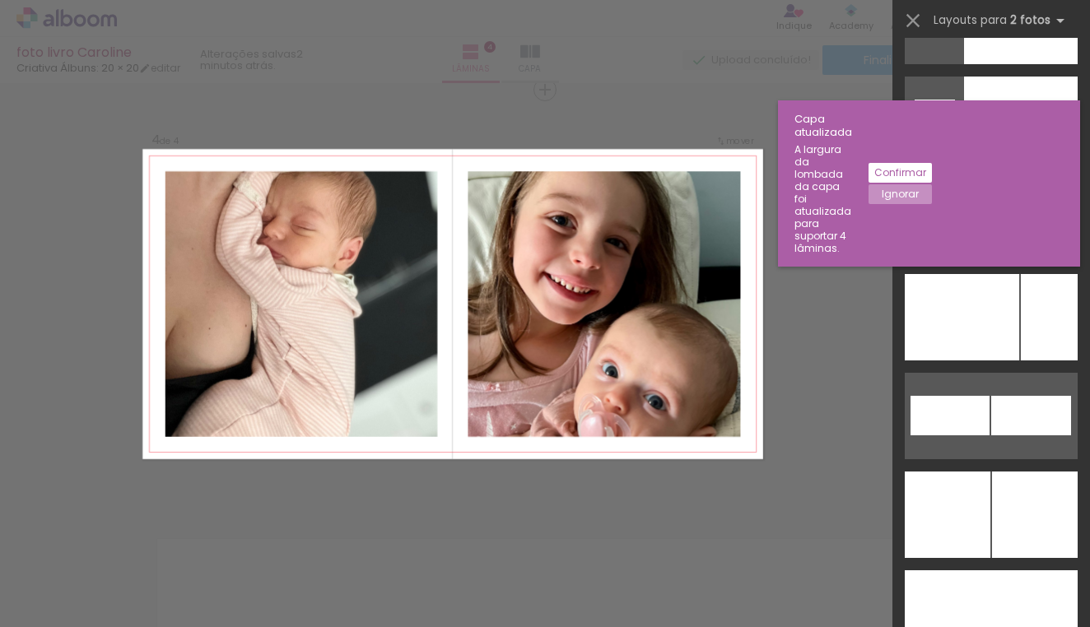
scroll to position [7070, 0]
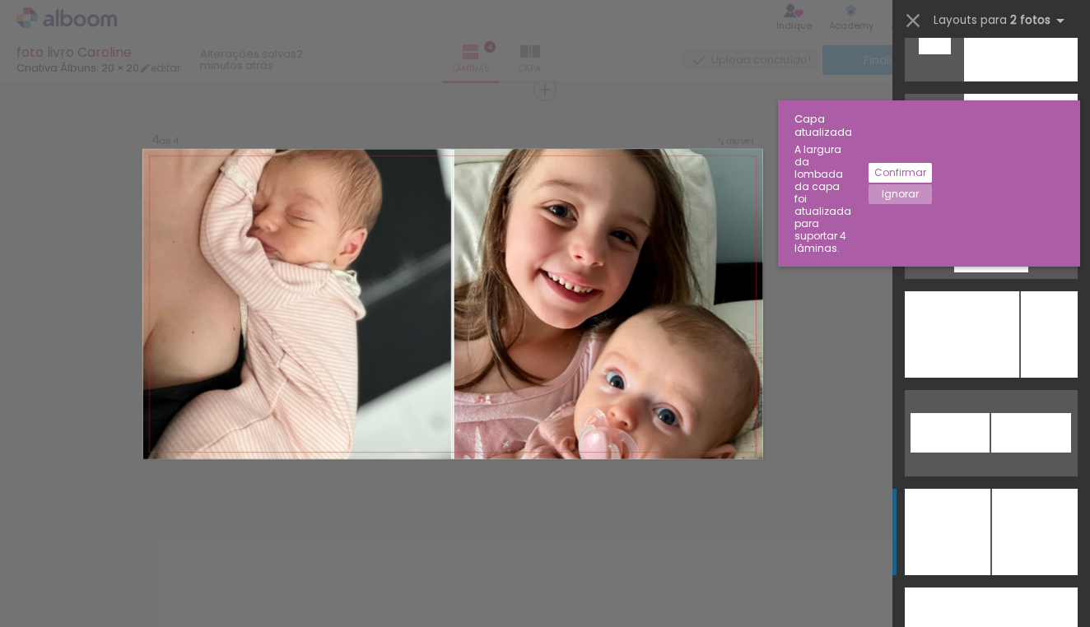
click at [982, 535] on div at bounding box center [948, 532] width 86 height 86
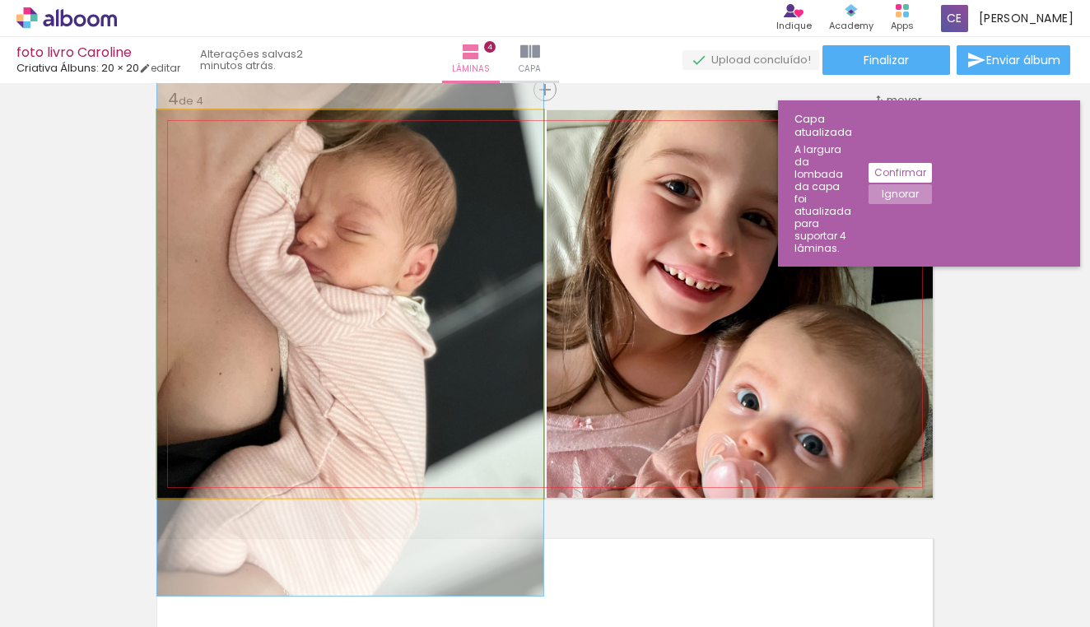
drag, startPoint x: 469, startPoint y: 327, endPoint x: 464, endPoint y: 361, distance: 34.8
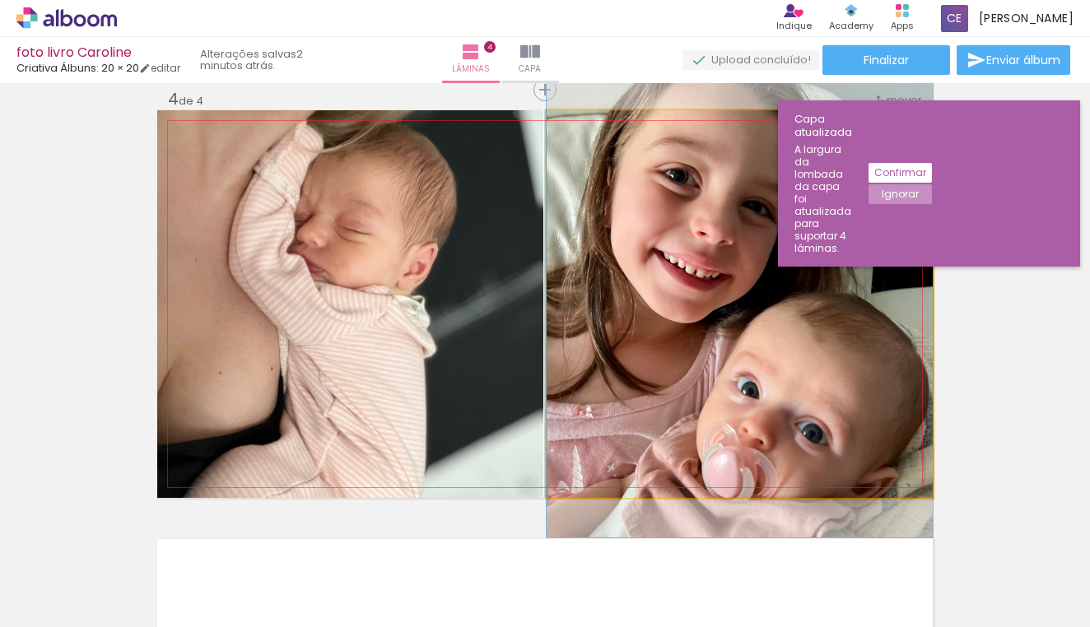
drag, startPoint x: 729, startPoint y: 375, endPoint x: 726, endPoint y: 365, distance: 11.0
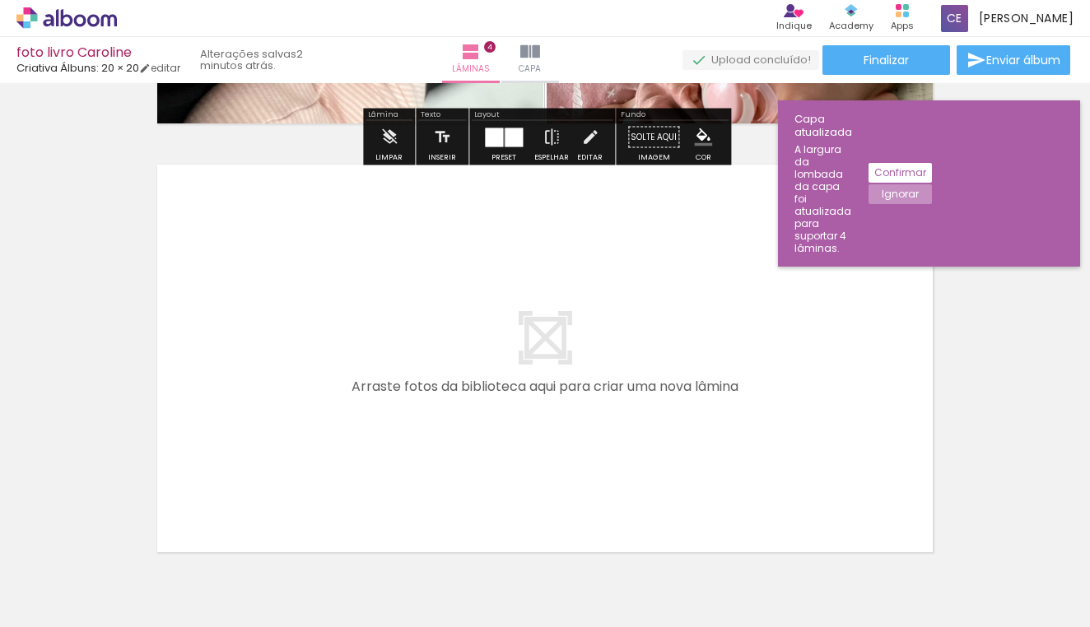
scroll to position [1728, 0]
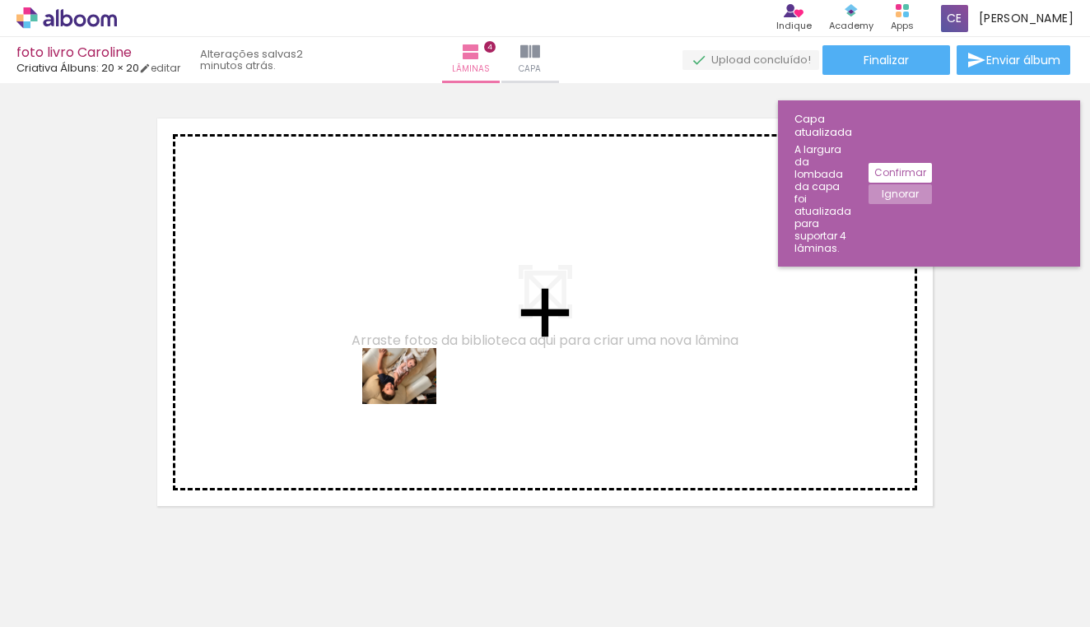
drag, startPoint x: 413, startPoint y: 582, endPoint x: 411, endPoint y: 394, distance: 187.7
click at [411, 394] on quentale-workspace at bounding box center [545, 313] width 1090 height 627
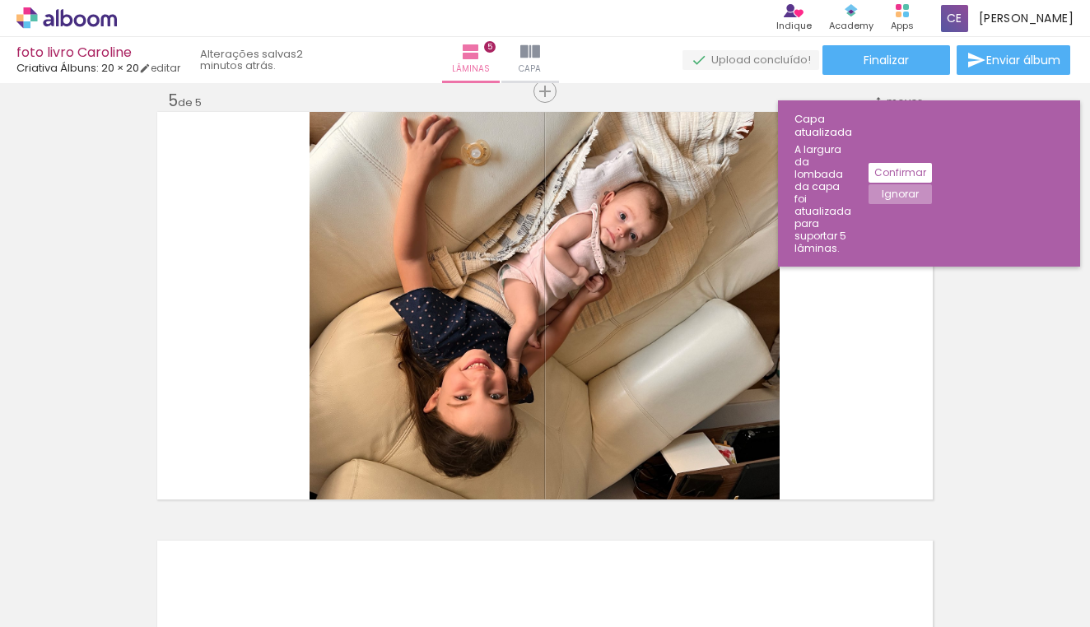
scroll to position [1737, 0]
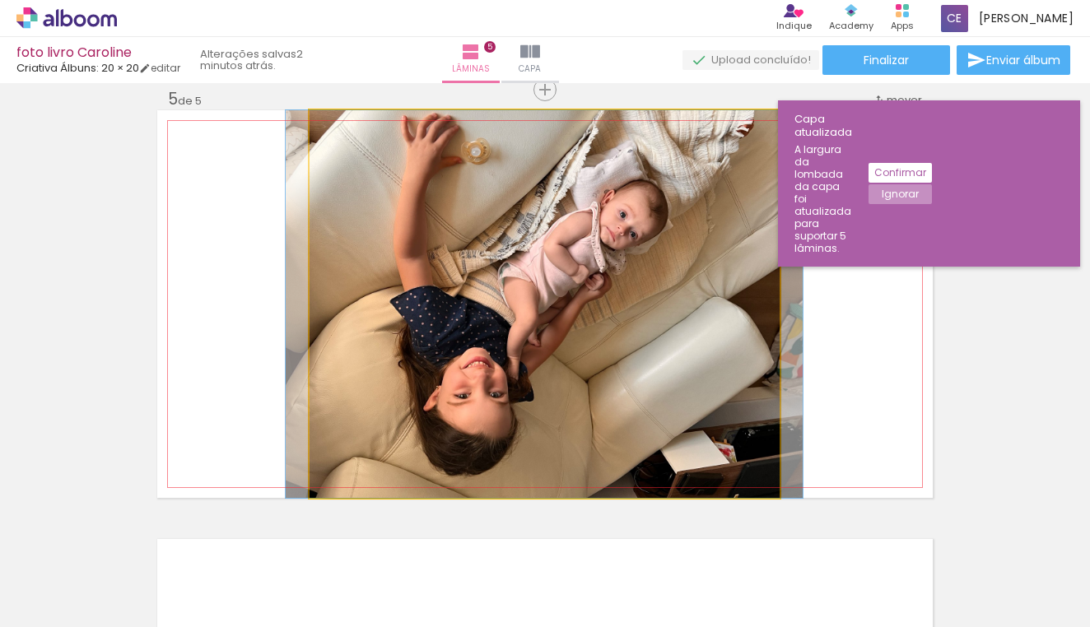
click at [661, 254] on quentale-photo at bounding box center [545, 304] width 470 height 388
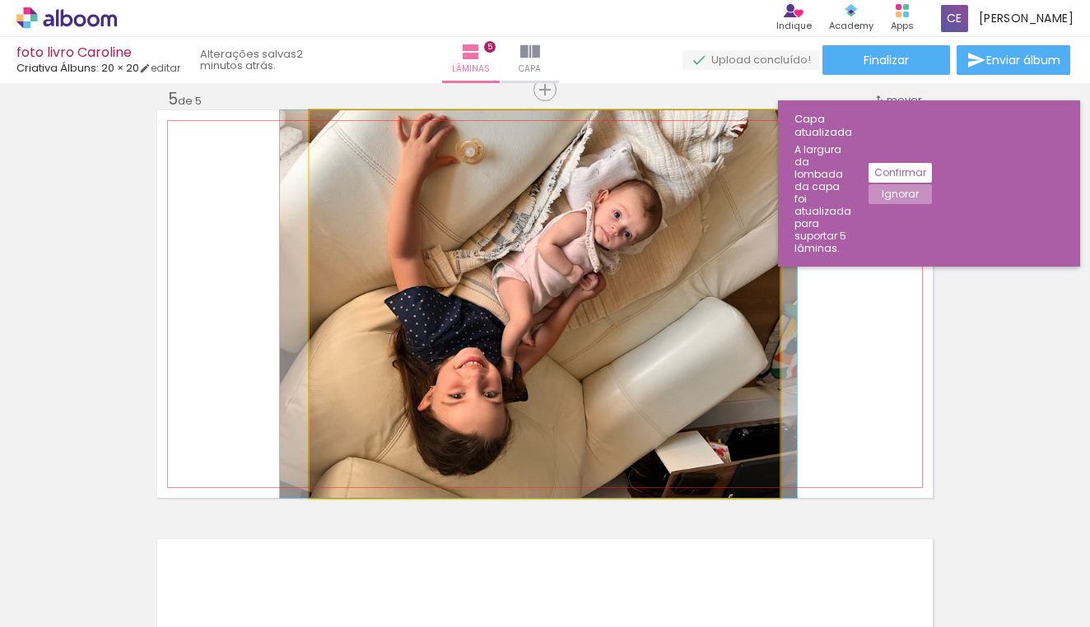
drag, startPoint x: 661, startPoint y: 254, endPoint x: 655, endPoint y: 228, distance: 26.2
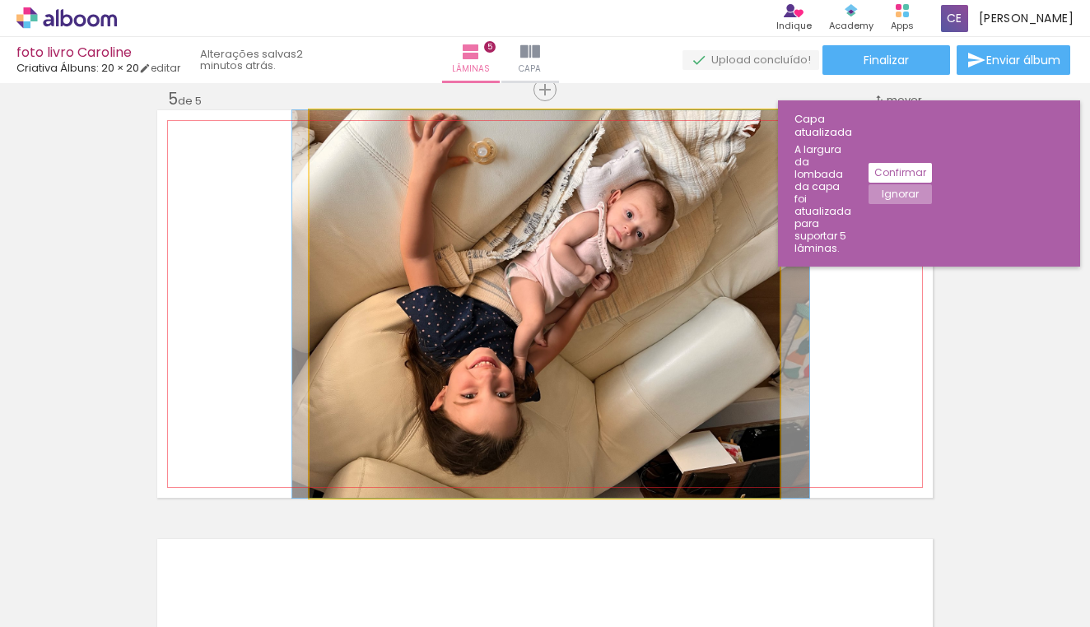
drag, startPoint x: 699, startPoint y: 429, endPoint x: 711, endPoint y: 431, distance: 12.6
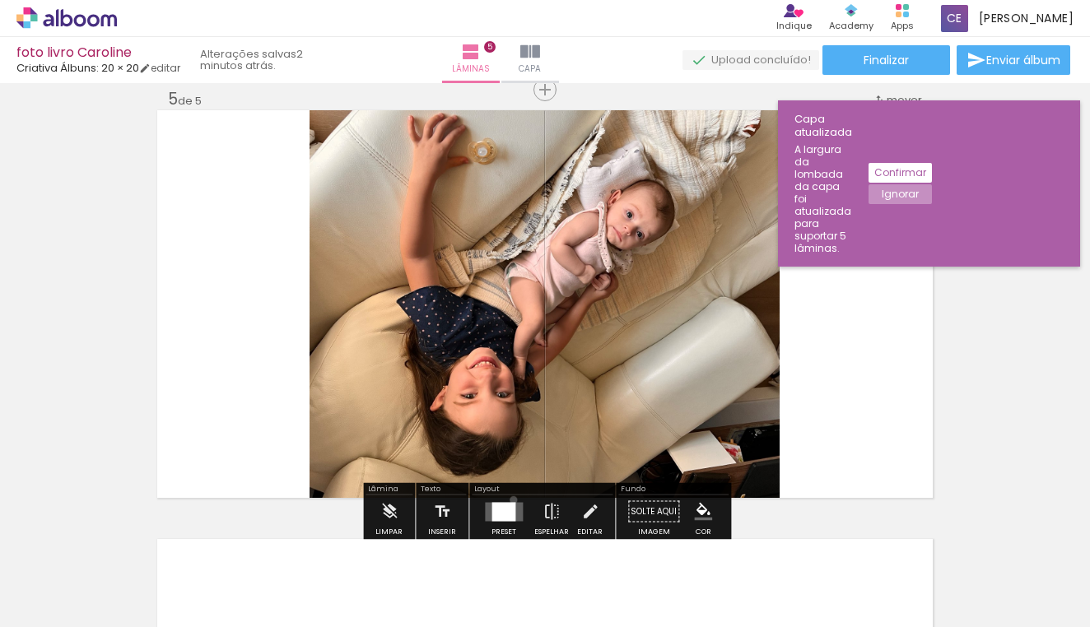
click at [510, 500] on div at bounding box center [504, 512] width 44 height 33
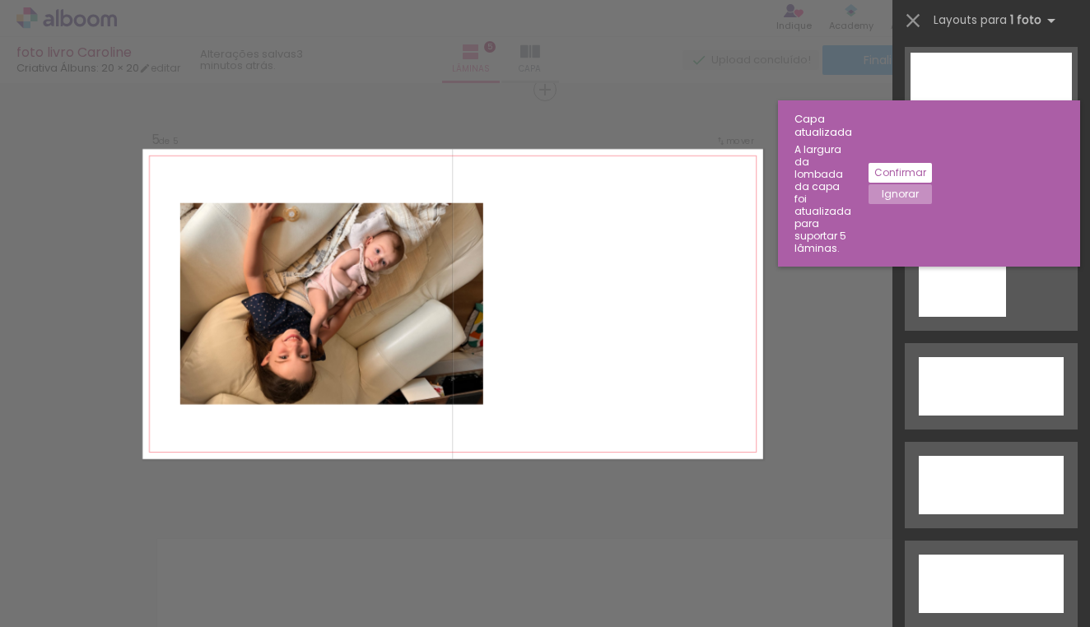
scroll to position [5240, 0]
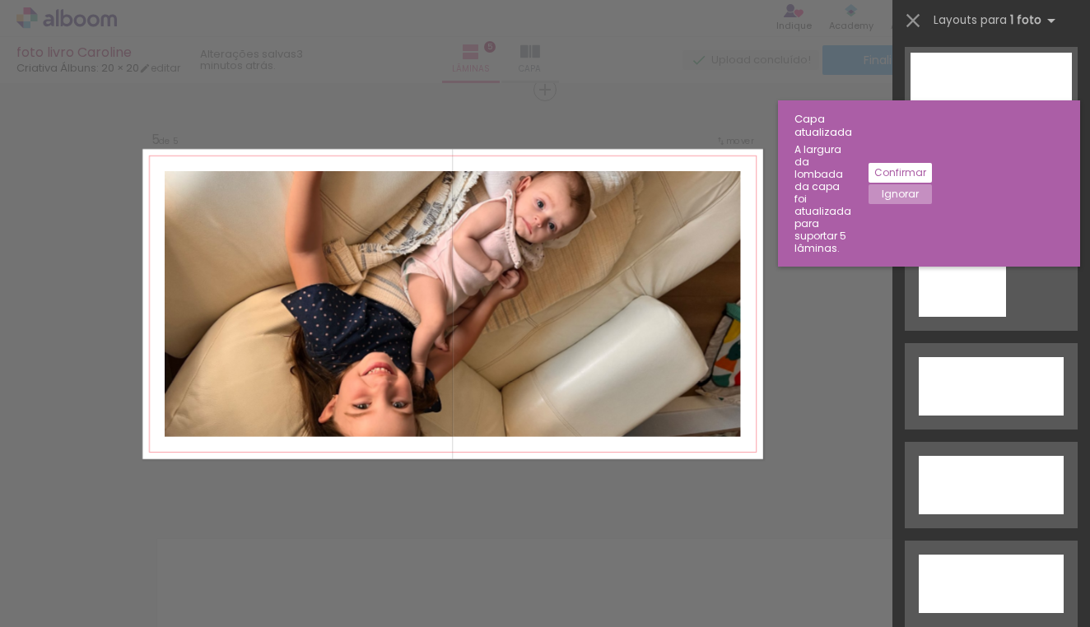
click at [997, 357] on div at bounding box center [991, 386] width 145 height 58
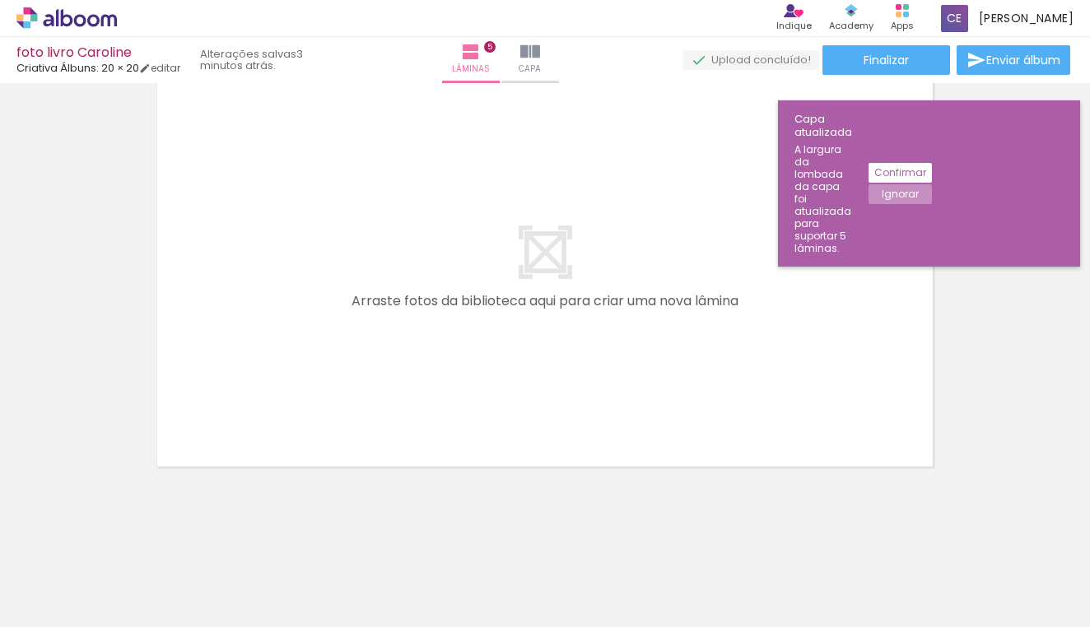
scroll to position [2197, 0]
drag, startPoint x: 502, startPoint y: 575, endPoint x: 503, endPoint y: 613, distance: 37.9
click at [503, 613] on div at bounding box center [486, 572] width 68 height 82
click at [0, 0] on slot "Confirmar" at bounding box center [0, 0] width 0 height 0
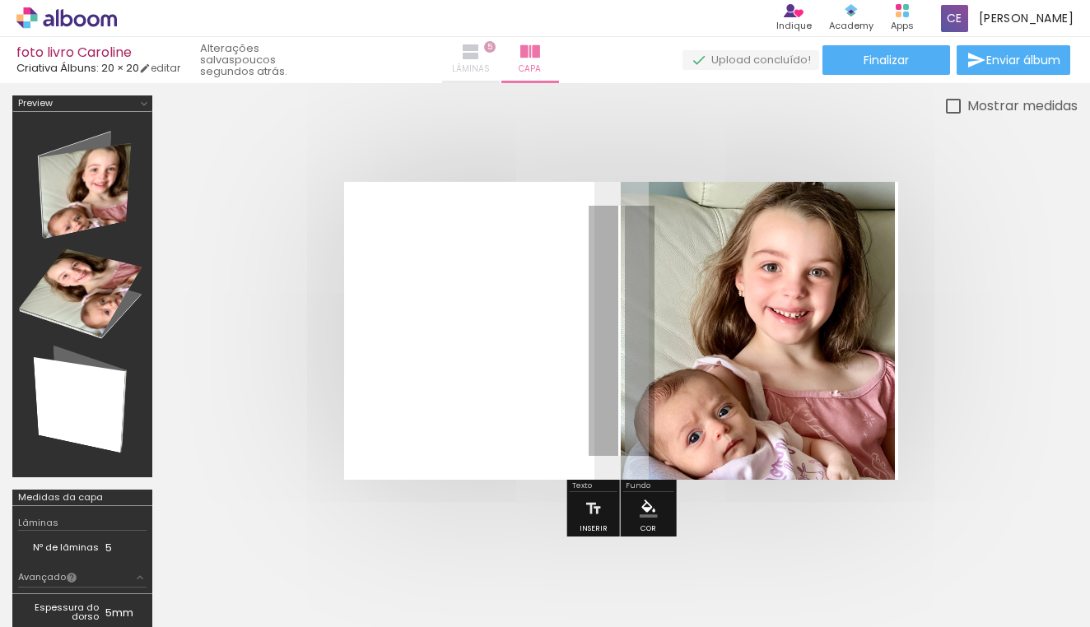
click at [471, 49] on paper-button "Lâminas 5" at bounding box center [471, 60] width 58 height 46
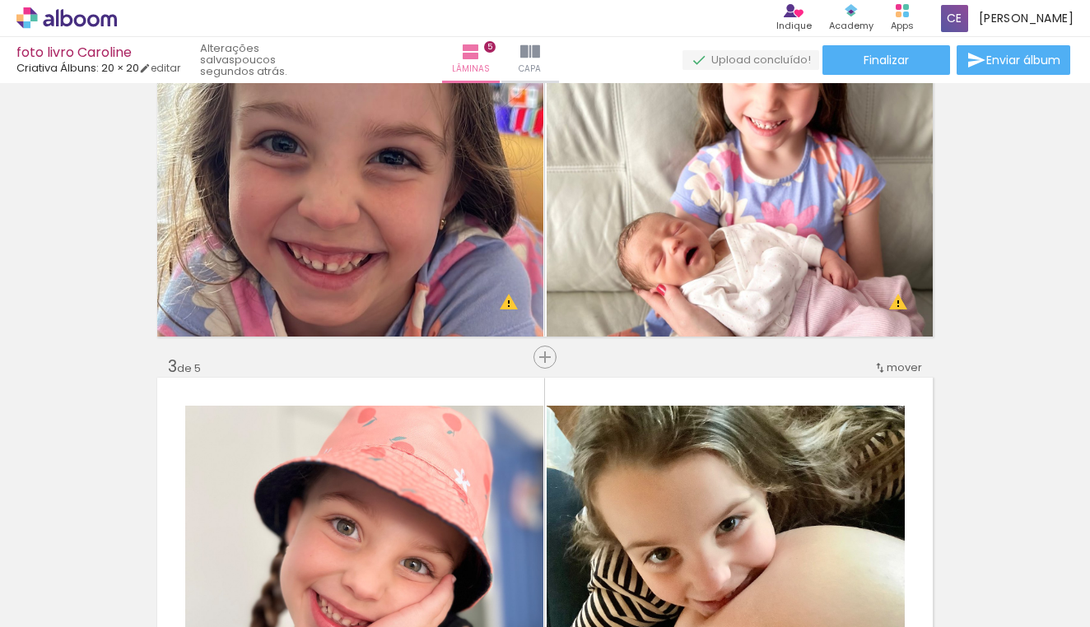
scroll to position [593, 0]
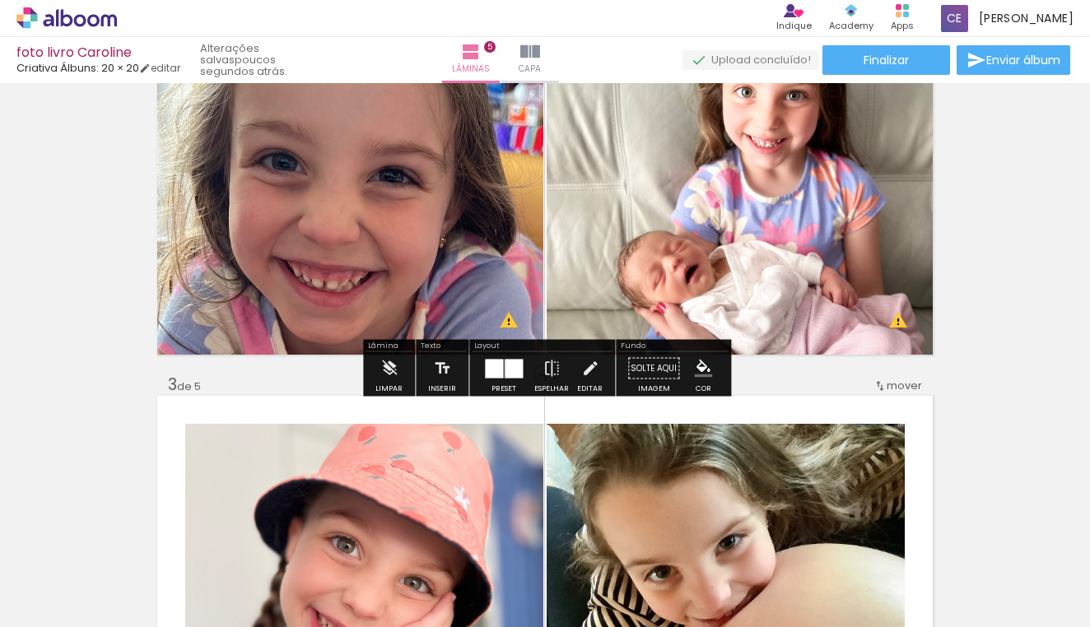
click at [505, 366] on div at bounding box center [514, 368] width 18 height 19
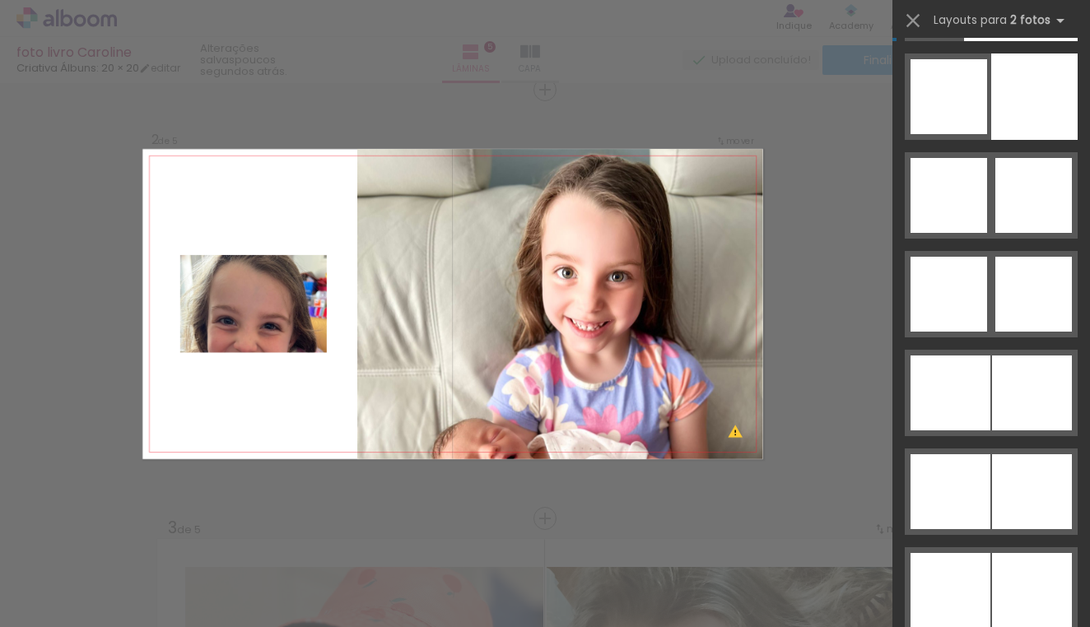
scroll to position [8087, 0]
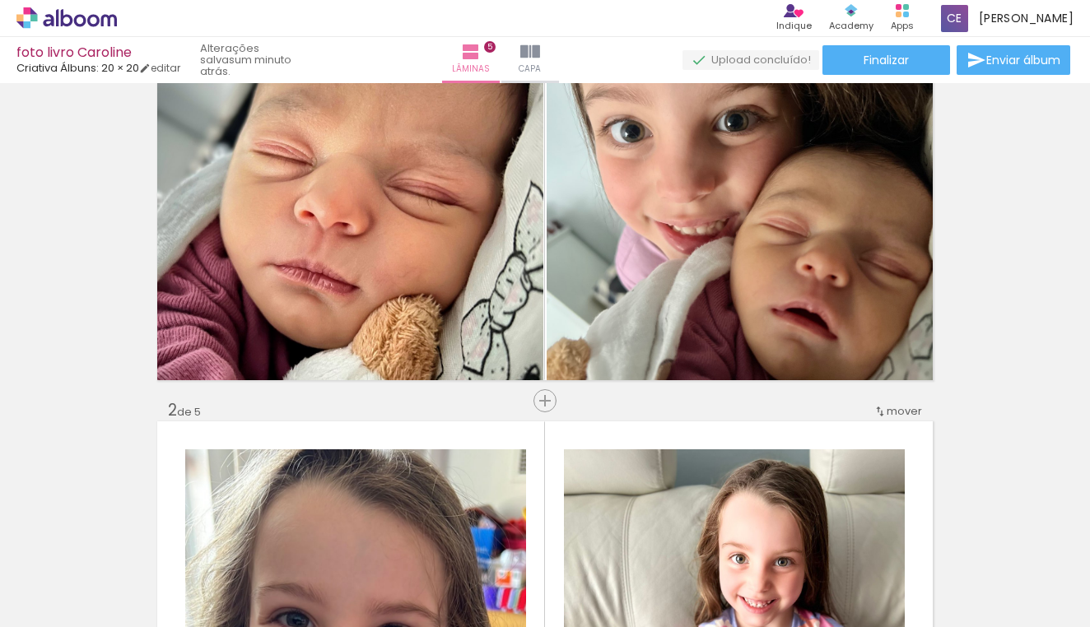
scroll to position [136, 0]
